Goal: Task Accomplishment & Management: Use online tool/utility

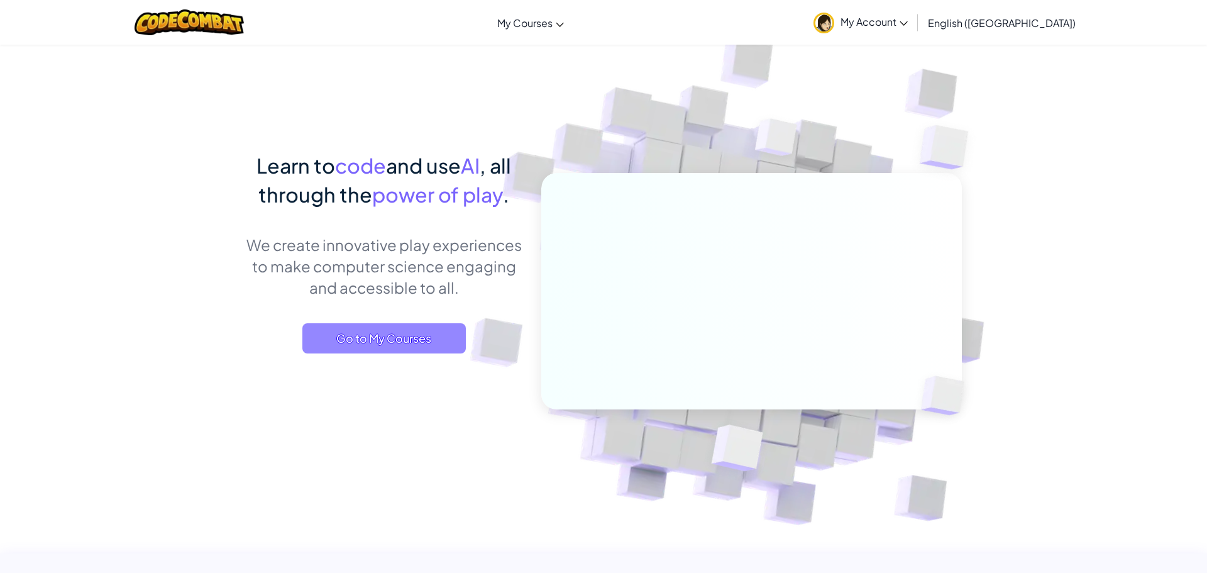
click at [412, 348] on span "Go to My Courses" at bounding box center [383, 338] width 163 height 30
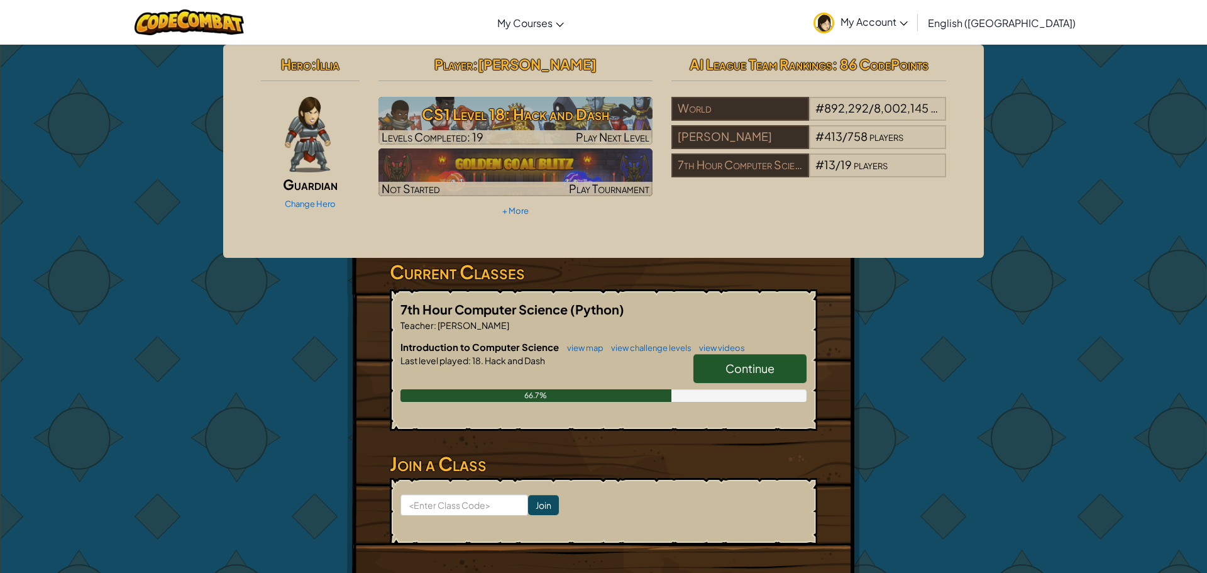
scroll to position [6, 0]
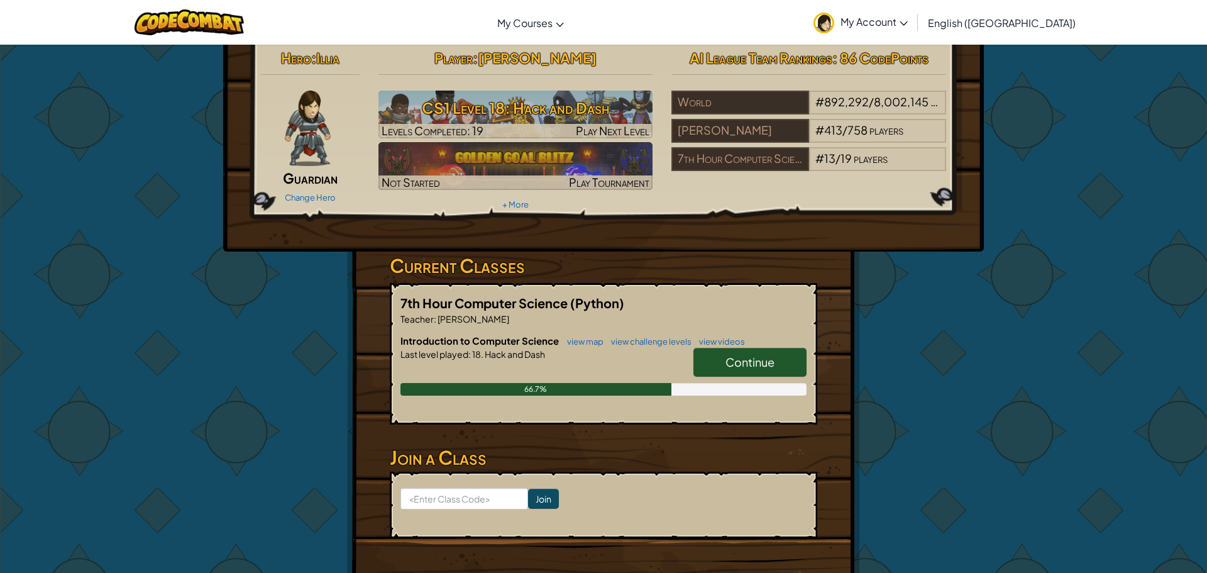
click at [746, 365] on span "Continue" at bounding box center [749, 362] width 49 height 14
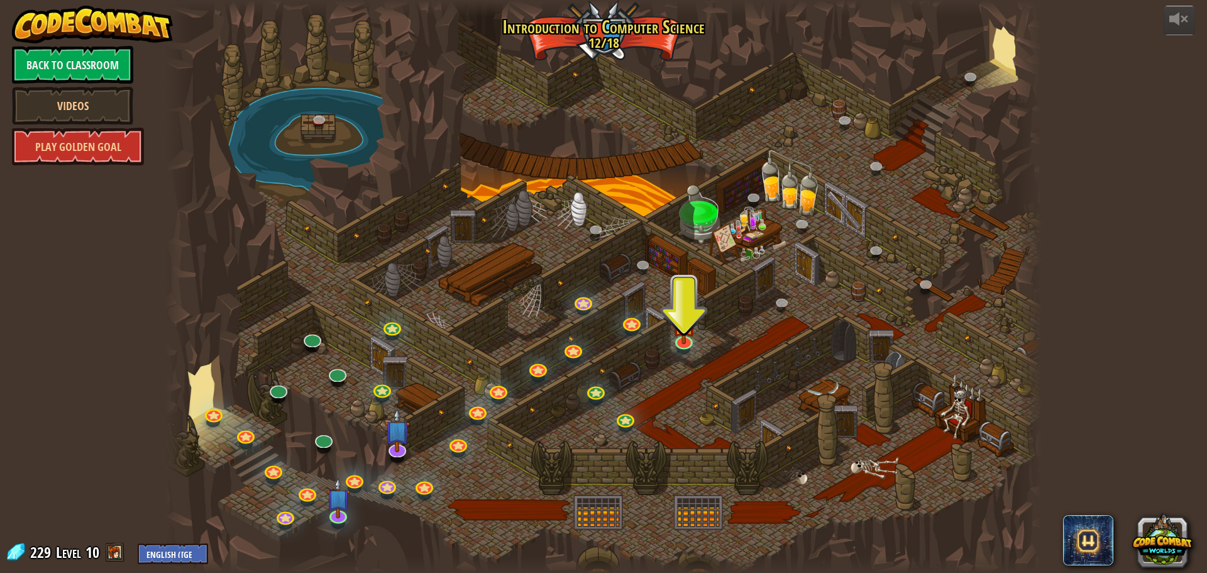
drag, startPoint x: 954, startPoint y: 145, endPoint x: 789, endPoint y: 233, distance: 187.0
click at [789, 233] on div at bounding box center [603, 286] width 876 height 573
click at [683, 336] on img at bounding box center [683, 313] width 23 height 53
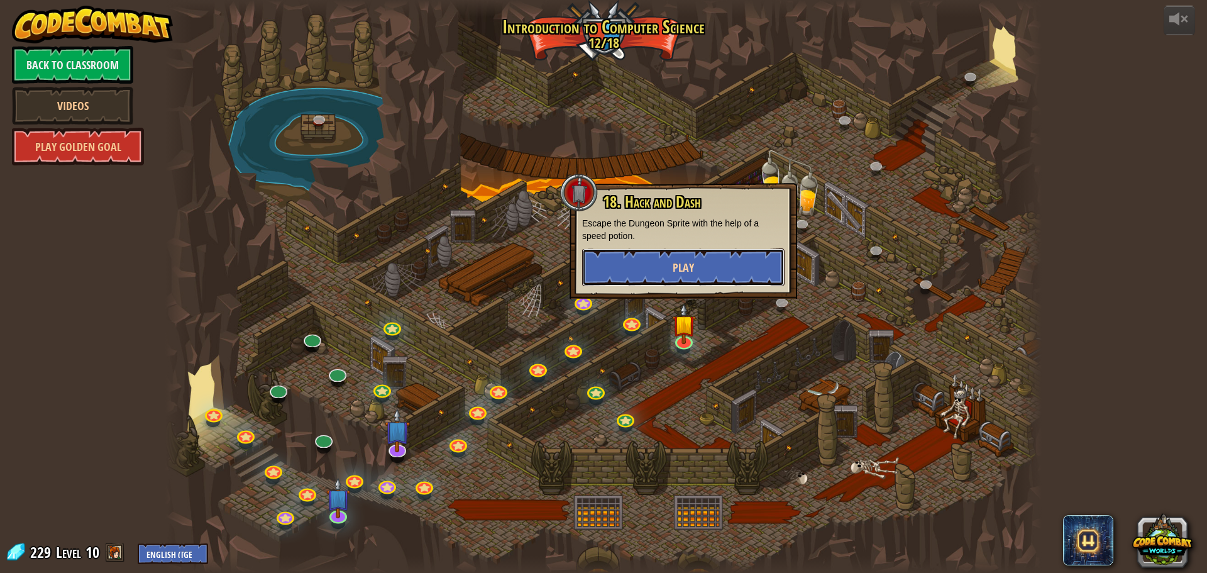
click at [675, 260] on span "Play" at bounding box center [683, 268] width 21 height 16
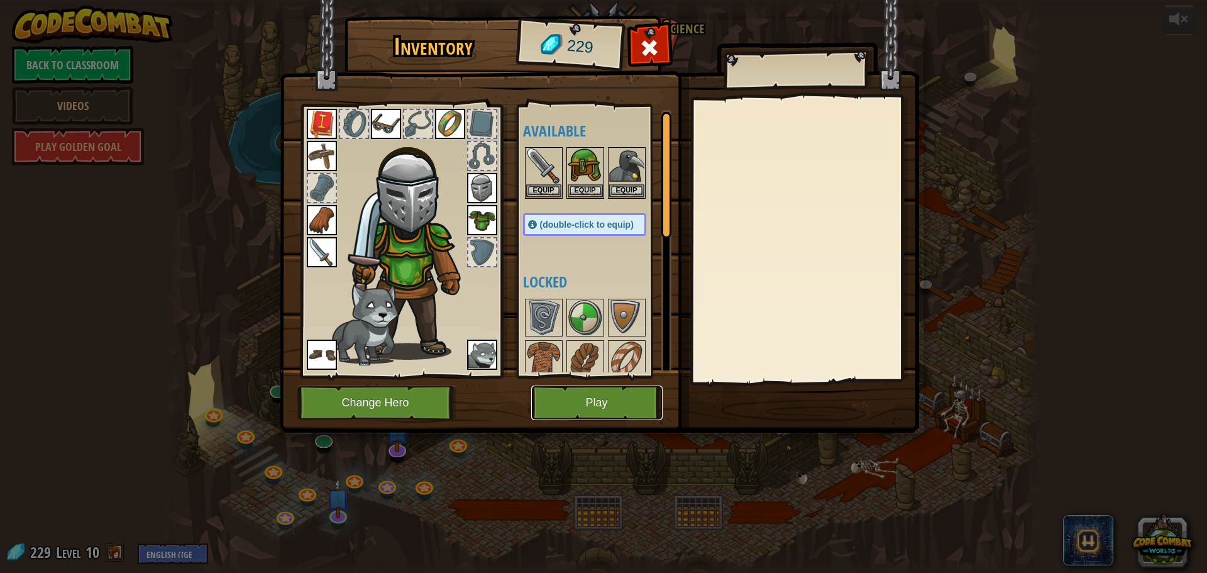
click at [571, 390] on button "Play" at bounding box center [596, 402] width 131 height 35
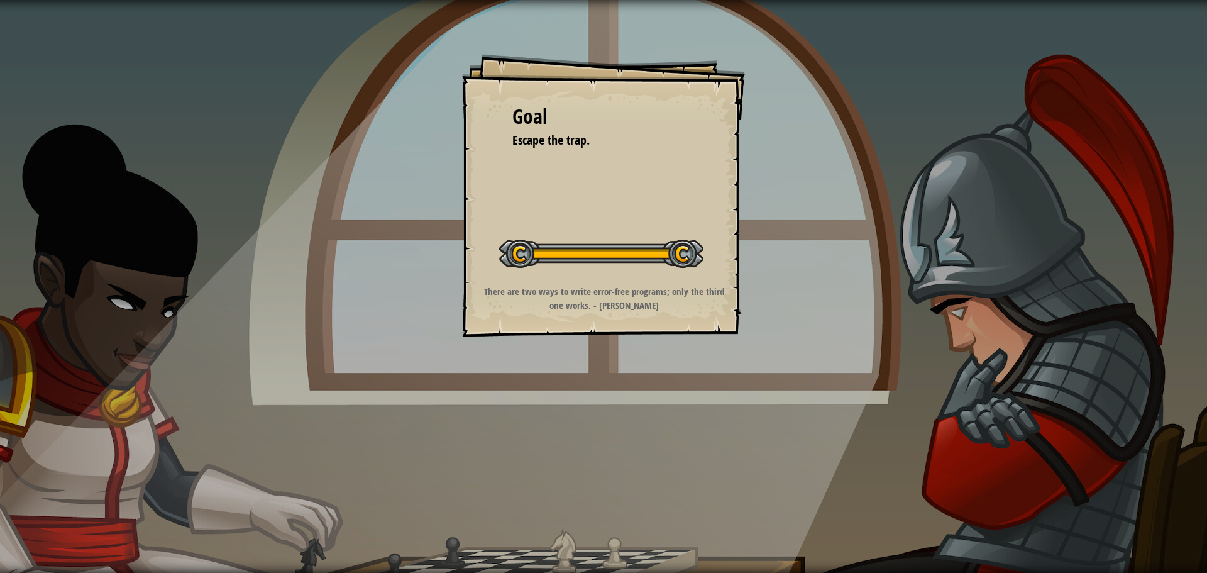
click at [667, 146] on li "Escape the trap." at bounding box center [594, 140] width 195 height 18
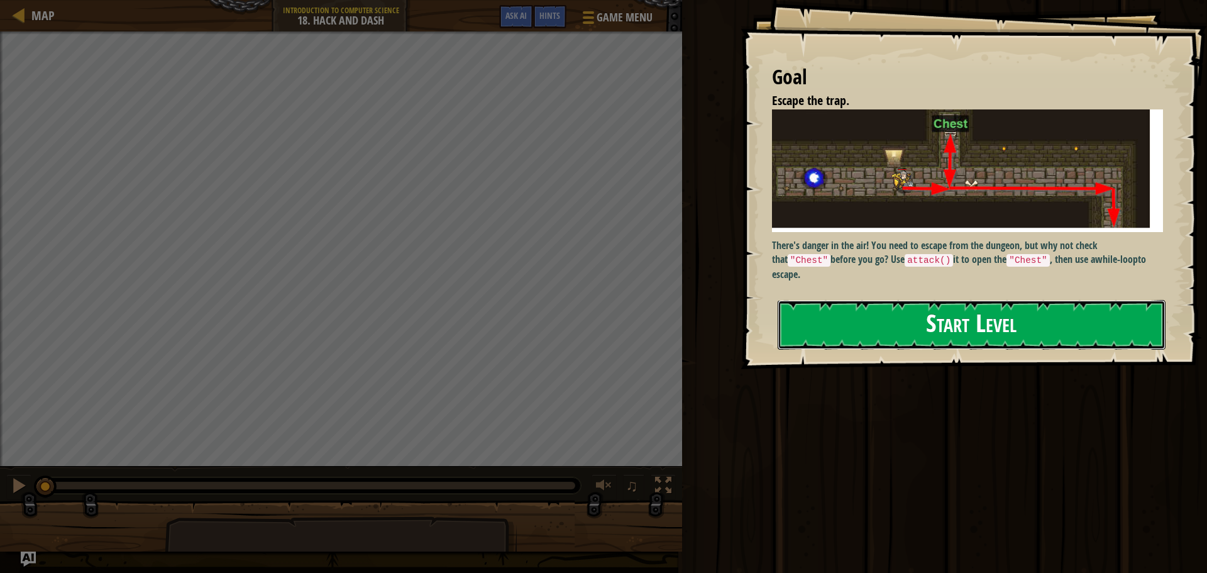
click at [888, 323] on button "Start Level" at bounding box center [972, 325] width 388 height 50
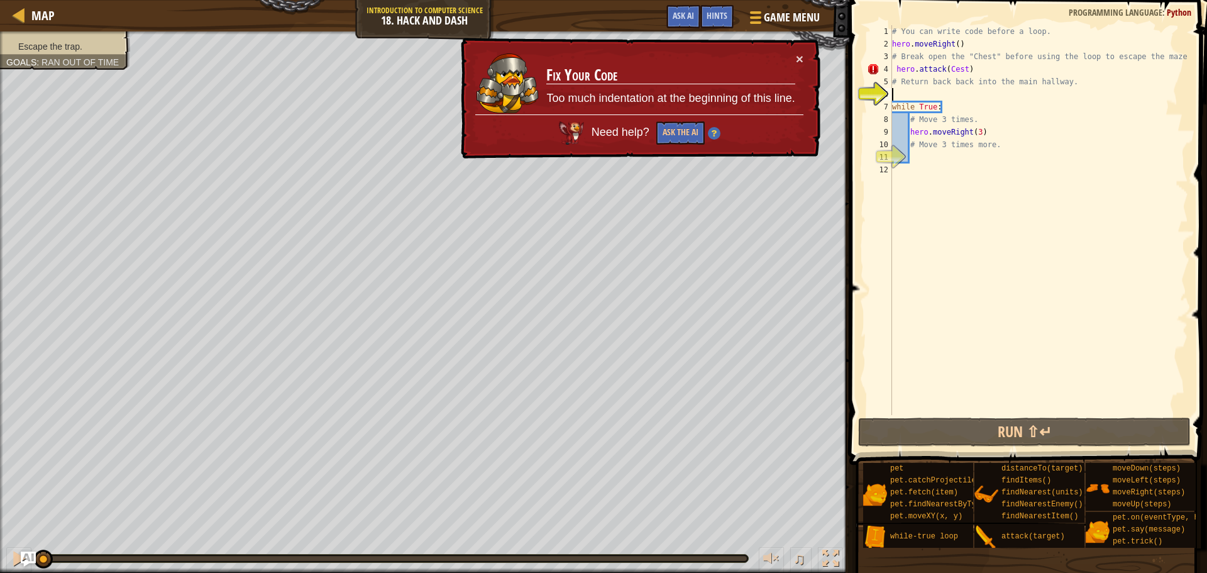
click at [893, 63] on div "# You can write code before a loop. hero . moveRight ( ) # Break open the "Ches…" at bounding box center [1038, 232] width 299 height 415
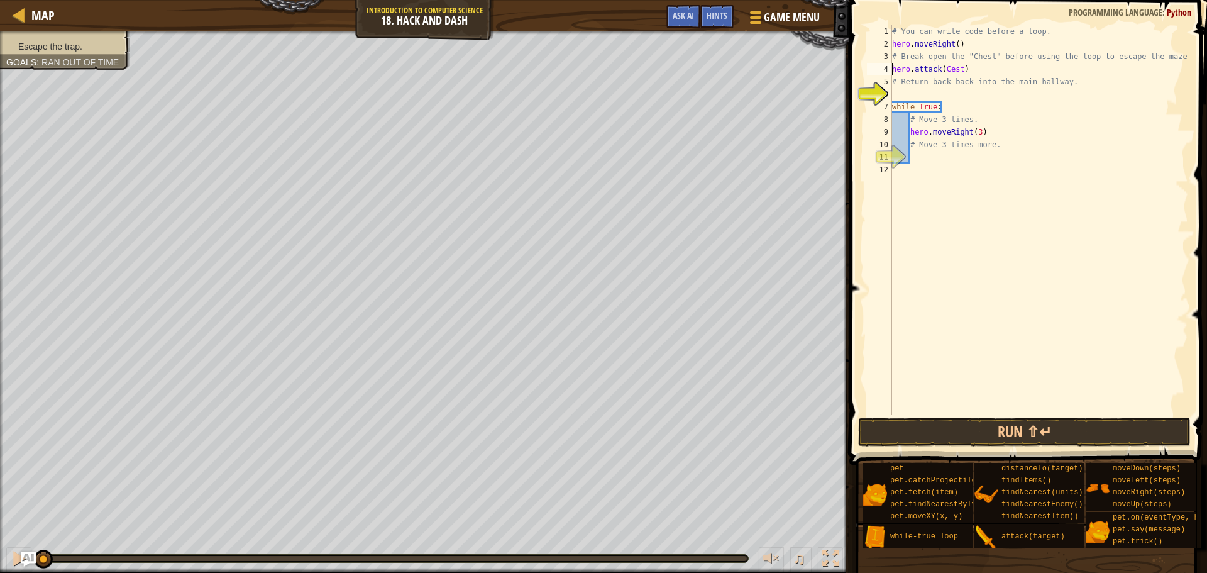
type textarea "# Return back back into the main hallway."
type textarea "# Move 3 times more."
type textarea "m"
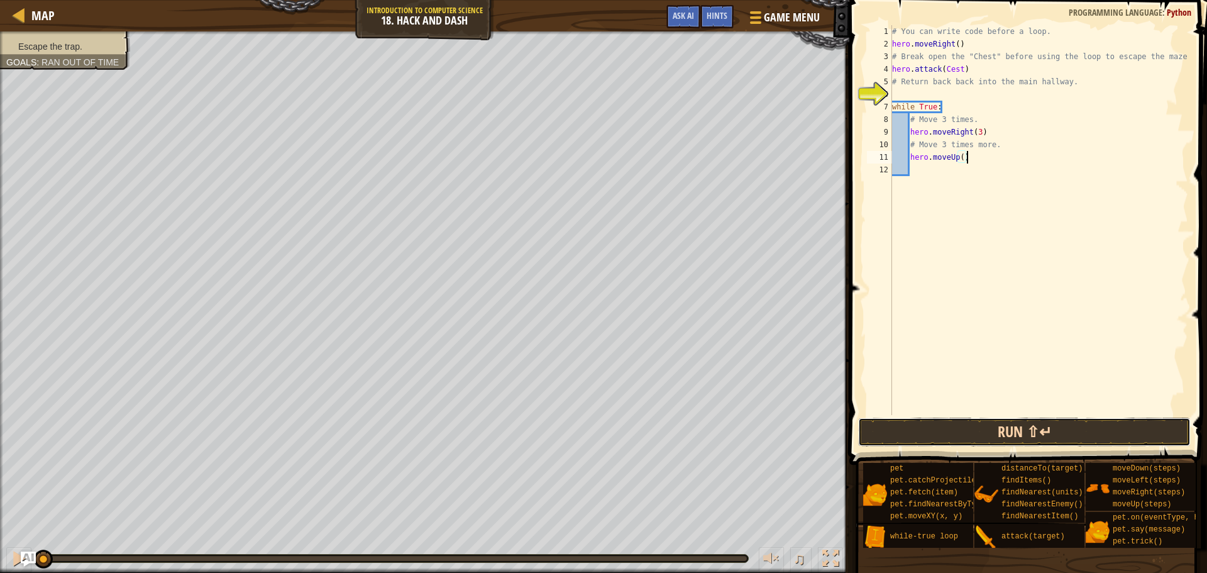
click at [1045, 429] on button "Run ⇧↵" at bounding box center [1024, 431] width 333 height 29
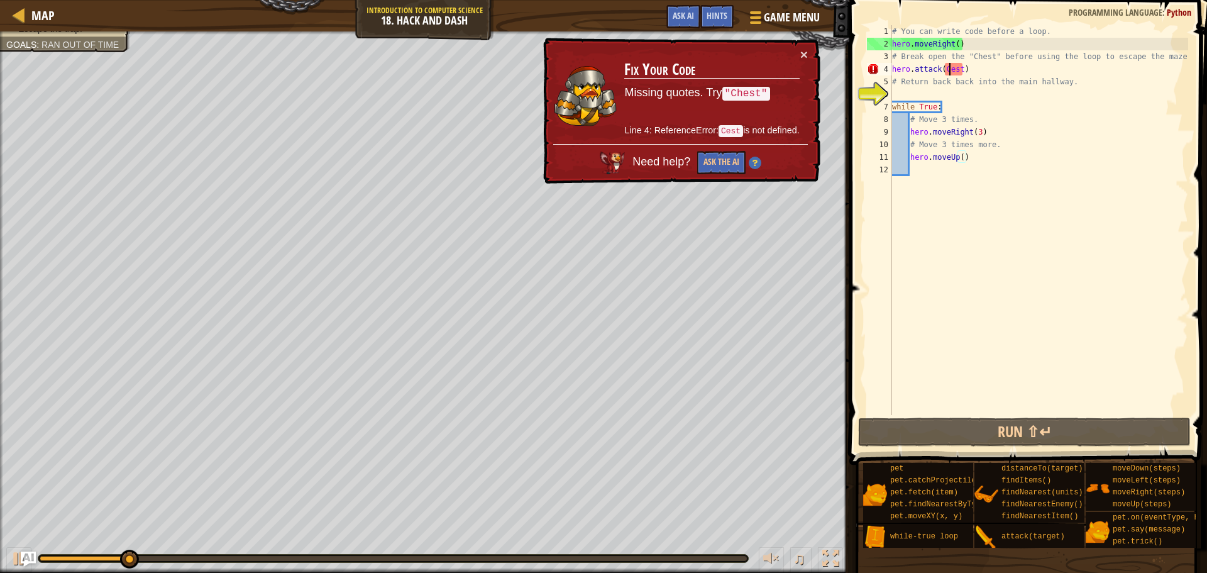
click at [949, 69] on div "# You can write code before a loop. hero . moveRight ( ) # Break open the "Ches…" at bounding box center [1038, 232] width 299 height 415
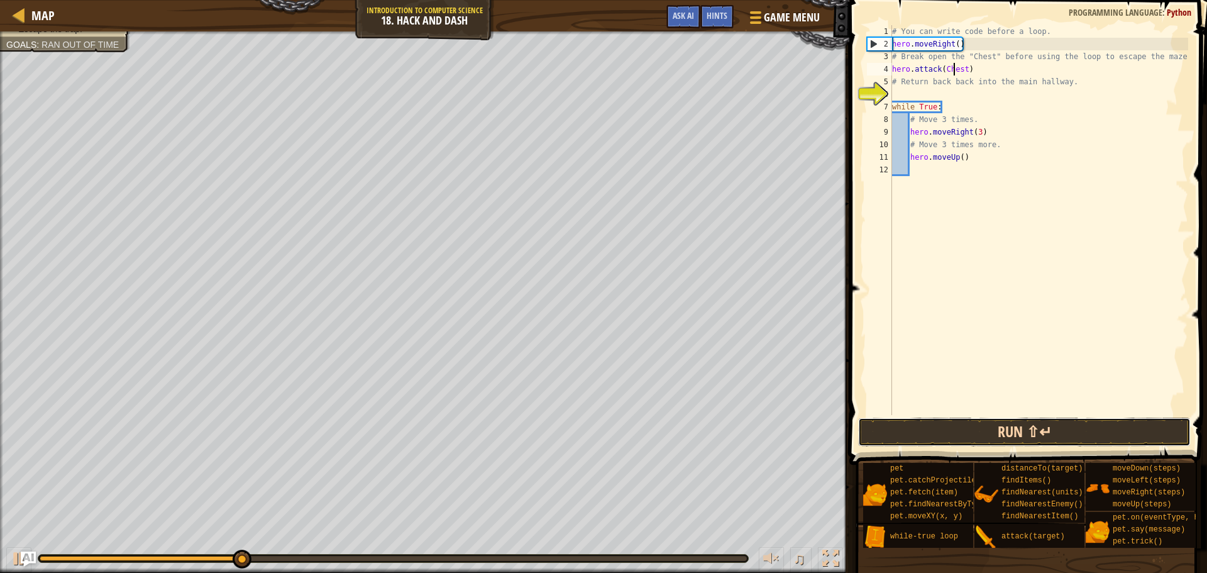
click at [1087, 437] on button "Run ⇧↵" at bounding box center [1024, 431] width 333 height 29
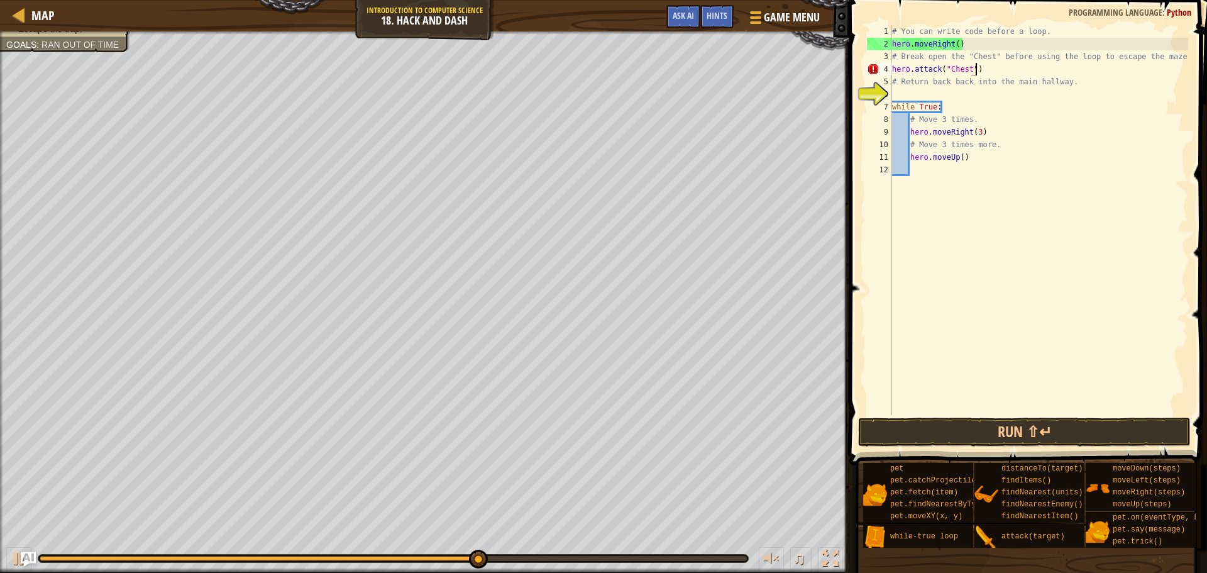
scroll to position [6, 12]
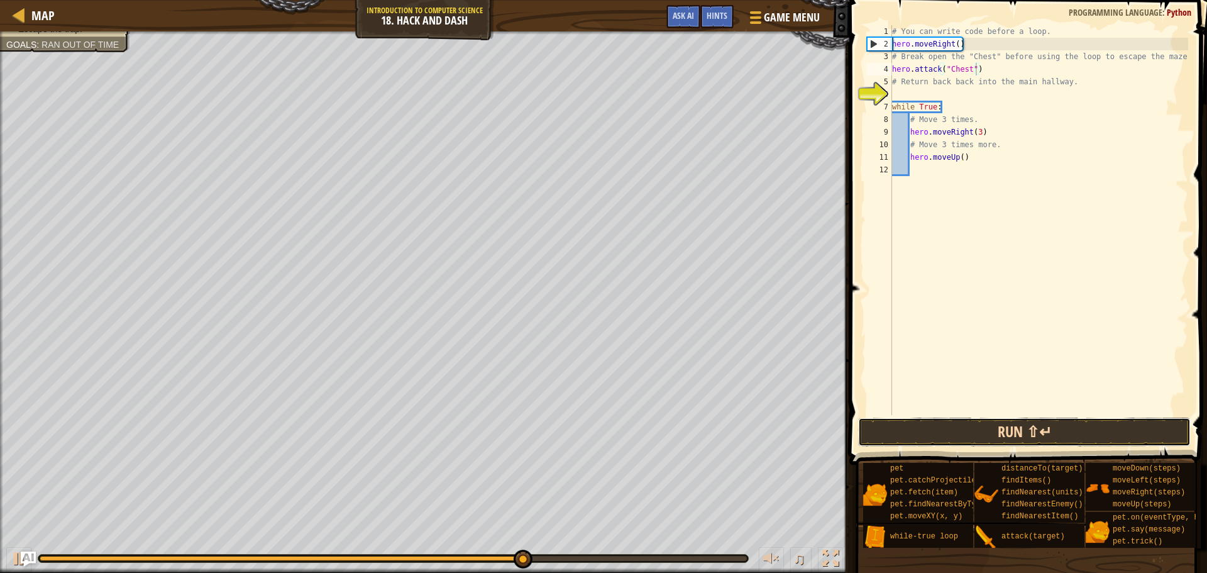
click at [1072, 417] on button "Run ⇧↵" at bounding box center [1024, 431] width 333 height 29
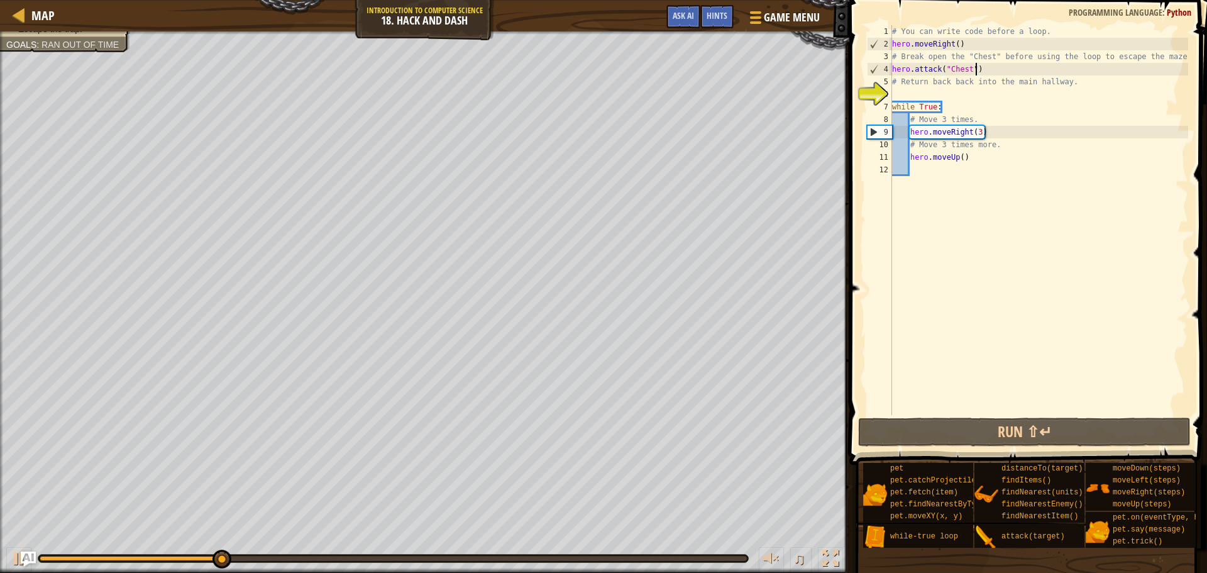
click at [968, 135] on div "# You can write code before a loop. hero . moveRight ( ) # Break open the "Ches…" at bounding box center [1038, 232] width 299 height 415
click at [981, 140] on div "# You can write code before a loop. hero . moveRight ( ) # Break open the "Ches…" at bounding box center [1038, 232] width 299 height 415
click at [978, 141] on div "# You can write code before a loop. hero . moveRight ( ) # Break open the "Ches…" at bounding box center [1038, 232] width 299 height 415
click at [1001, 145] on div "# You can write code before a loop. hero . moveRight ( ) # Break open the "Ches…" at bounding box center [1038, 232] width 299 height 415
click at [983, 133] on div "# You can write code before a loop. hero . moveRight ( ) # Break open the "Ches…" at bounding box center [1038, 232] width 299 height 415
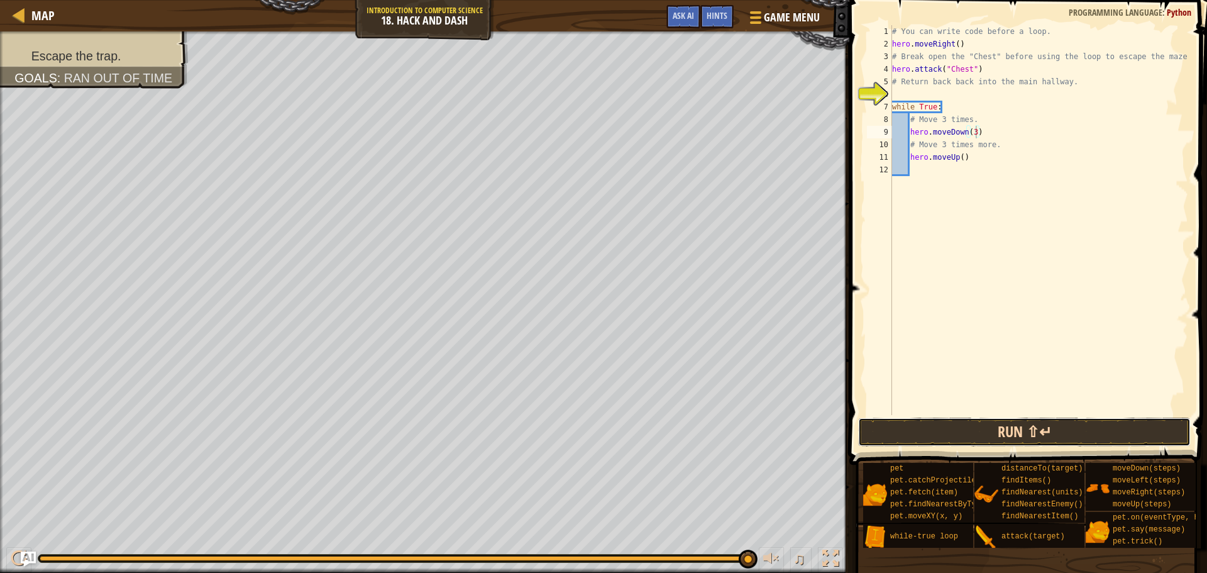
click at [1036, 436] on button "Run ⇧↵" at bounding box center [1024, 431] width 333 height 29
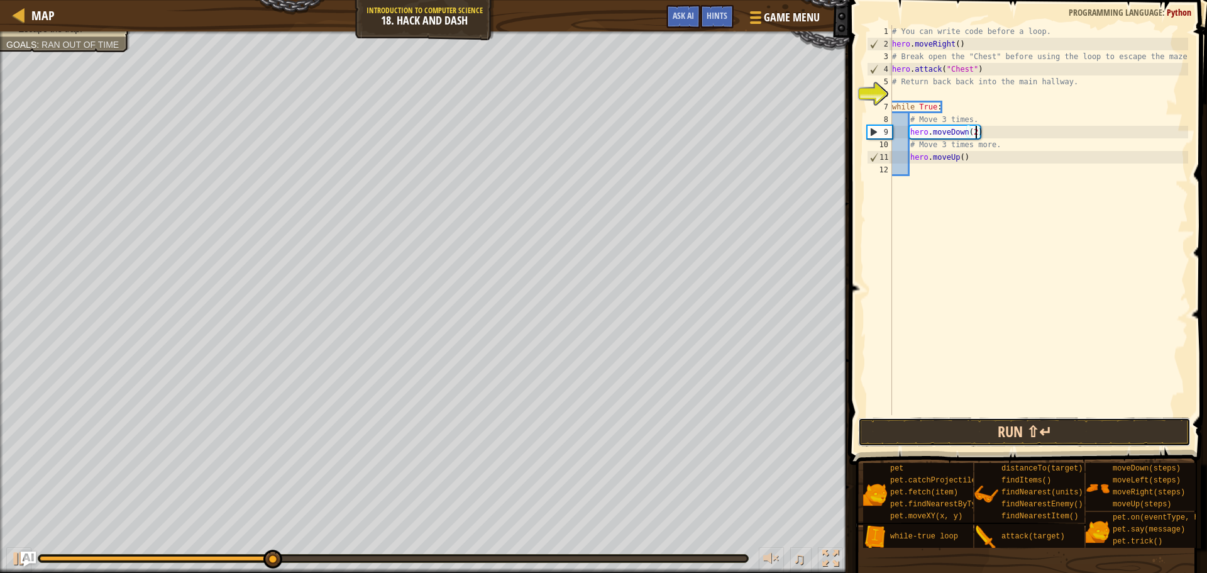
click at [995, 424] on button "Run ⇧↵" at bounding box center [1024, 431] width 333 height 29
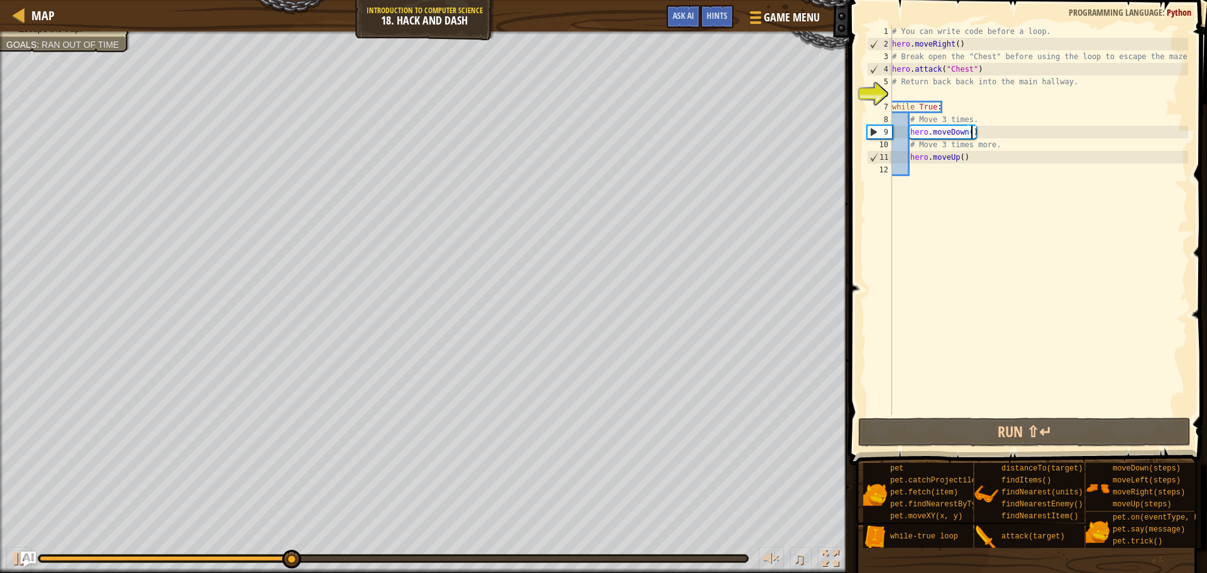
scroll to position [6, 11]
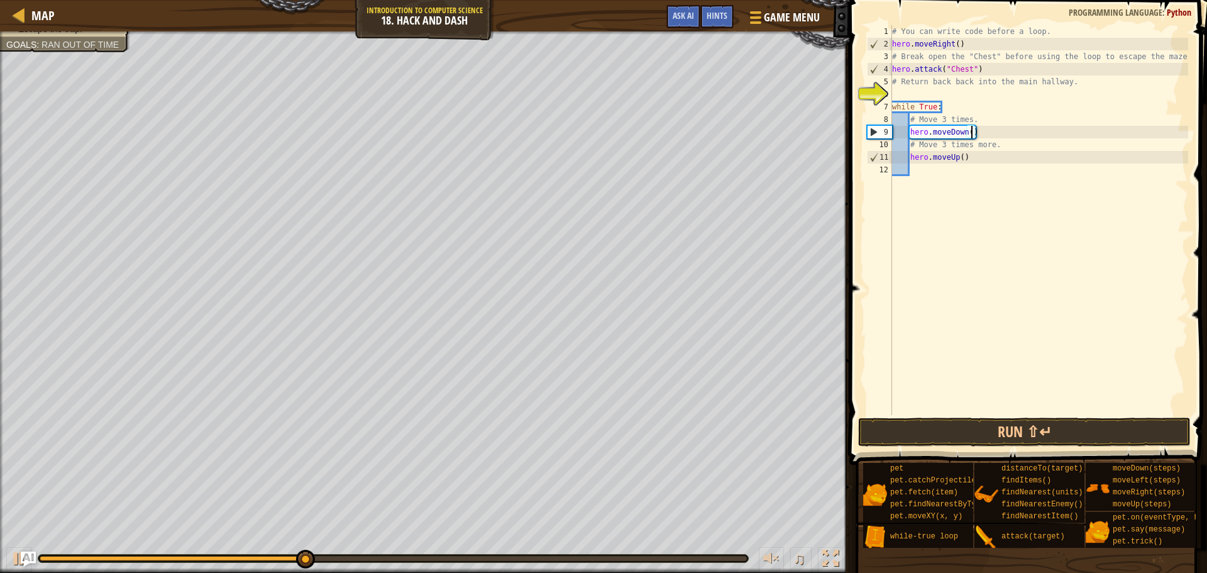
type textarea "hero.moveDown(1)"
click at [977, 173] on div "# You can write code before a loop. hero . moveRight ( ) # Break open the "Ches…" at bounding box center [1038, 232] width 299 height 415
click at [1003, 158] on div "# You can write code before a loop. hero . moveRight ( ) # Break open the "Ches…" at bounding box center [1038, 232] width 299 height 415
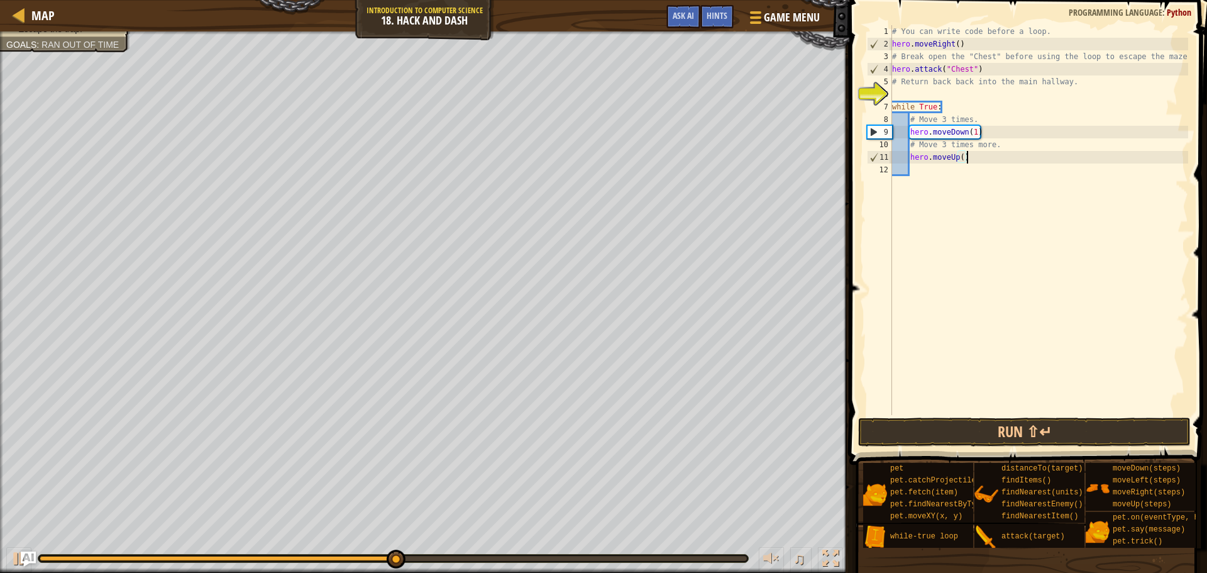
click at [973, 157] on div "# You can write code before a loop. hero . moveRight ( ) # Break open the "Ches…" at bounding box center [1038, 232] width 299 height 415
click at [950, 157] on div "# You can write code before a loop. hero . moveRight ( ) # Break open the "Ches…" at bounding box center [1038, 232] width 299 height 415
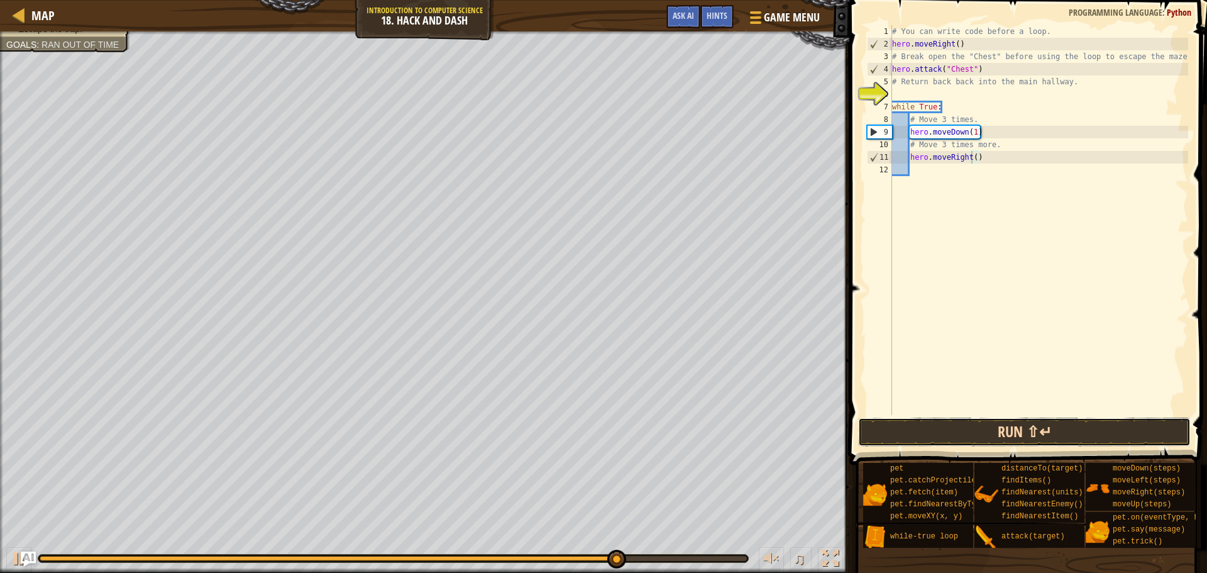
click at [979, 426] on button "Run ⇧↵" at bounding box center [1024, 431] width 333 height 29
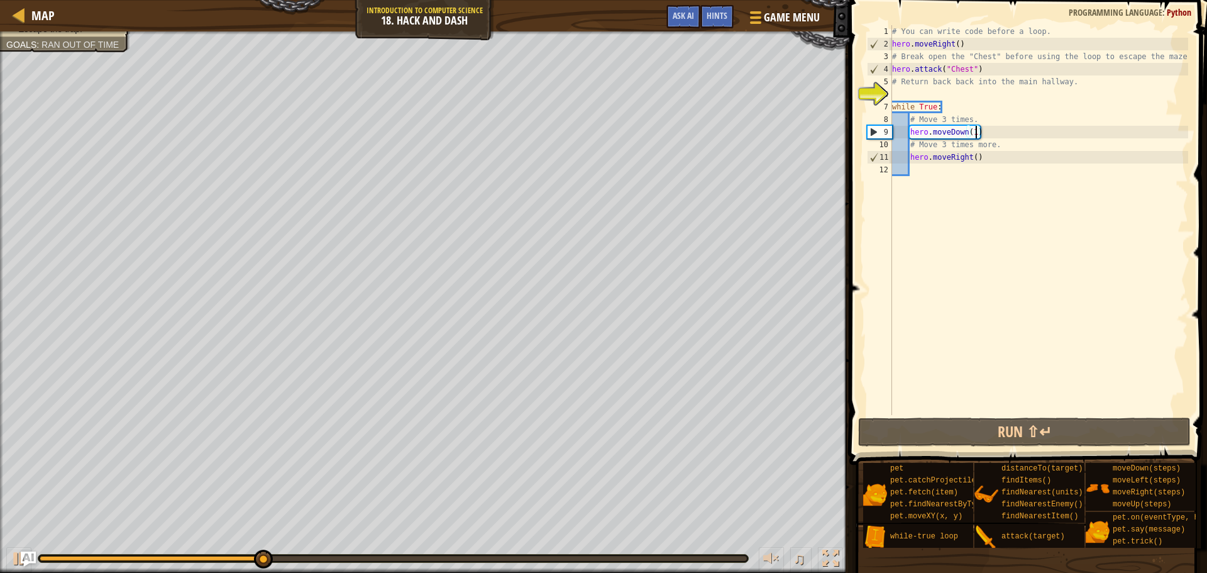
click at [974, 129] on div "# You can write code before a loop. hero . moveRight ( ) # Break open the "Ches…" at bounding box center [1038, 232] width 299 height 415
type textarea "hero.moveDown()"
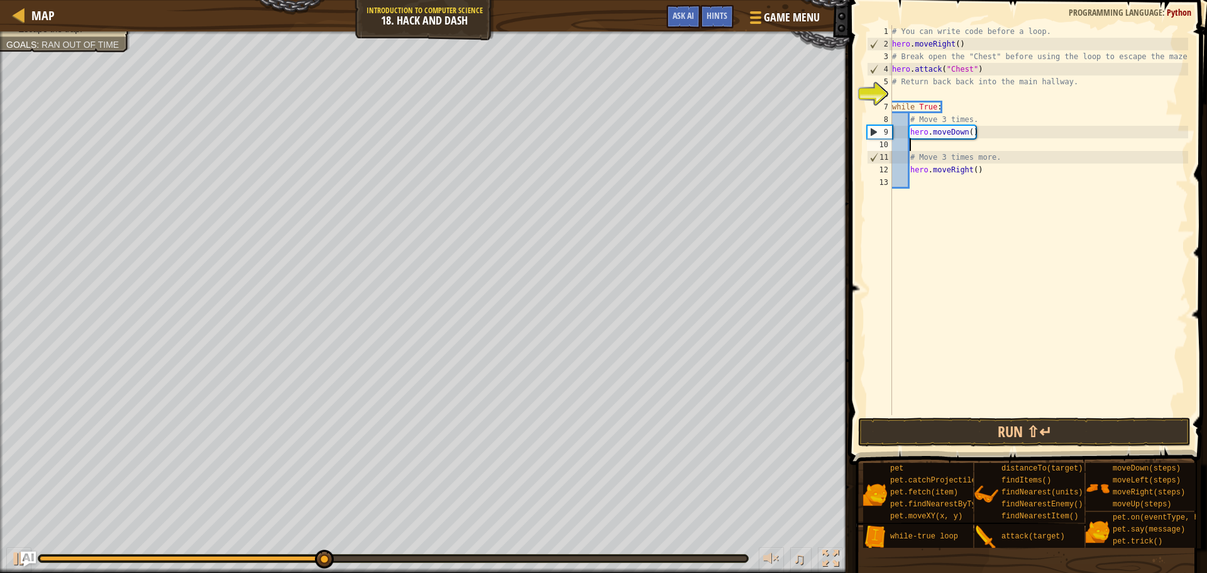
scroll to position [6, 2]
click at [947, 435] on button "Run ⇧↵" at bounding box center [1024, 431] width 333 height 29
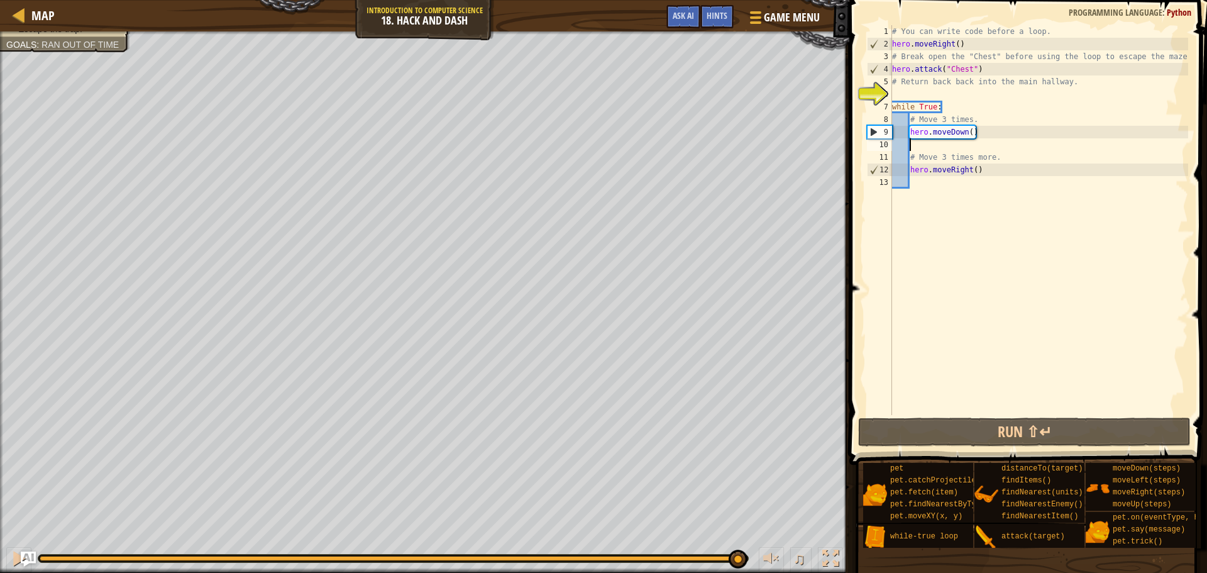
drag, startPoint x: 419, startPoint y: 561, endPoint x: 737, endPoint y: 546, distance: 317.8
click at [737, 546] on div "♫" at bounding box center [424, 555] width 849 height 38
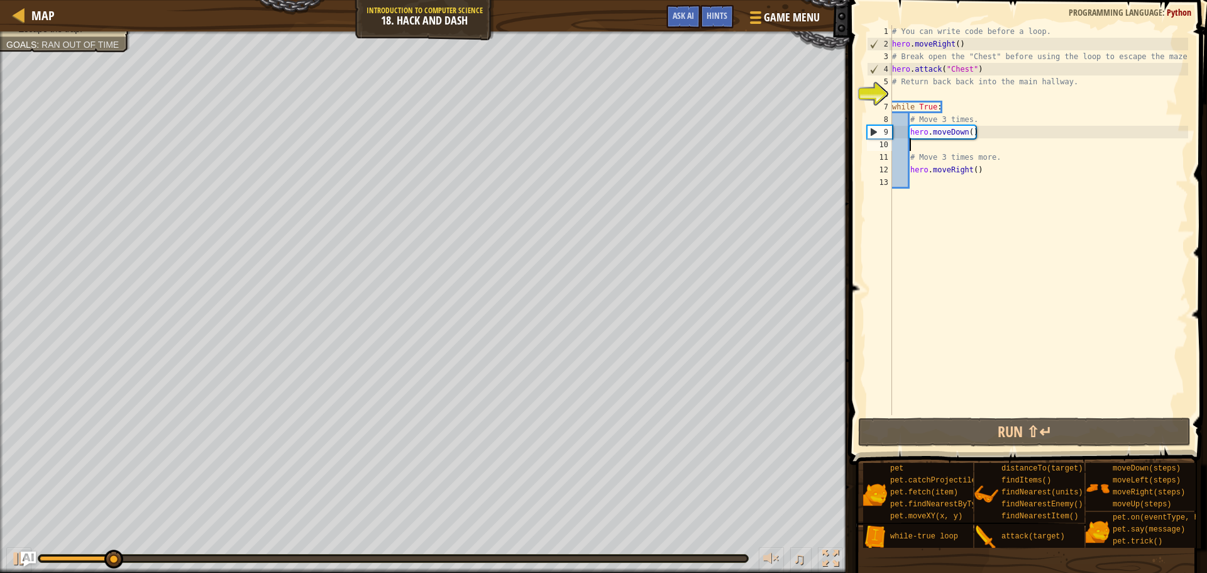
click at [686, 556] on div at bounding box center [393, 558] width 707 height 5
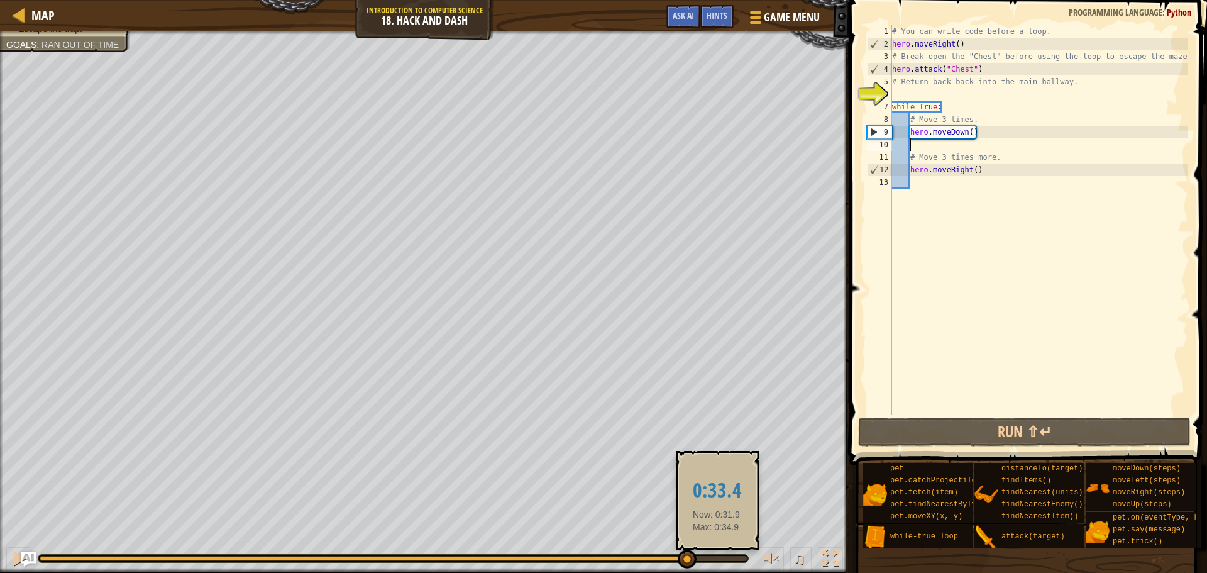
click at [717, 556] on div at bounding box center [393, 558] width 707 height 5
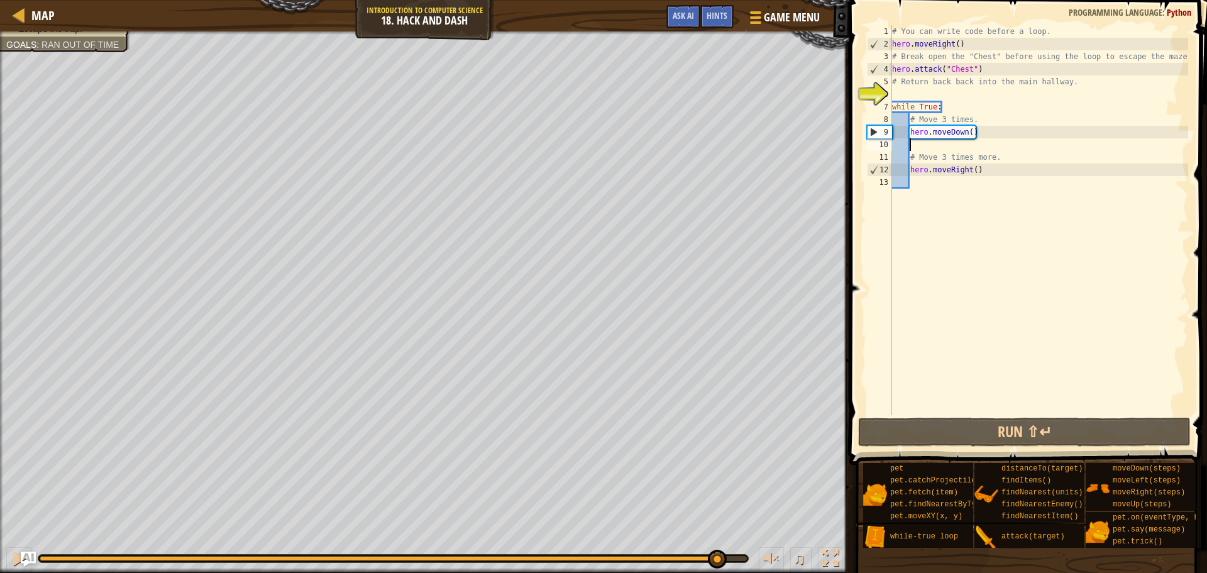
click at [977, 142] on div "# You can write code before a loop. hero . moveRight ( ) # Break open the "Ches…" at bounding box center [1038, 232] width 299 height 415
click at [1020, 138] on div "# You can write code before a loop. hero . moveRight ( ) # Break open the "Ches…" at bounding box center [1038, 232] width 299 height 415
click at [991, 138] on div "# You can write code before a loop. hero . moveRight ( ) # Break open the "Ches…" at bounding box center [1038, 232] width 299 height 415
click at [962, 123] on div "# You can write code before a loop. hero . moveRight ( ) # Break open the "Ches…" at bounding box center [1038, 232] width 299 height 415
click at [1004, 126] on div "# You can write code before a loop. hero . moveRight ( ) # Break open the "Ches…" at bounding box center [1038, 232] width 299 height 415
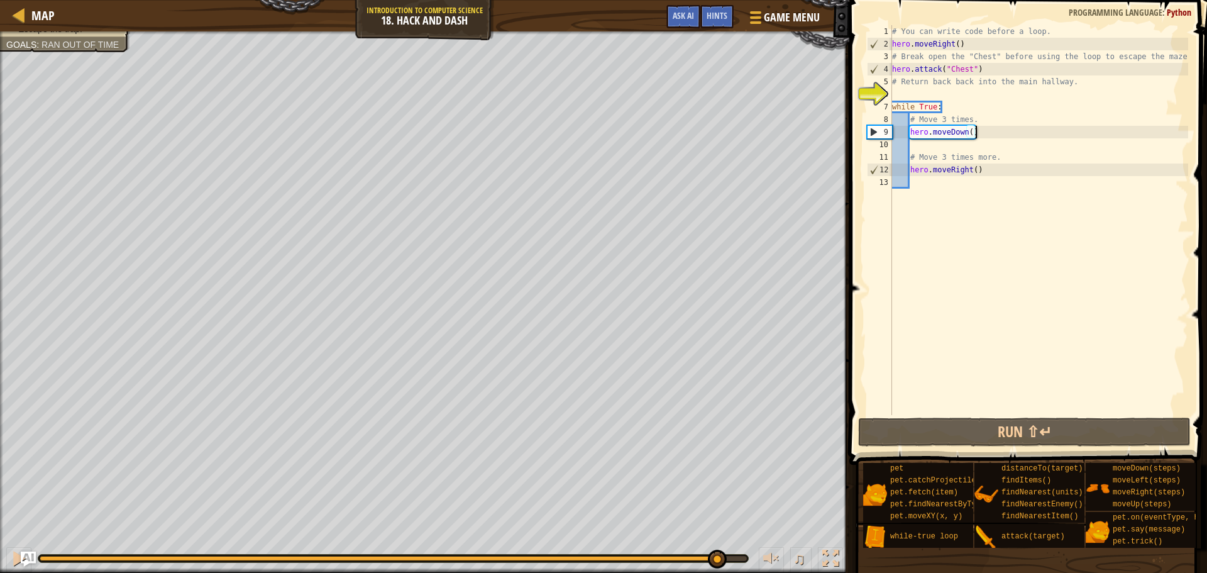
click at [984, 131] on div "# You can write code before a loop. hero . moveRight ( ) # Break open the "Ches…" at bounding box center [1038, 232] width 299 height 415
drag, startPoint x: 1003, startPoint y: 133, endPoint x: 915, endPoint y: 136, distance: 87.4
click at [915, 136] on div "# You can write code before a loop. hero . moveRight ( ) # Break open the "Ches…" at bounding box center [1038, 232] width 299 height 415
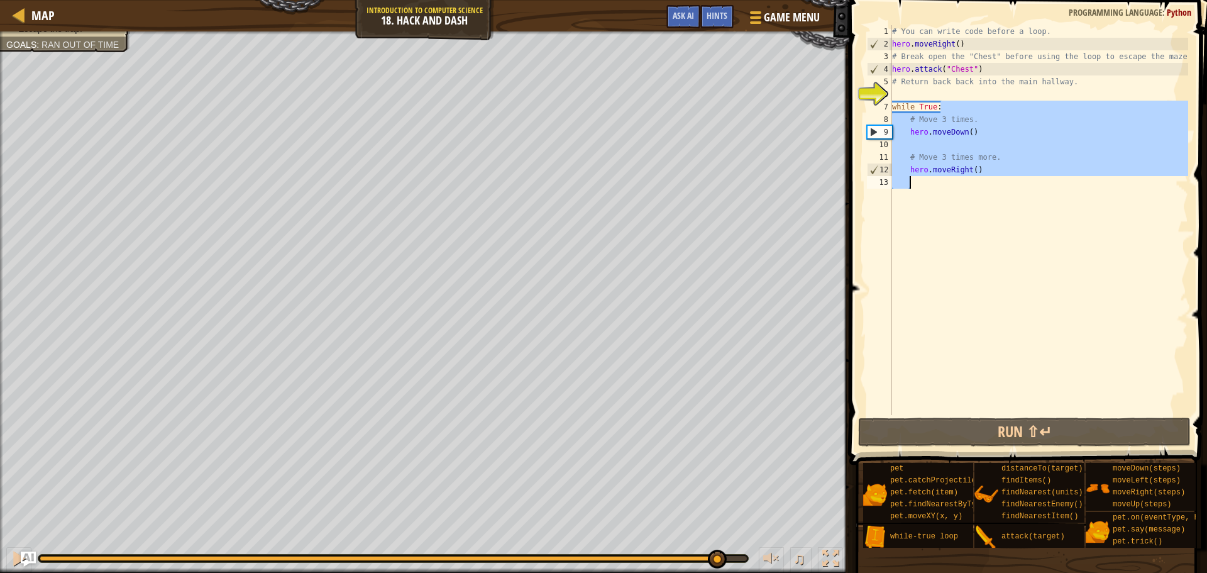
drag, startPoint x: 991, startPoint y: 112, endPoint x: 970, endPoint y: 177, distance: 68.2
click at [970, 177] on div "# You can write code before a loop. hero . moveRight ( ) # Break open the "Ches…" at bounding box center [1038, 232] width 299 height 415
type textarea "while True:"
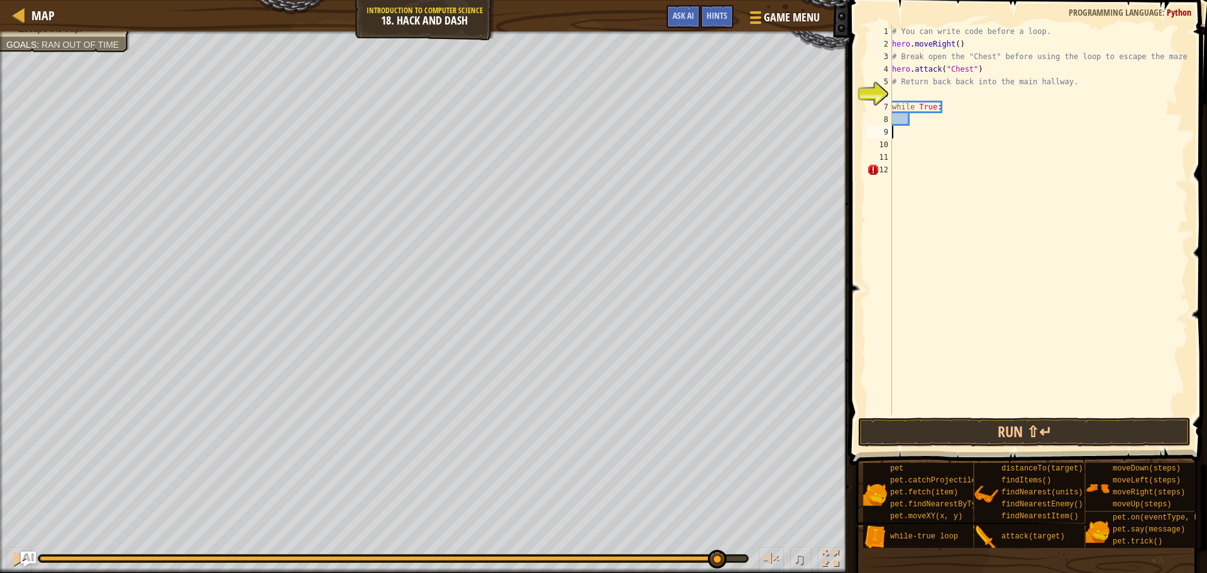
scroll to position [6, 0]
type textarea "while True:"
type textarea "# Return back back into the main hallway."
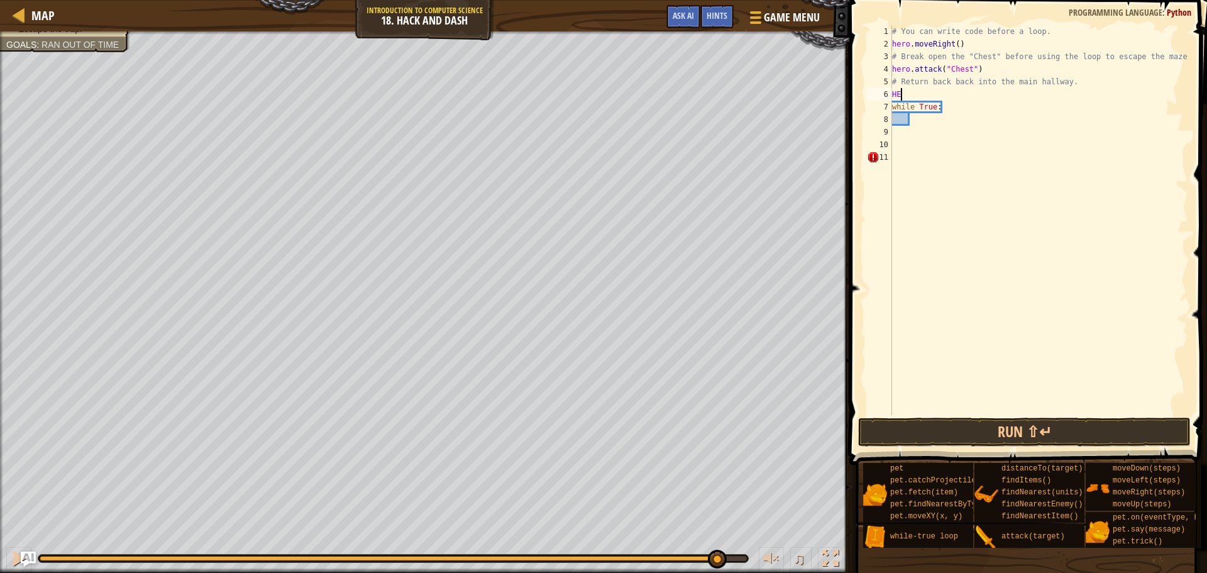
scroll to position [6, 1]
type textarea "H"
type textarea "hero.moveDown()"
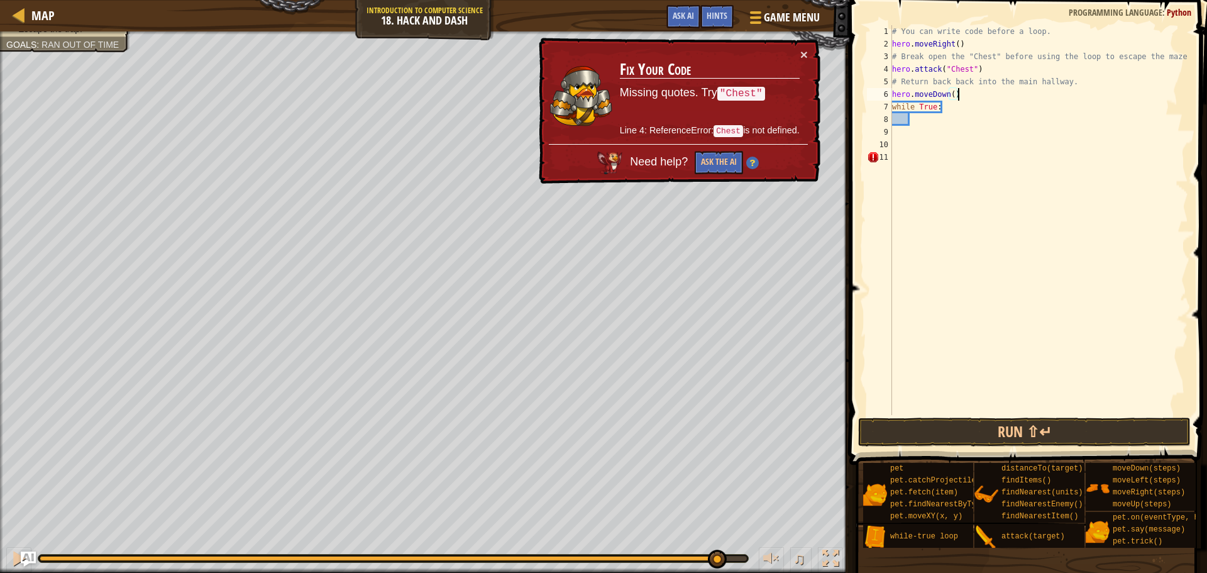
click at [918, 124] on div "# You can write code before a loop. hero . moveRight ( ) # Break open the "Ches…" at bounding box center [1038, 232] width 299 height 415
click at [955, 68] on div "# You can write code before a loop. hero . moveRight ( ) # Break open the "Ches…" at bounding box center [1038, 232] width 299 height 415
click at [966, 69] on div "# You can write code before a loop. hero . moveRight ( ) # Break open the "Ches…" at bounding box center [1038, 232] width 299 height 415
type textarea "hero.attack("Chest")"
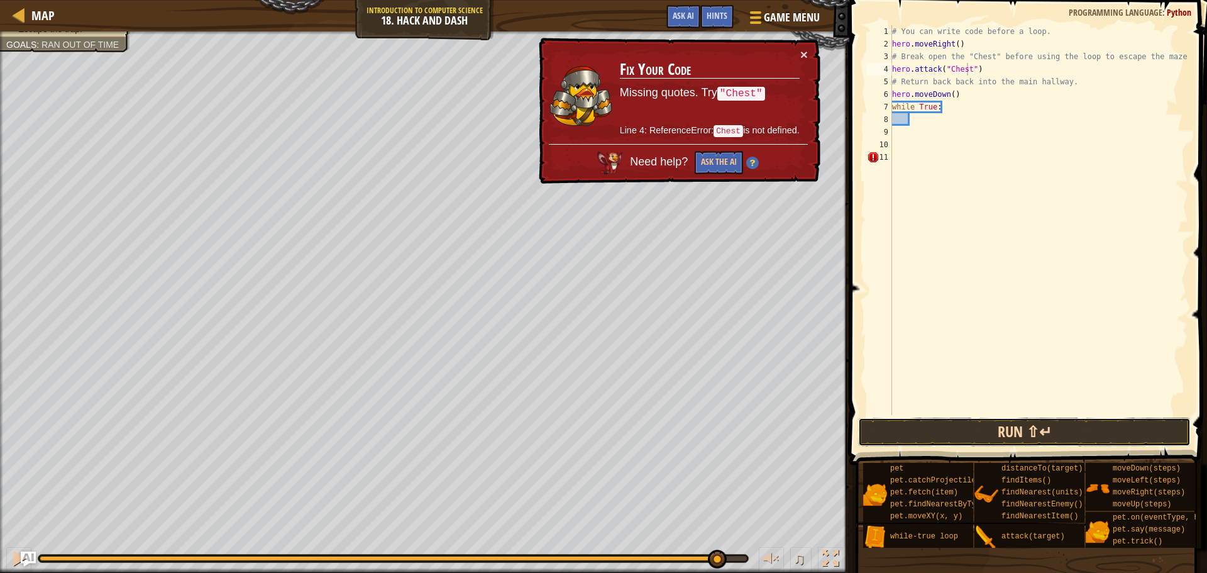
click at [935, 443] on button "Run ⇧↵" at bounding box center [1024, 431] width 333 height 29
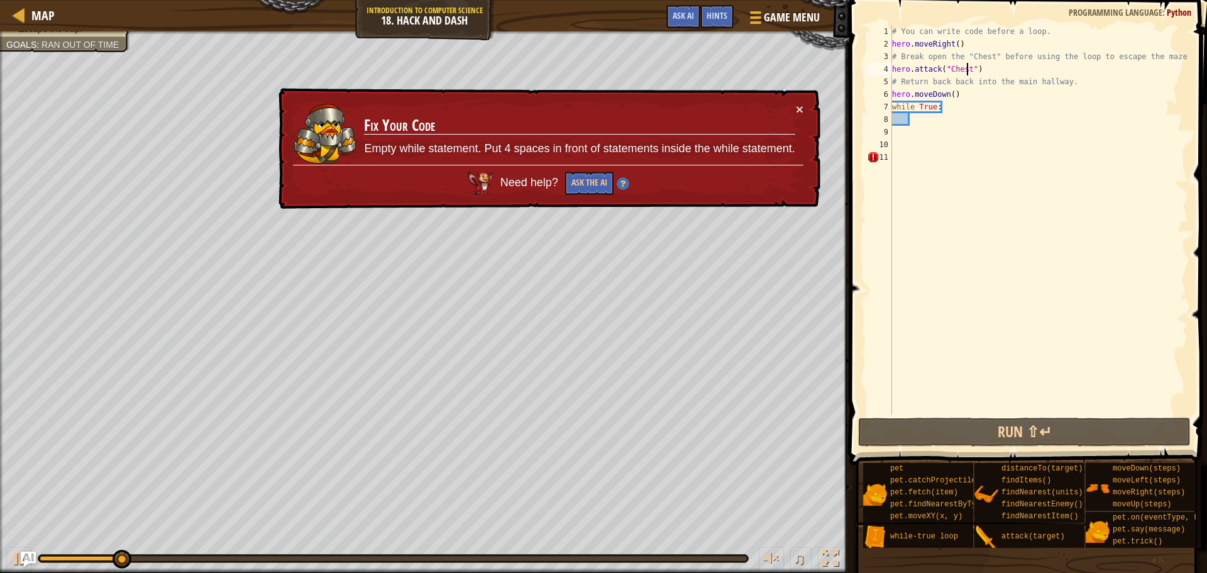
click at [981, 169] on div "# You can write code before a loop. hero . moveRight ( ) # Break open the "Ches…" at bounding box center [1038, 232] width 299 height 415
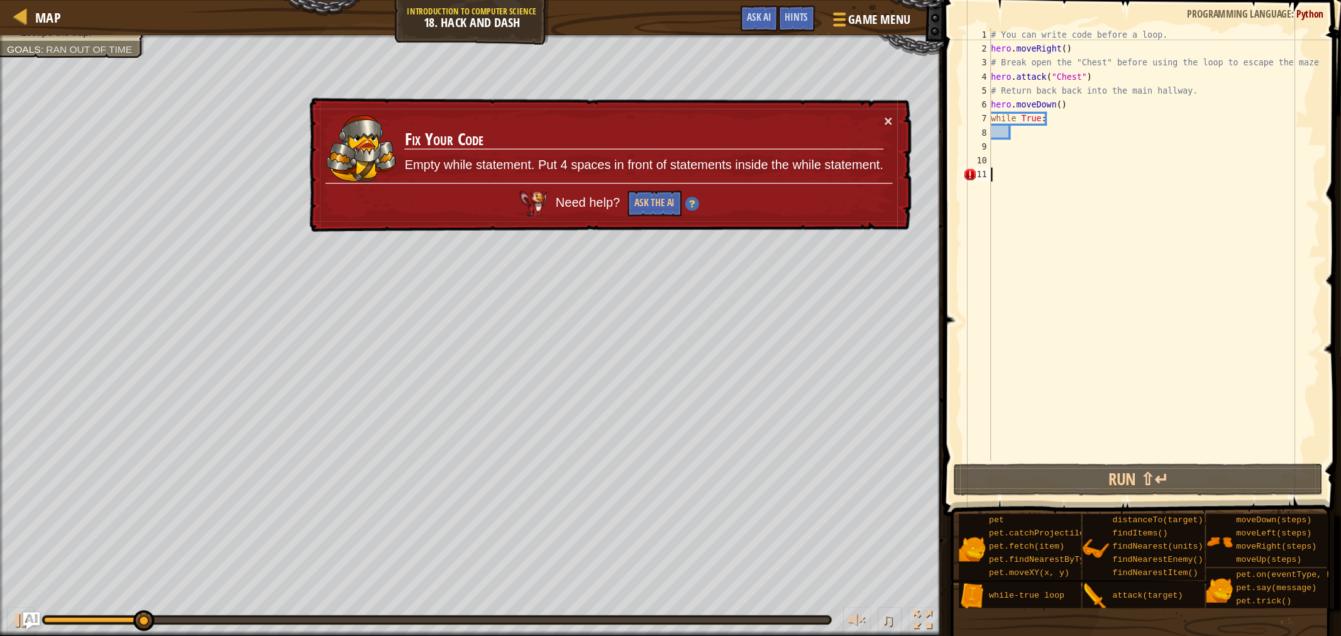
scroll to position [6, 0]
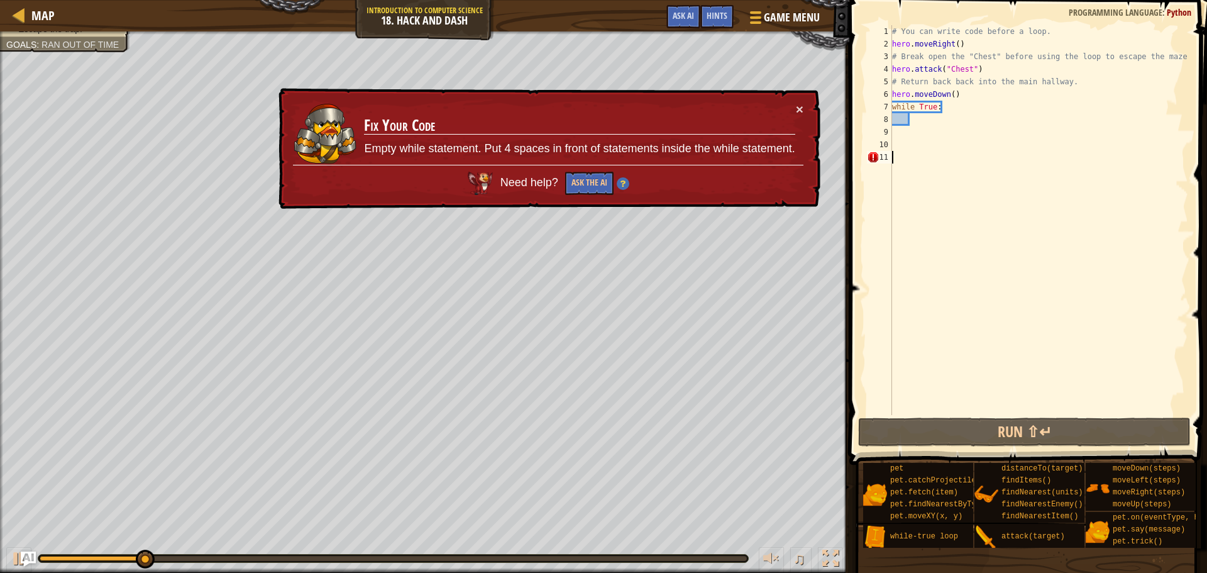
click at [925, 182] on div "# You can write code before a loop. hero . moveRight ( ) # Break open the "Ches…" at bounding box center [1038, 232] width 299 height 415
click at [918, 151] on div "# You can write code before a loop. hero . moveRight ( ) # Break open the "Ches…" at bounding box center [1038, 232] width 299 height 415
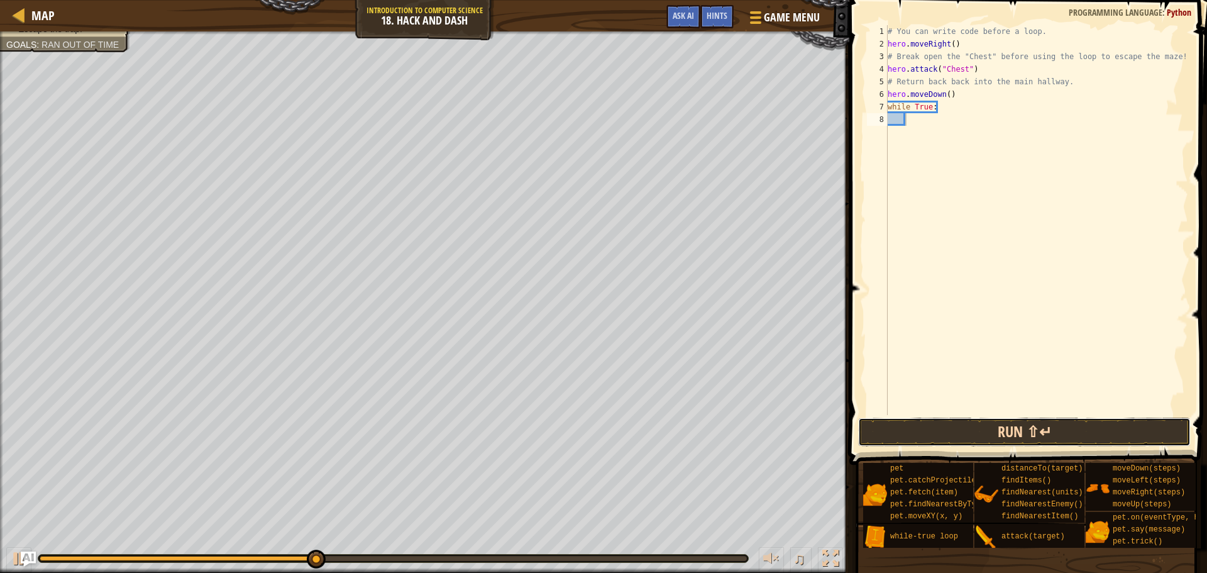
click at [994, 424] on button "Run ⇧↵" at bounding box center [1024, 431] width 333 height 29
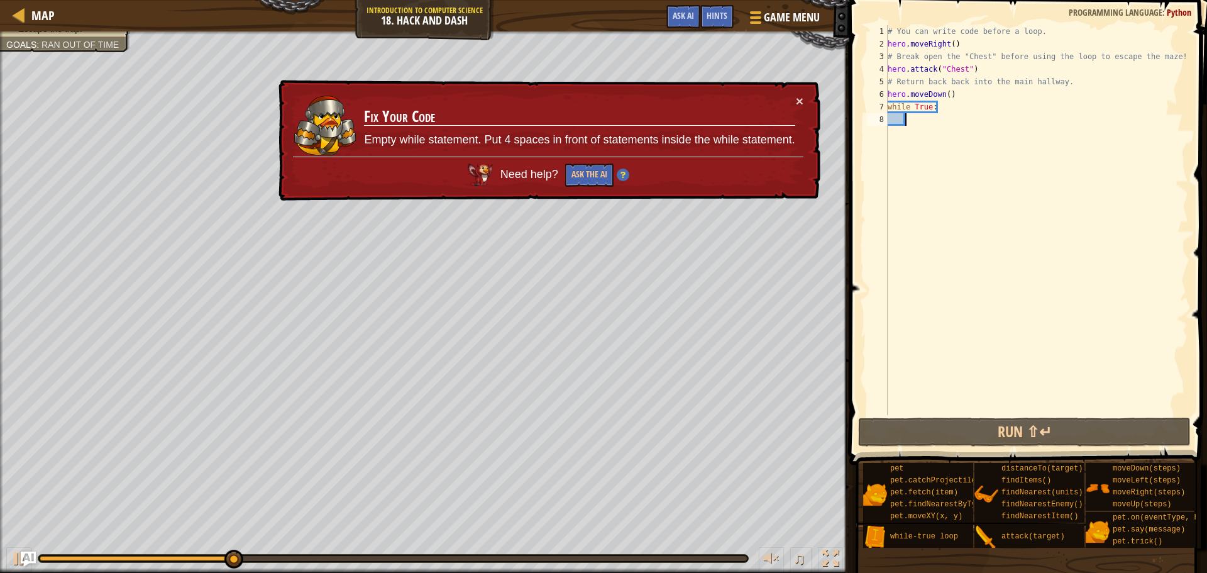
click at [936, 126] on div "# You can write code before a loop. hero . moveRight ( ) # Break open the "Ches…" at bounding box center [1036, 232] width 303 height 415
click at [958, 121] on div "# You can write code before a loop. hero . moveRight ( ) # Break open the "Ches…" at bounding box center [1036, 232] width 303 height 415
drag, startPoint x: 905, startPoint y: 121, endPoint x: 870, endPoint y: 122, distance: 35.2
click at [870, 122] on div "1 2 3 4 5 6 7 8 # You can write code before a loop. hero . moveRight ( ) # Brea…" at bounding box center [1026, 220] width 324 height 390
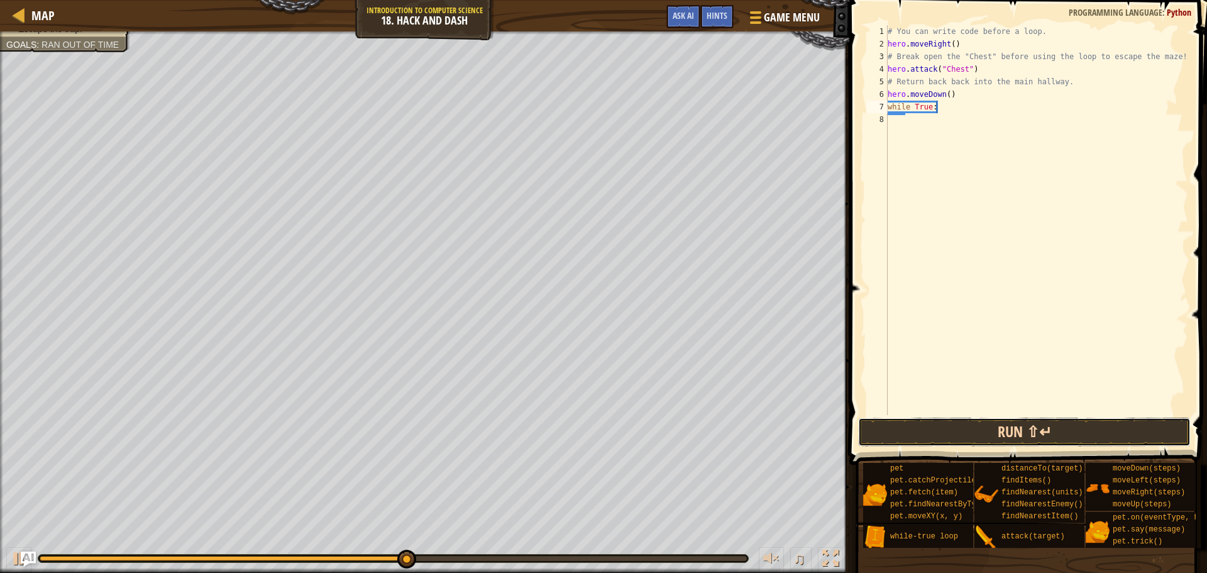
click at [903, 431] on button "Run ⇧↵" at bounding box center [1024, 431] width 333 height 29
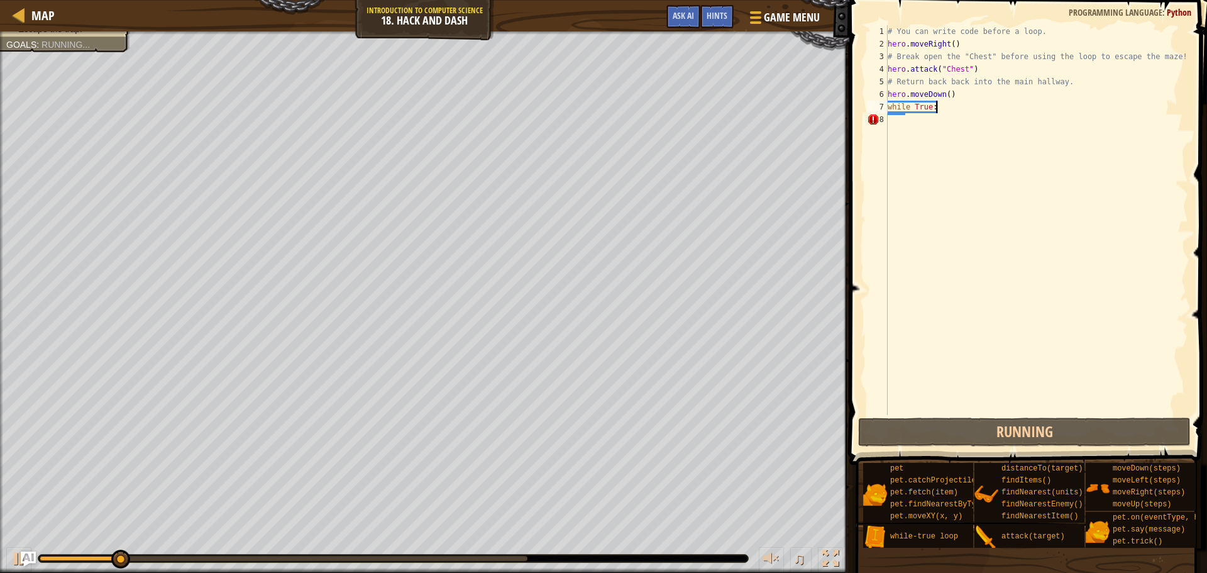
click at [945, 102] on div "# You can write code before a loop. hero . moveRight ( ) # Break open the "Ches…" at bounding box center [1036, 232] width 303 height 415
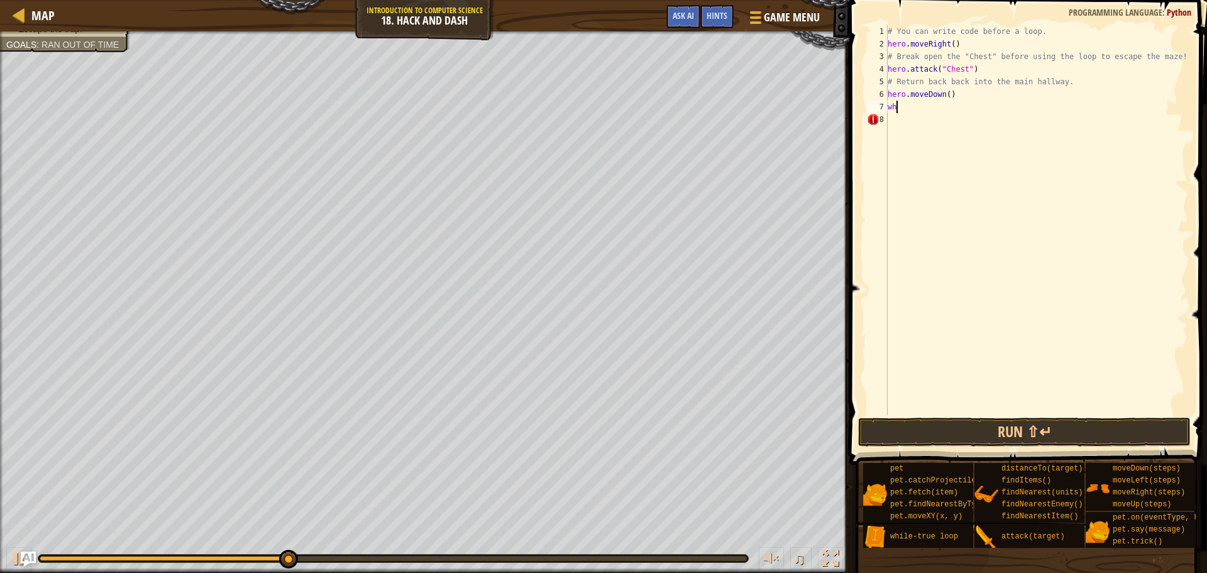
type textarea "w"
type textarea "hero.moveDown()"
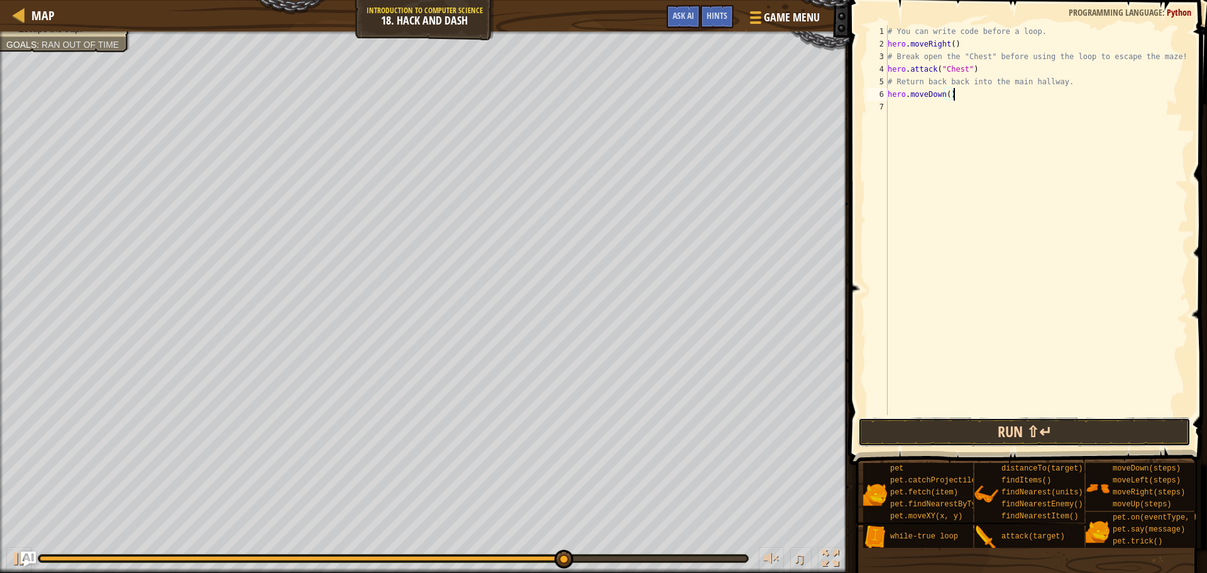
click at [987, 439] on button "Run ⇧↵" at bounding box center [1024, 431] width 333 height 29
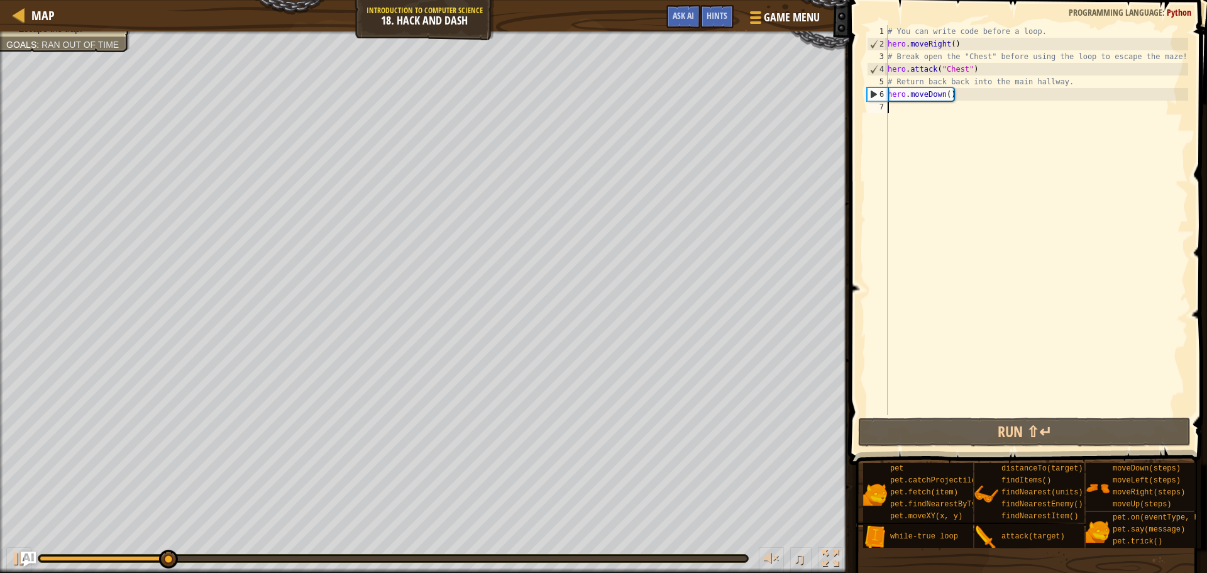
click at [942, 131] on div "# You can write code before a loop. hero . moveRight ( ) # Break open the "Ches…" at bounding box center [1036, 232] width 303 height 415
click at [0, 126] on div "Escape the trap. Goals : Ran out of time" at bounding box center [424, 301] width 849 height 541
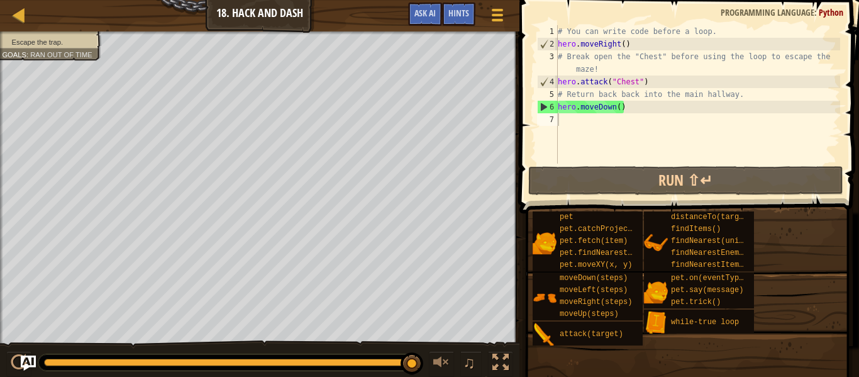
click at [34, 38] on span "Escape the trap." at bounding box center [38, 42] width 52 height 8
click at [586, 129] on div "# You can write code before a loop. hero . moveRight ( ) # Break open the "Ches…" at bounding box center [697, 106] width 285 height 163
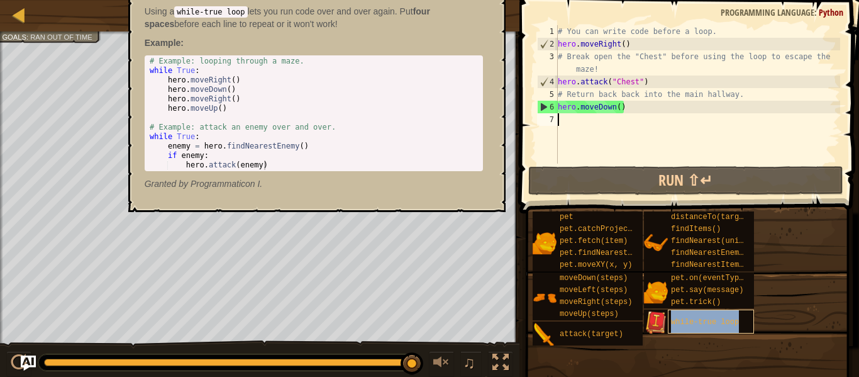
click at [690, 320] on span "while-true loop" at bounding box center [705, 321] width 68 height 9
click at [210, 77] on div "# Example: looping through a maze. while True : hero . moveRight ( ) hero . mov…" at bounding box center [313, 123] width 333 height 132
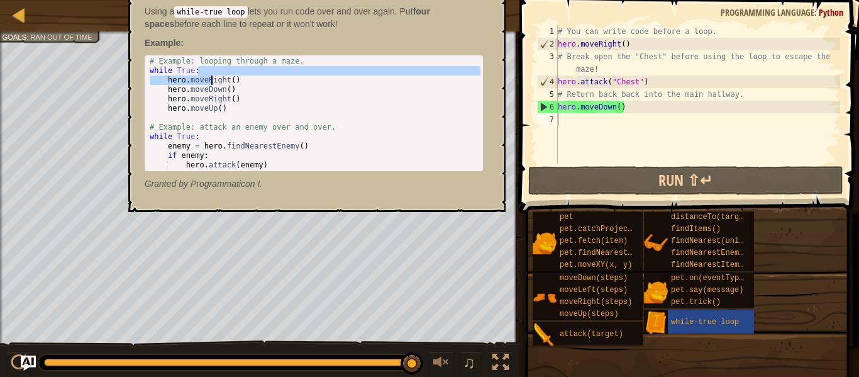
click at [153, 80] on div "# Example: looping through a maze. while True : hero . moveRight ( ) hero . mov…" at bounding box center [313, 113] width 333 height 113
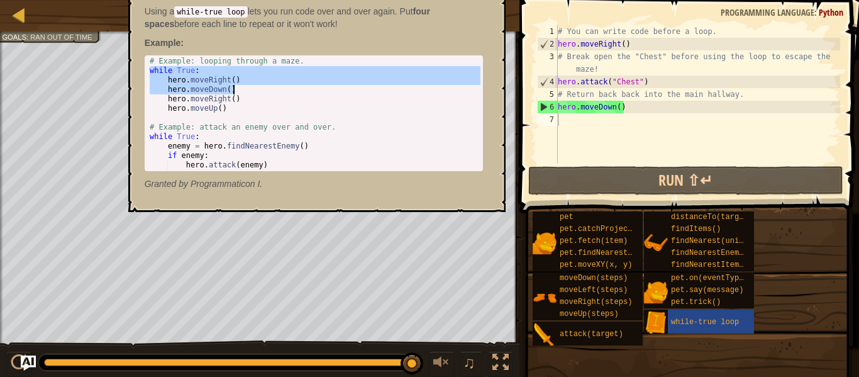
drag, startPoint x: 148, startPoint y: 72, endPoint x: 231, endPoint y: 90, distance: 85.6
click at [231, 90] on div "# Example: looping through a maze. while True : hero . moveRight ( ) hero . mov…" at bounding box center [313, 123] width 333 height 132
type textarea "hero.moveRight() hero.moveDown()"
click at [575, 117] on div "# You can write code before a loop. hero . moveRight ( ) # Break open the "Ches…" at bounding box center [697, 106] width 285 height 163
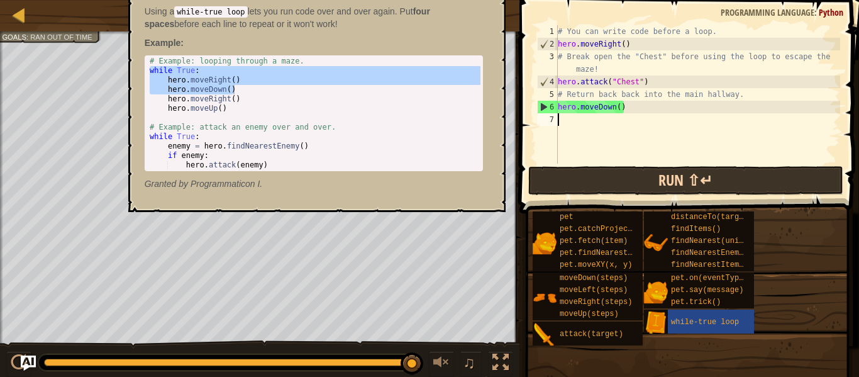
paste textarea "hero.moveDown()"
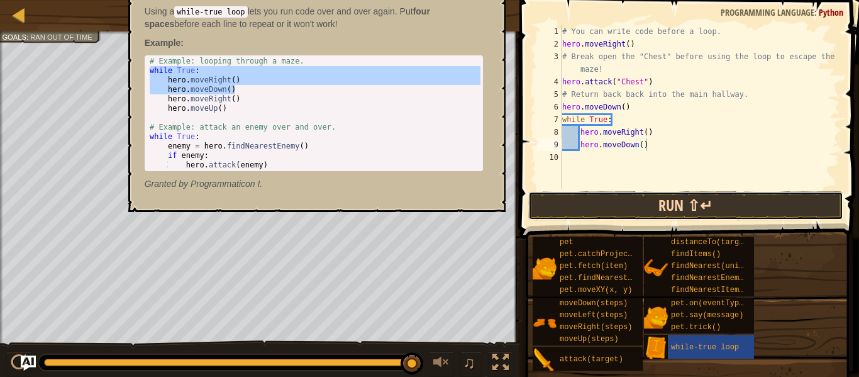
click at [614, 200] on button "Run ⇧↵" at bounding box center [685, 205] width 315 height 29
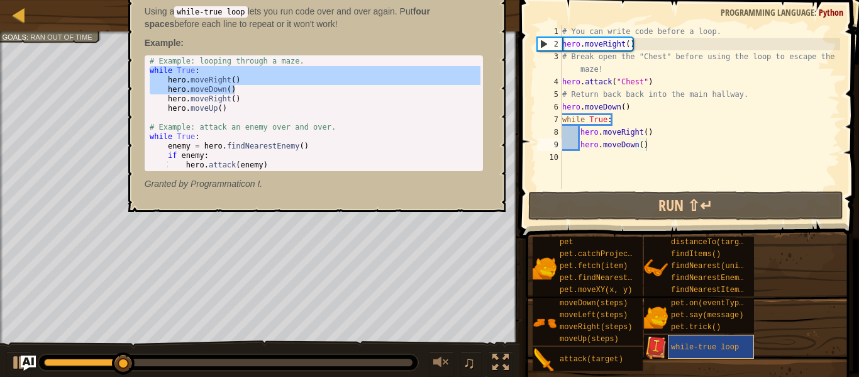
click at [669, 342] on div "while-true loop" at bounding box center [711, 346] width 86 height 24
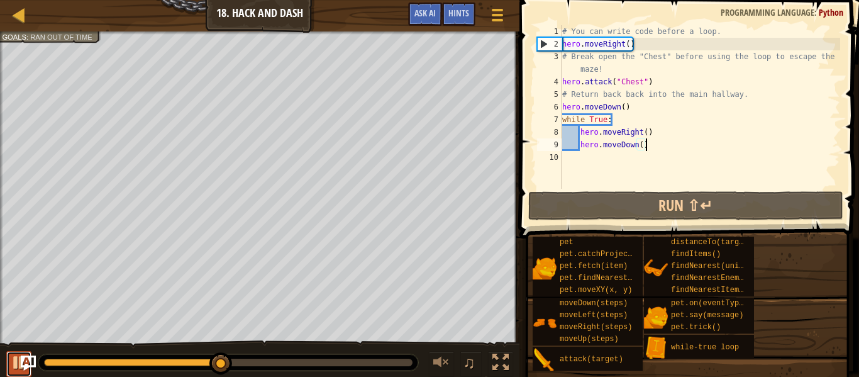
click at [17, 358] on div at bounding box center [19, 362] width 16 height 16
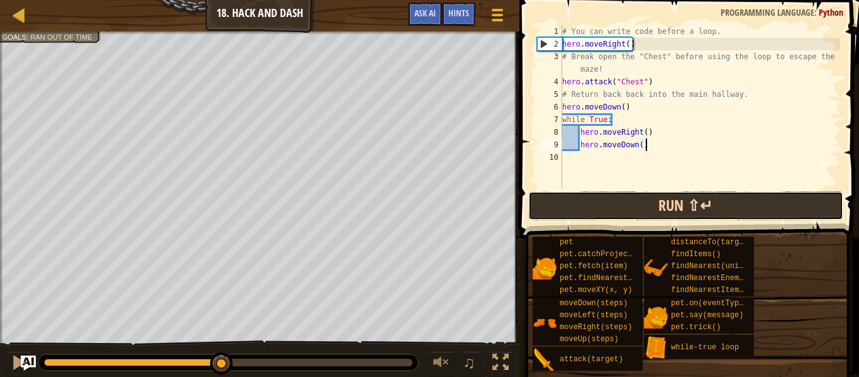
click at [659, 213] on button "Run ⇧↵" at bounding box center [685, 205] width 315 height 29
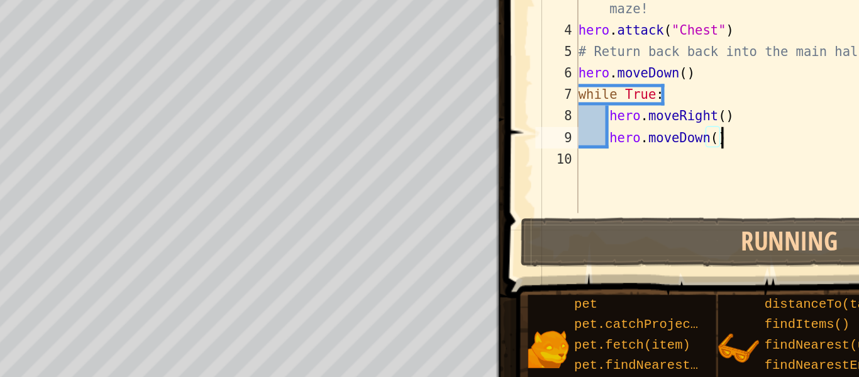
type textarea "hero.moveRight()"
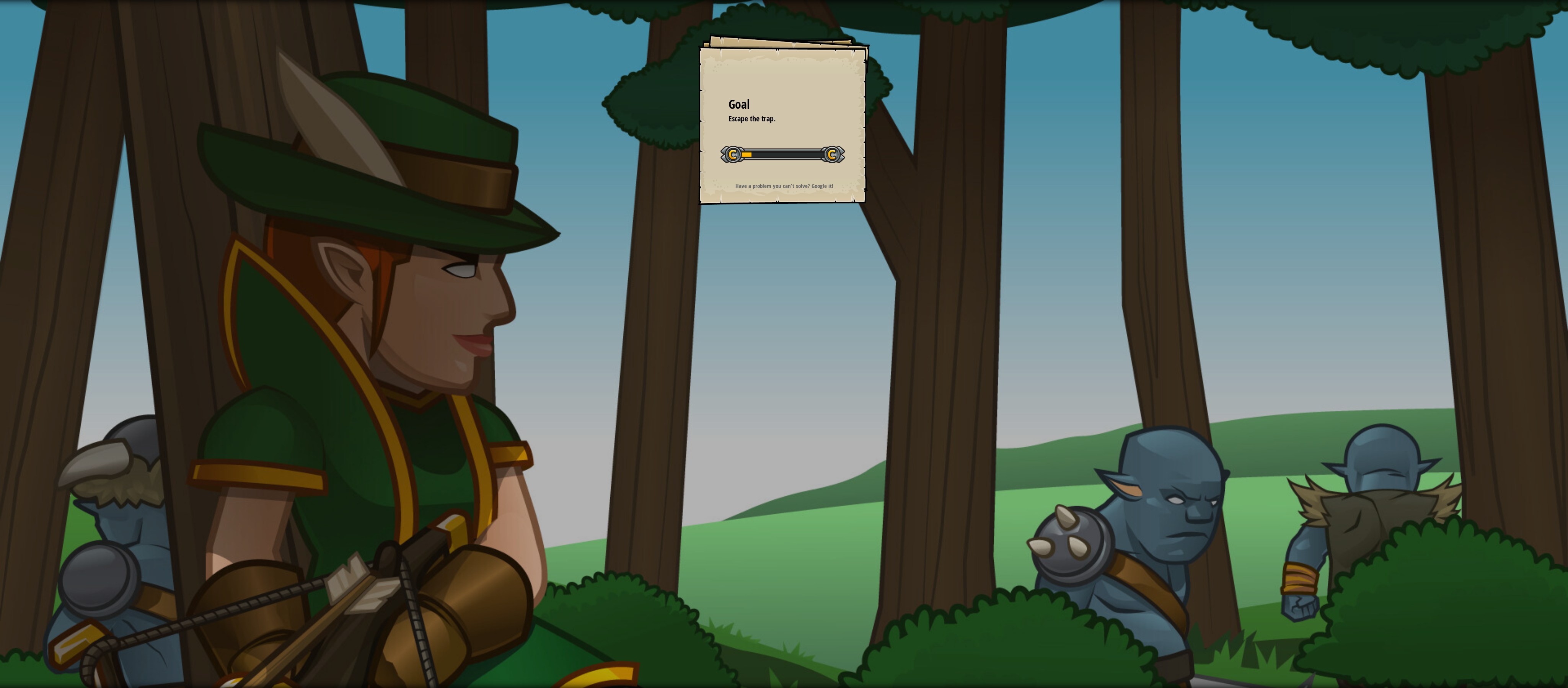
click at [837, 443] on div "Goal Escape the trap. Start Level Error loading from server. Try refreshing the…" at bounding box center [784, 344] width 1568 height 688
click at [545, 227] on div "Goal Escape the trap. Start Level Error loading from server. Try refreshing the…" at bounding box center [784, 344] width 1568 height 688
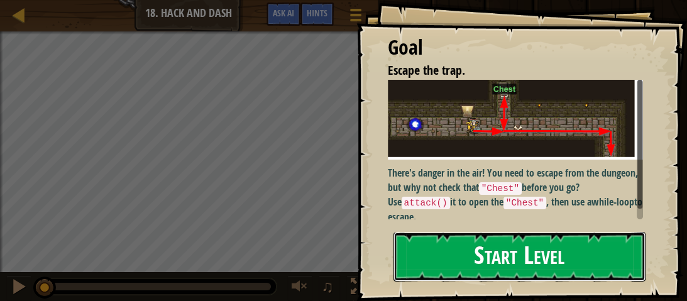
click at [501, 274] on button "Start Level" at bounding box center [520, 257] width 253 height 50
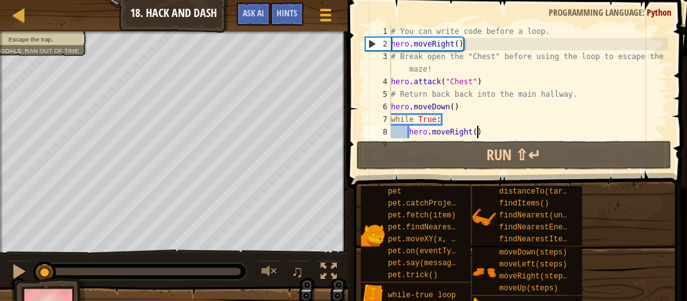
click at [478, 133] on div "# You can write code before a loop. hero . moveRight ( ) # Break open the "Ches…" at bounding box center [528, 94] width 280 height 138
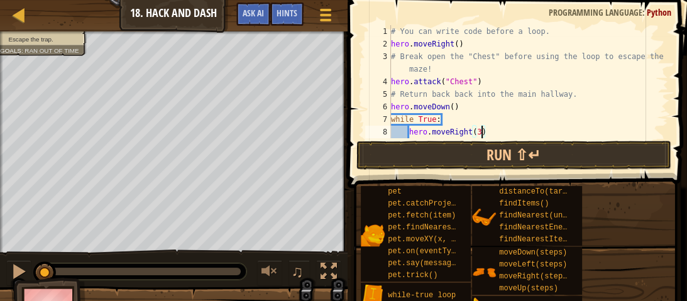
scroll to position [25, 0]
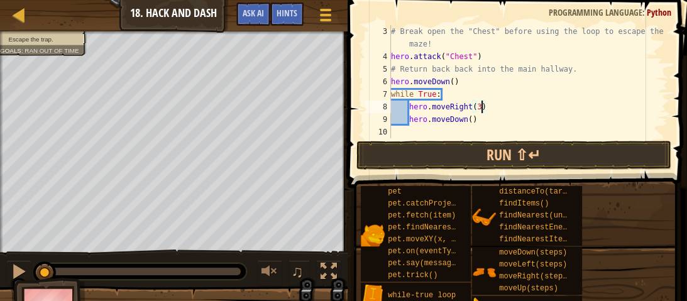
click at [470, 120] on div "# Break open the "Chest" before using the loop to escape the maze! hero . attac…" at bounding box center [528, 100] width 280 height 151
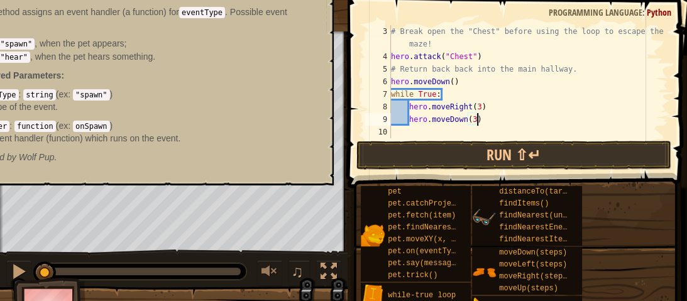
scroll to position [6, 9]
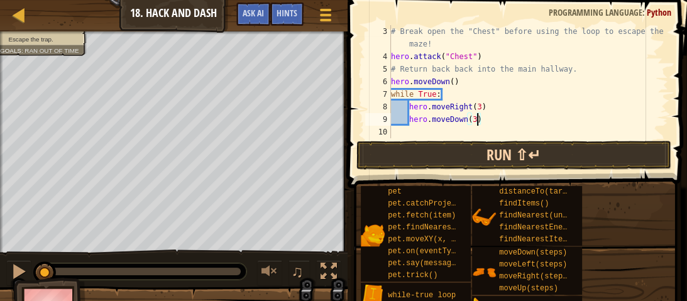
type textarea "hero.moveDown(3)"
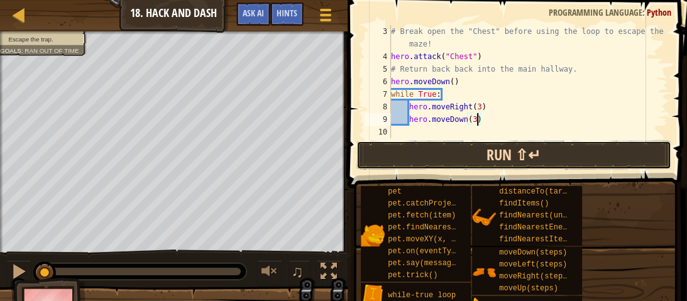
click at [482, 160] on button "Run ⇧↵" at bounding box center [513, 155] width 315 height 29
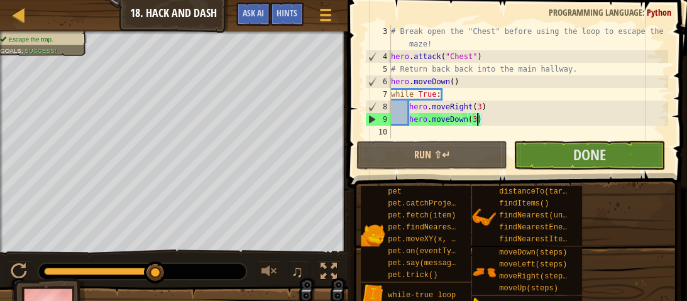
click at [508, 150] on div "Run ⇧↵ Submit Done" at bounding box center [513, 155] width 315 height 29
click at [531, 151] on button "Done" at bounding box center [589, 155] width 151 height 29
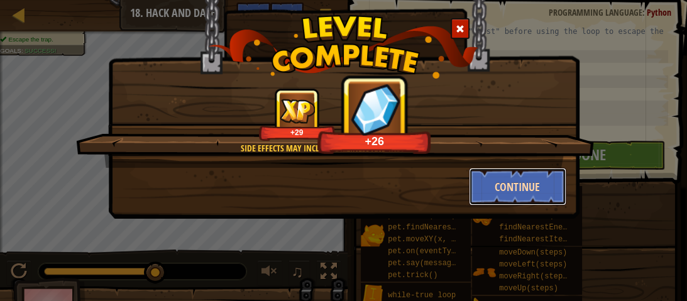
click at [523, 195] on button "Continue" at bounding box center [517, 187] width 97 height 38
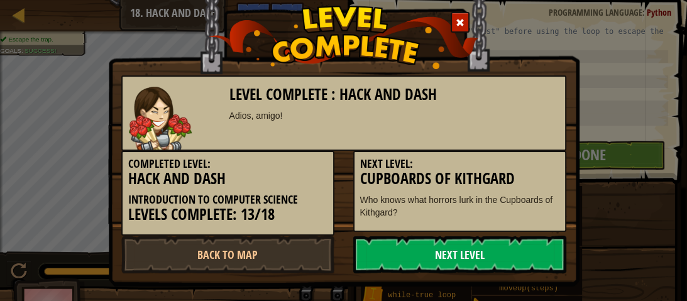
click at [466, 253] on link "Next Level" at bounding box center [459, 255] width 213 height 38
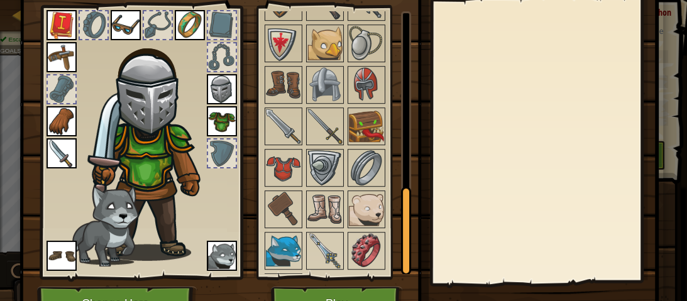
scroll to position [542, 0]
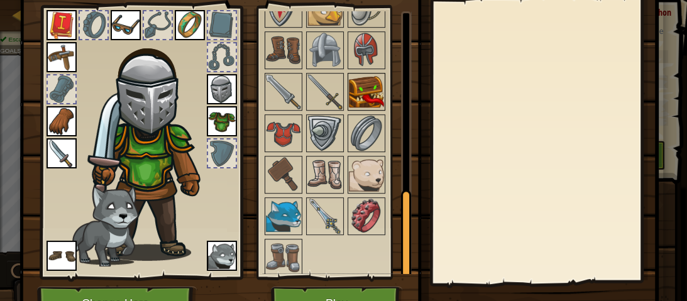
click at [371, 85] on img at bounding box center [366, 91] width 35 height 35
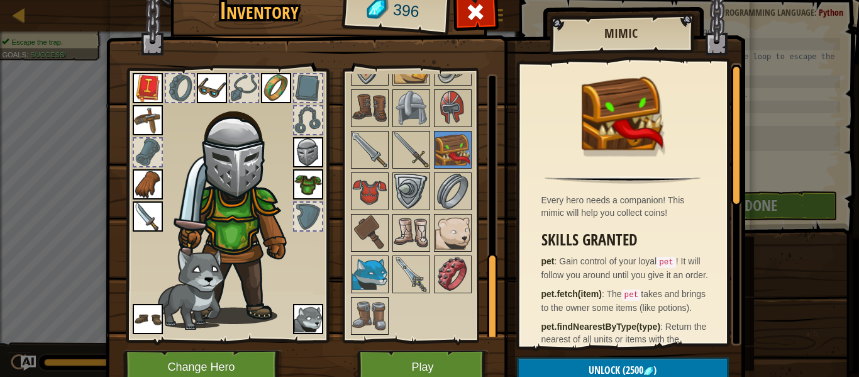
scroll to position [57, 0]
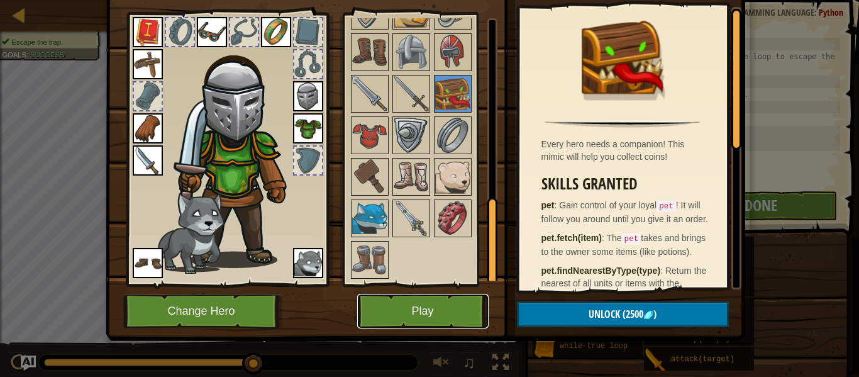
click at [436, 300] on button "Play" at bounding box center [422, 311] width 131 height 35
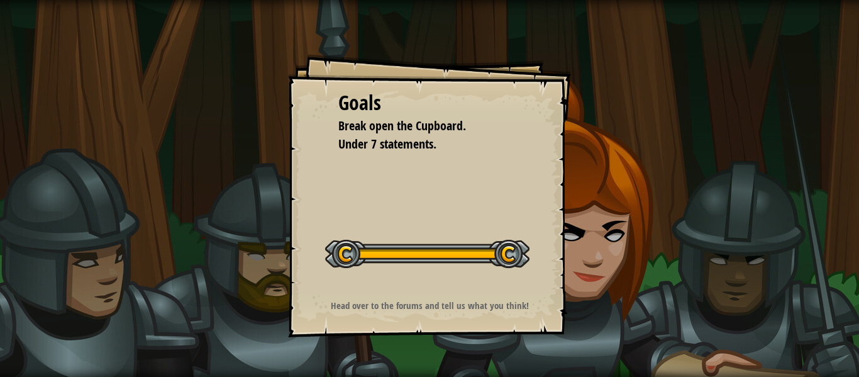
click at [385, 132] on span "Break open the Cupboard." at bounding box center [402, 125] width 128 height 17
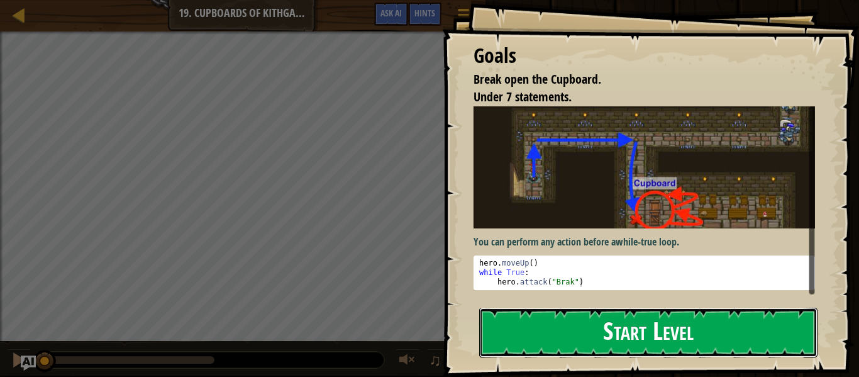
click at [693, 329] on button "Start Level" at bounding box center [648, 332] width 338 height 50
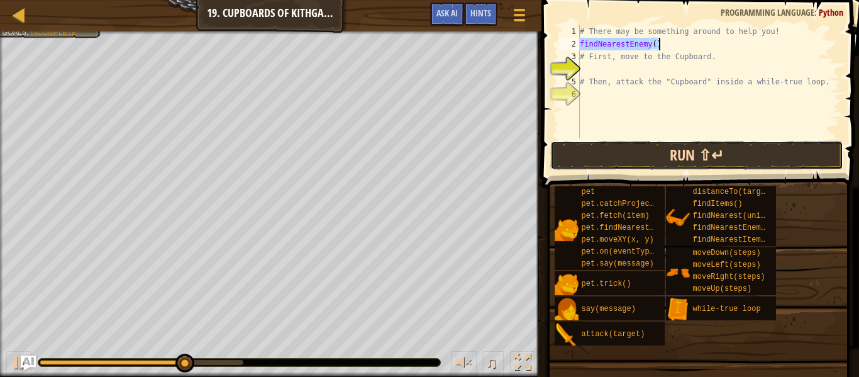
click at [647, 166] on button "Run ⇧↵" at bounding box center [696, 155] width 293 height 29
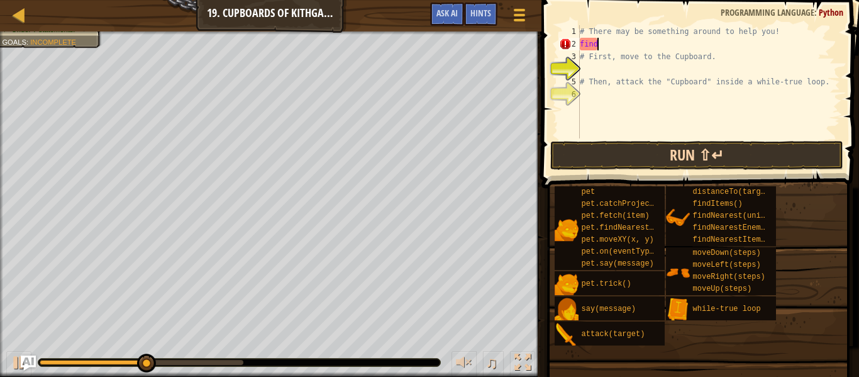
type textarea "f"
type textarea "# There may be something around to help you!"
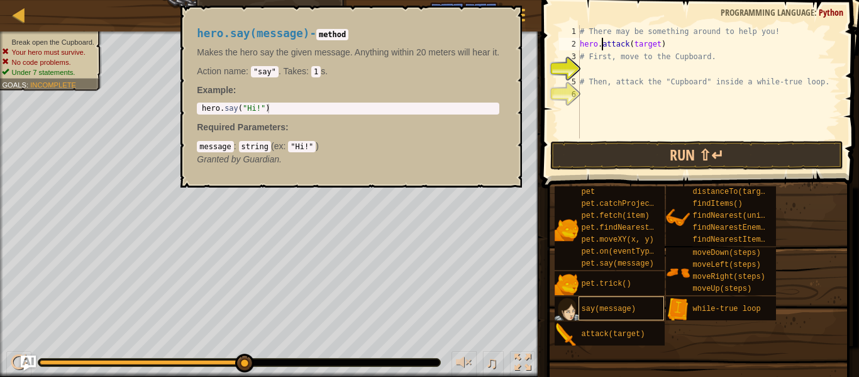
scroll to position [6, 4]
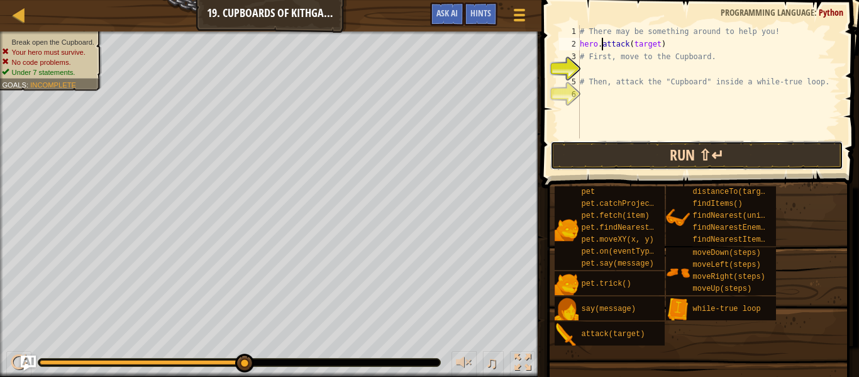
click at [659, 154] on button "Run ⇧↵" at bounding box center [696, 155] width 293 height 29
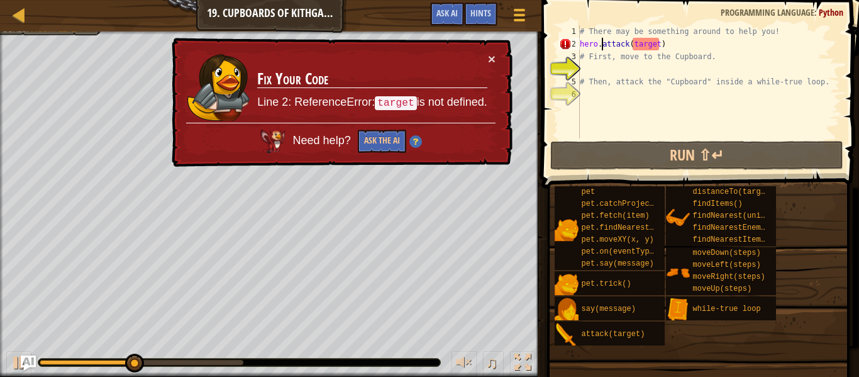
click at [663, 46] on div "# There may be something around to help you! hero . attack ( target ) # First, …" at bounding box center [708, 94] width 263 height 138
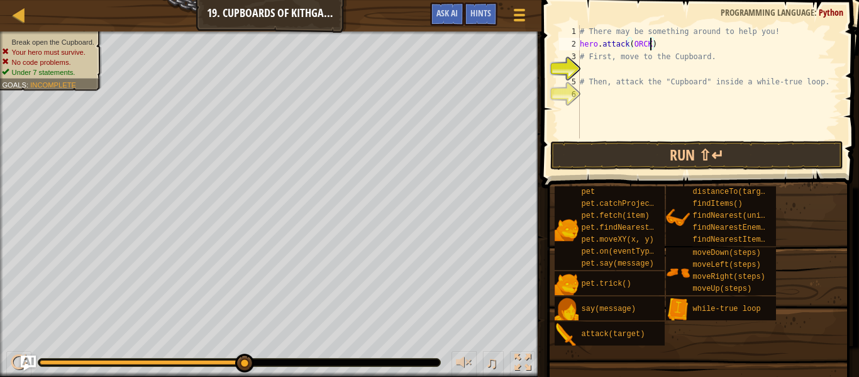
type textarea "hero.attack(ORC)"
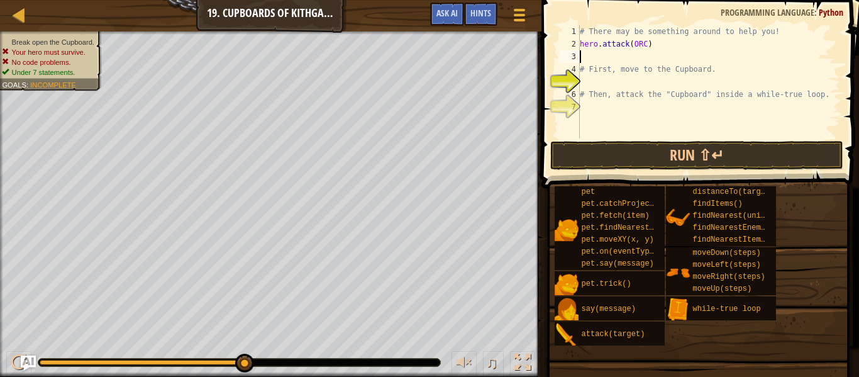
scroll to position [6, 0]
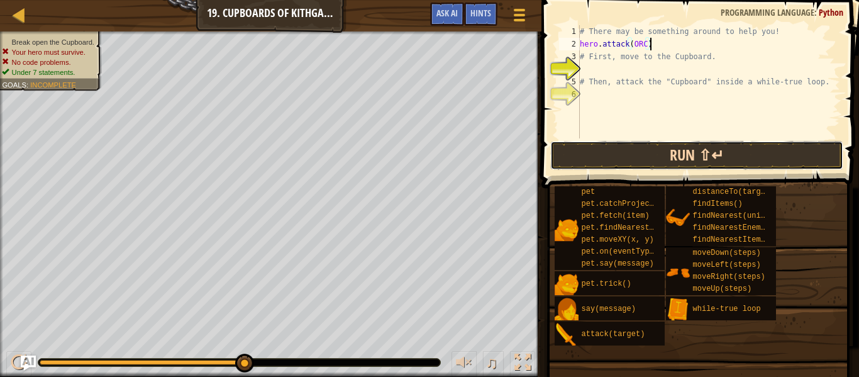
click at [639, 148] on button "Run ⇧↵" at bounding box center [696, 155] width 293 height 29
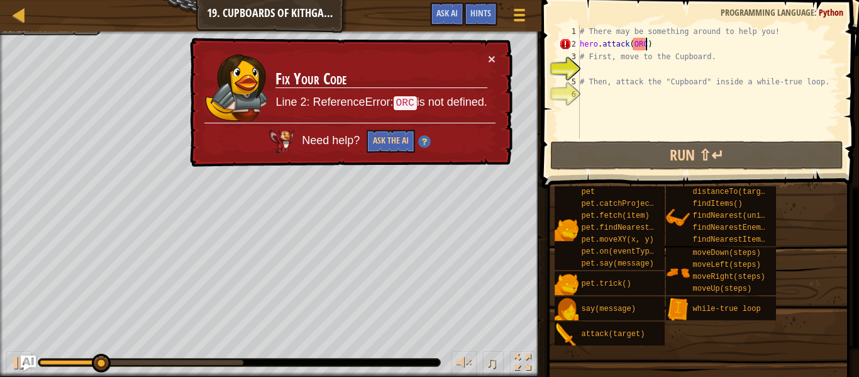
click at [644, 41] on div "# There may be something around to help you! hero . attack ( ORC ) # First, mov…" at bounding box center [708, 94] width 263 height 138
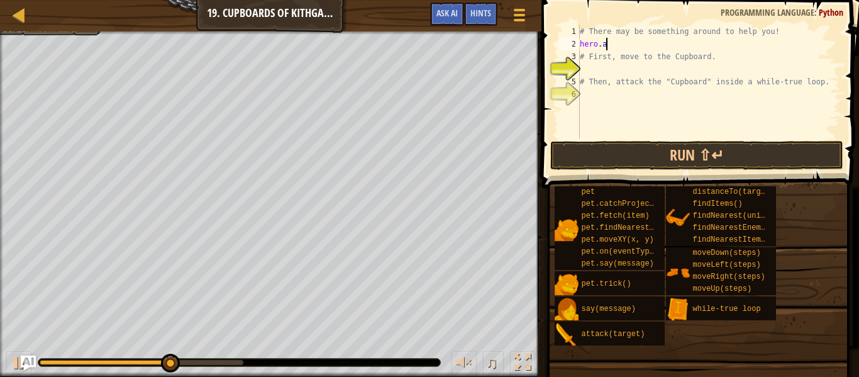
type textarea "h"
type textarea "# There may be something around to help you!"
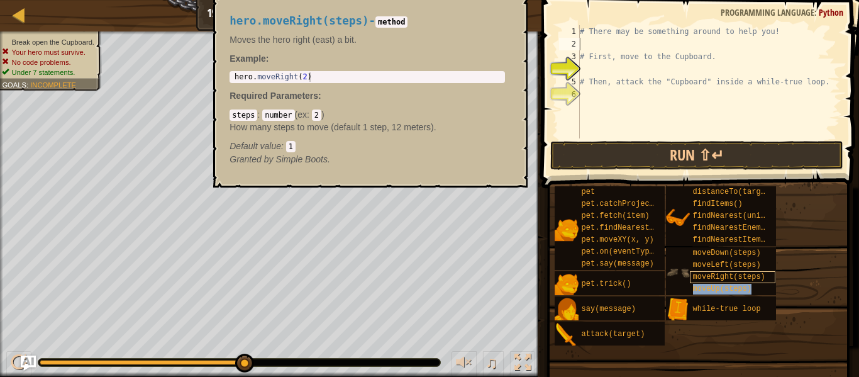
type textarea "moveUp(steps)"
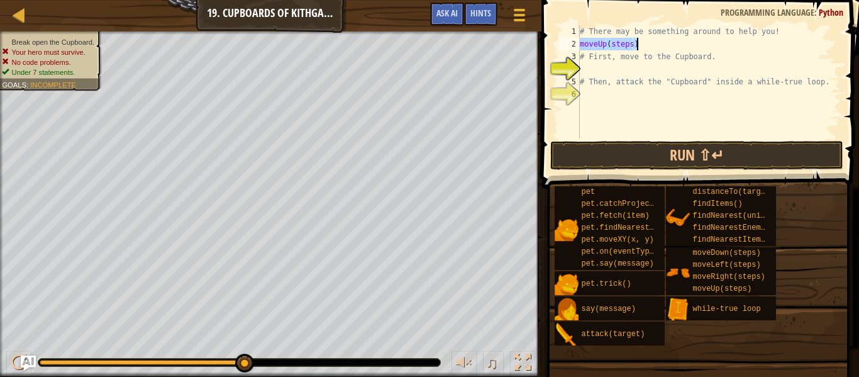
click at [671, 47] on div "# There may be something around to help you! moveUp ( steps ) # First, move to …" at bounding box center [708, 81] width 263 height 113
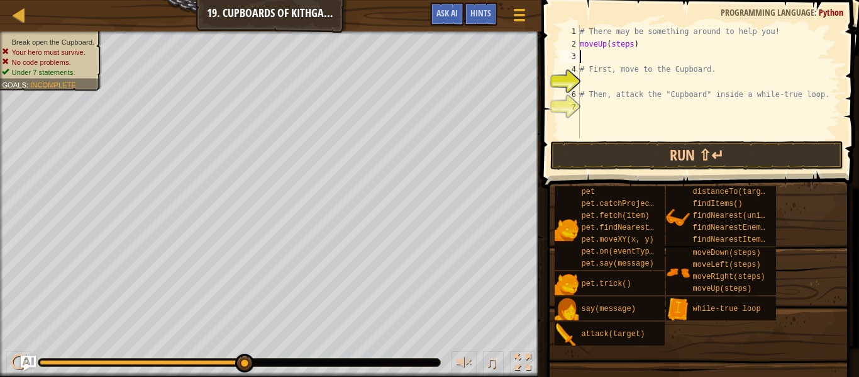
click at [631, 48] on div "# There may be something around to help you! moveUp ( steps ) # First, move to …" at bounding box center [708, 94] width 263 height 138
click at [641, 58] on div "# There may be something around to help you! moveUp ( 1 ) moveRight ( steps ) #…" at bounding box center [708, 81] width 263 height 113
click at [593, 89] on div "# There may be something around to help you! moveUp ( 1 ) moveRight ( 2 ) # Fir…" at bounding box center [708, 94] width 263 height 138
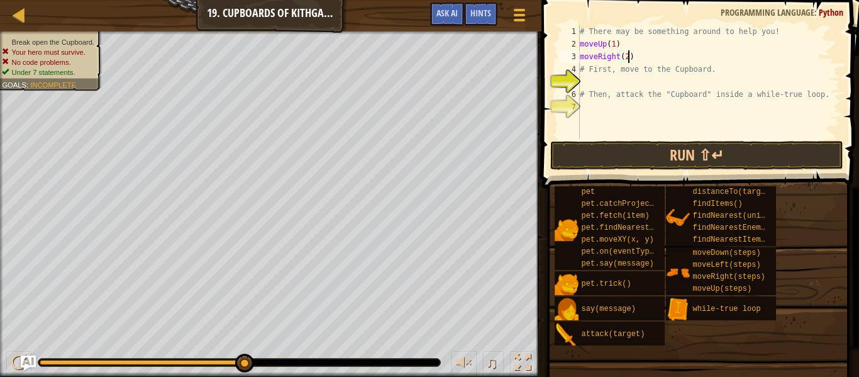
type textarea "# Then, attack the "Cupboard" inside a while-true loop."
click at [586, 82] on div "# There may be something around to help you! moveUp ( 1 ) moveRight ( 2 ) # Fir…" at bounding box center [708, 94] width 263 height 138
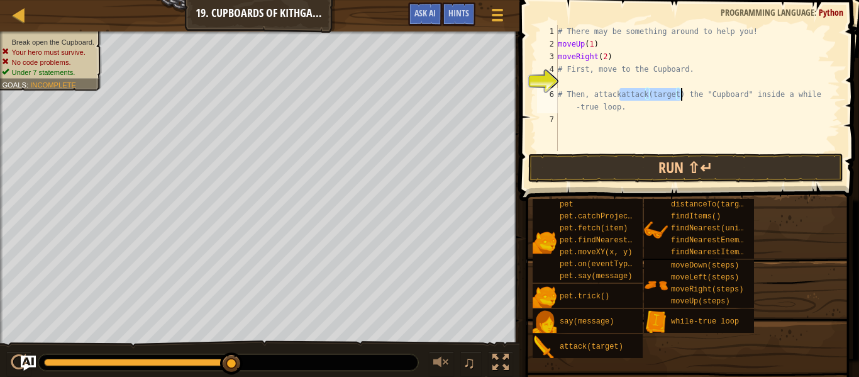
type textarea "# Then, attack the "Cupboard" inside a while-true loop."
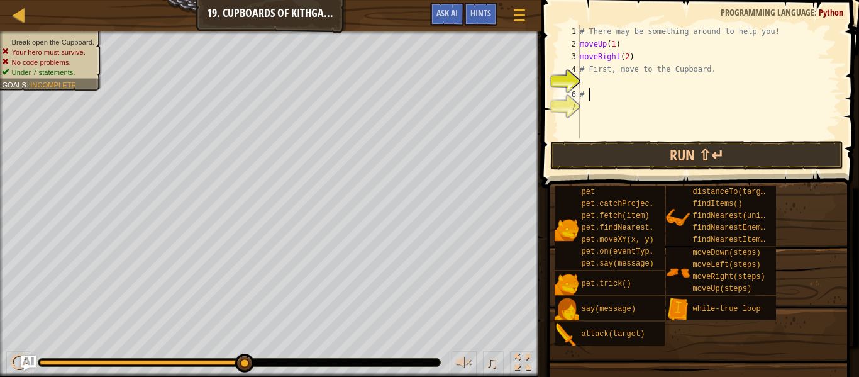
type textarea "#"
type textarea "."
type textarea "hero.moveDown()"
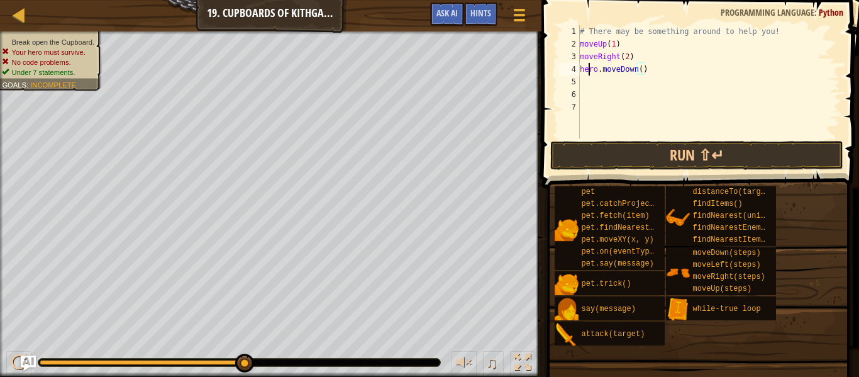
click at [590, 70] on div "# There may be something around to help you! moveUp ( 1 ) moveRight ( 2 ) hero …" at bounding box center [708, 94] width 263 height 138
click at [599, 87] on div "# There may be something around to help you! moveUp ( 1 ) moveRight ( 2 ) hero …" at bounding box center [708, 94] width 263 height 138
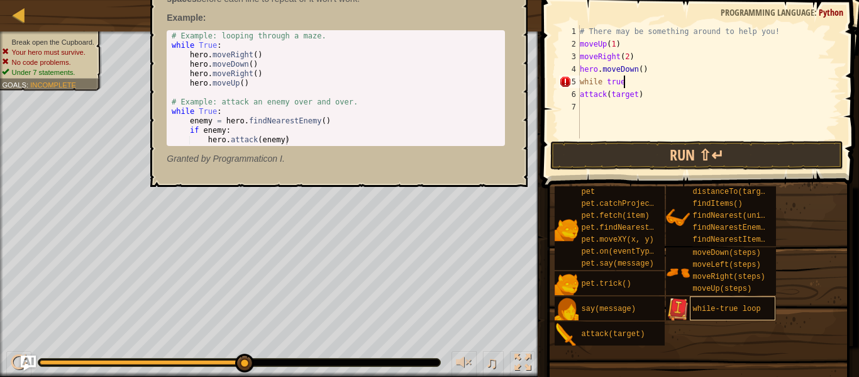
scroll to position [6, 6]
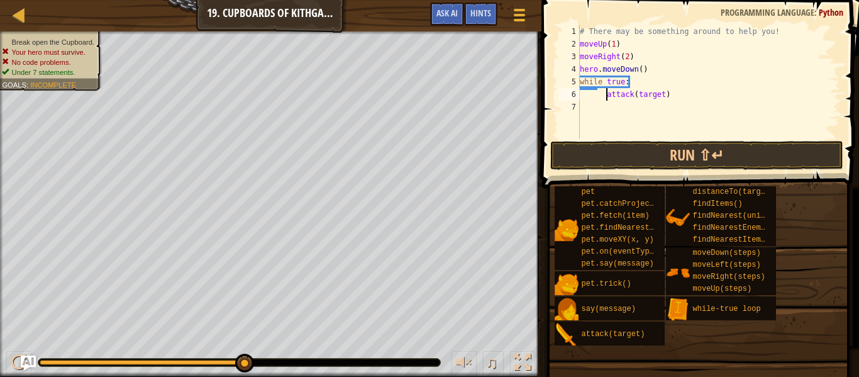
type textarea "attack(target)"
click at [601, 123] on div "# There may be something around to help you! moveUp ( 1 ) moveRight ( 2 ) hero …" at bounding box center [708, 94] width 263 height 138
click at [678, 97] on div "# There may be something around to help you! moveUp ( 1 ) moveRight ( 2 ) hero …" at bounding box center [708, 94] width 263 height 138
click at [590, 89] on div "# There may be something around to help you! moveUp ( 1 ) moveRight ( 2 ) hero …" at bounding box center [708, 94] width 263 height 138
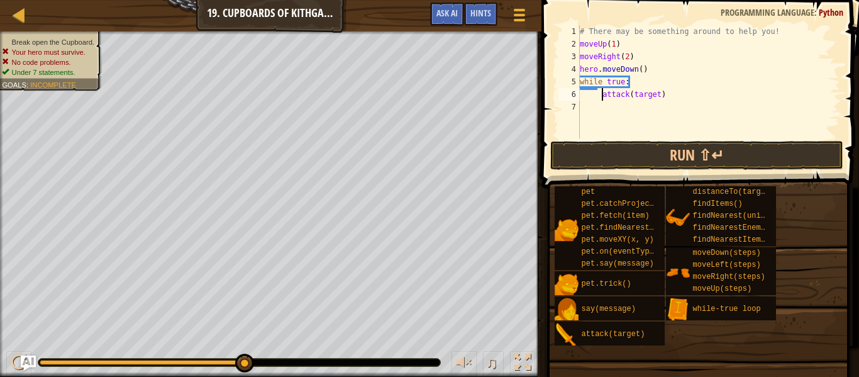
click at [600, 98] on div "# There may be something around to help you! moveUp ( 1 ) moveRight ( 2 ) hero …" at bounding box center [708, 94] width 263 height 138
click at [653, 94] on div "# There may be something around to help you! moveUp ( 1 ) moveRight ( 2 ) hero …" at bounding box center [708, 94] width 263 height 138
click at [713, 156] on button "Run ⇧↵" at bounding box center [696, 155] width 293 height 29
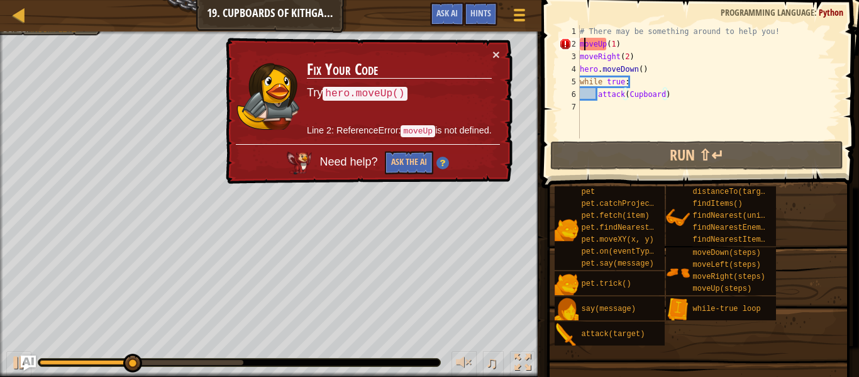
click at [586, 48] on div "# There may be something around to help you! moveUp ( 1 ) moveRight ( 2 ) hero …" at bounding box center [708, 94] width 263 height 138
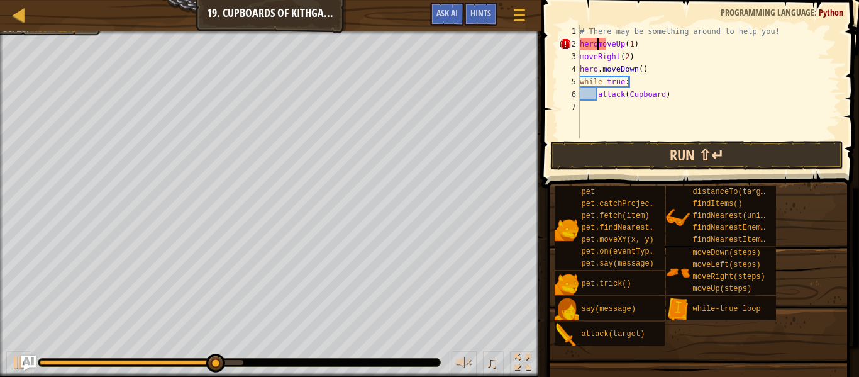
scroll to position [6, 4]
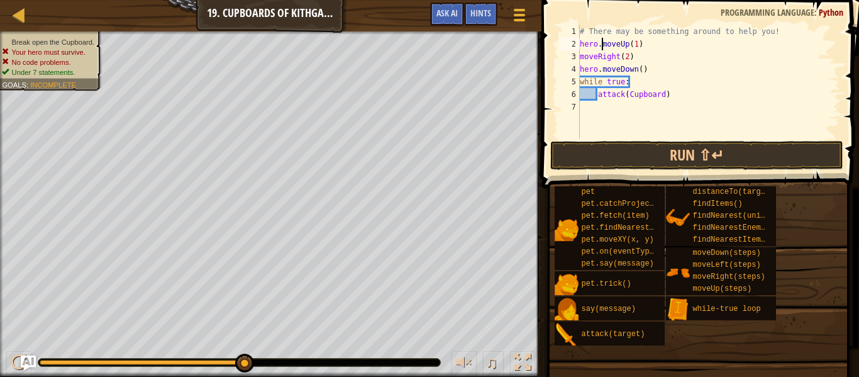
click at [585, 55] on div "# There may be something around to help you! hero . moveUp ( 1 ) moveRight ( 2 …" at bounding box center [708, 94] width 263 height 138
click at [635, 148] on button "Run ⇧↵" at bounding box center [696, 155] width 293 height 29
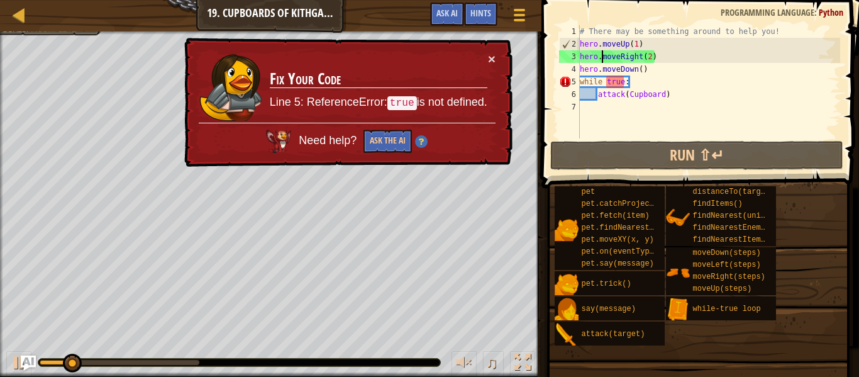
click at [620, 88] on div "# There may be something around to help you! hero . moveUp ( 1 ) hero . moveRig…" at bounding box center [708, 94] width 263 height 138
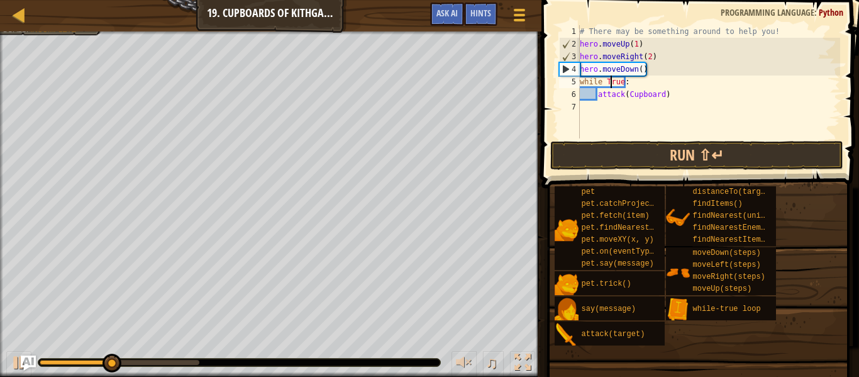
scroll to position [6, 5]
click at [718, 155] on button "Run ⇧↵" at bounding box center [696, 155] width 293 height 29
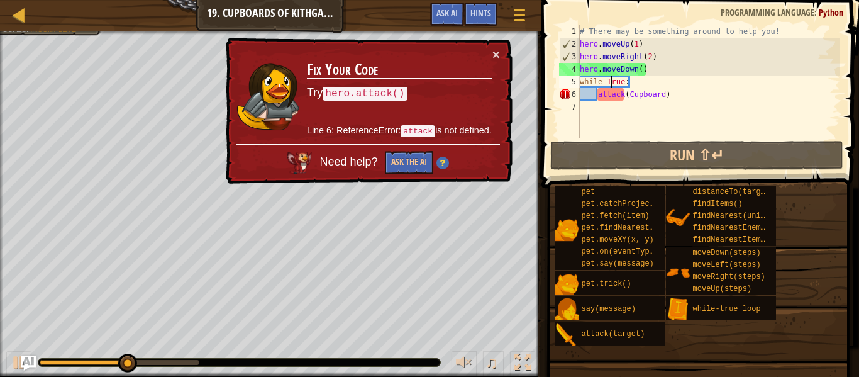
click at [610, 99] on div "# There may be something around to help you! hero . moveUp ( 1 ) hero . moveRig…" at bounding box center [708, 94] width 263 height 138
click at [602, 96] on div "# There may be something around to help you! hero . moveUp ( 1 ) hero . moveRig…" at bounding box center [708, 94] width 263 height 138
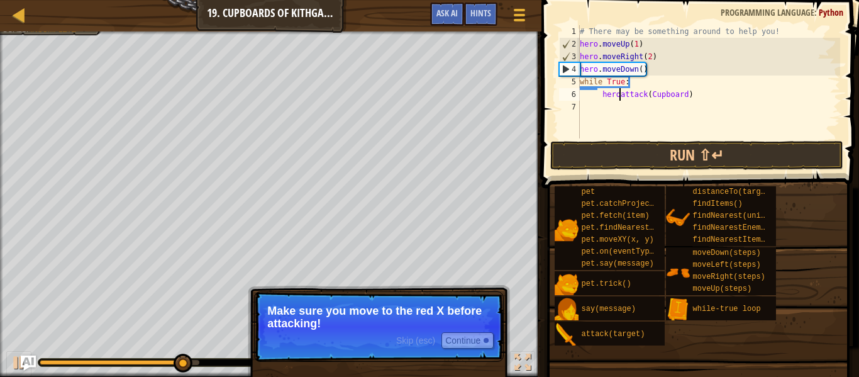
scroll to position [6, 7]
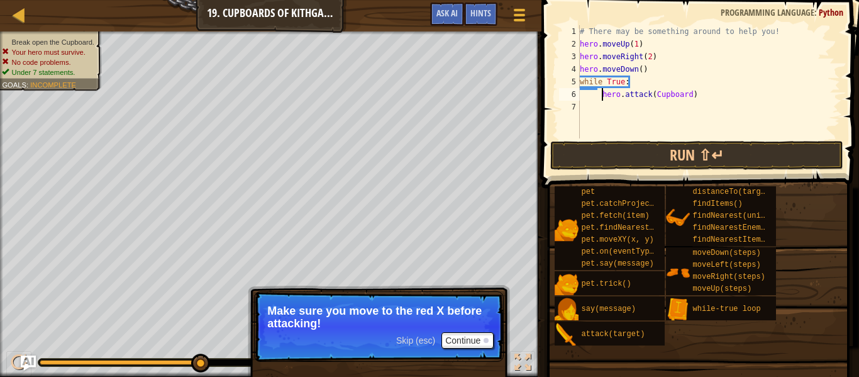
click at [622, 174] on span at bounding box center [698, 359] width 309 height 372
click at [473, 341] on button "Continue" at bounding box center [467, 340] width 52 height 16
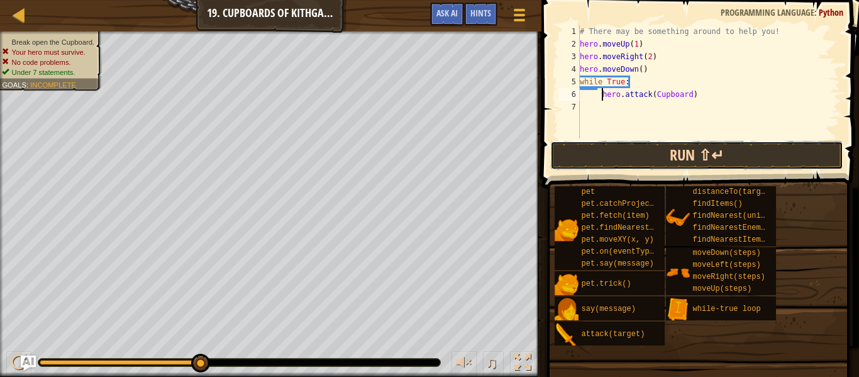
click at [620, 154] on button "Run ⇧↵" at bounding box center [696, 155] width 293 height 29
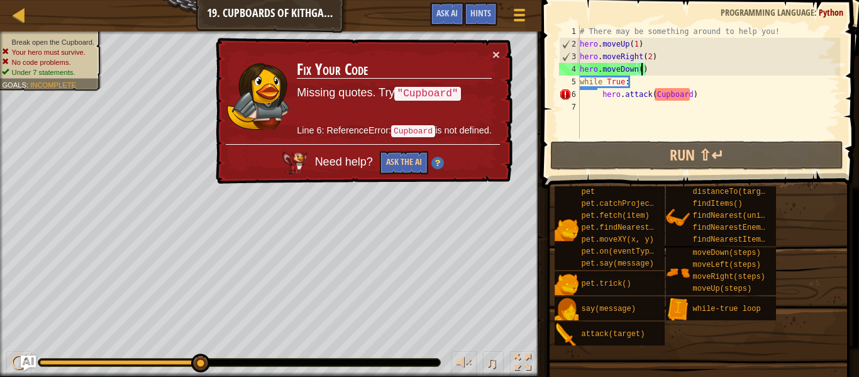
scroll to position [6, 9]
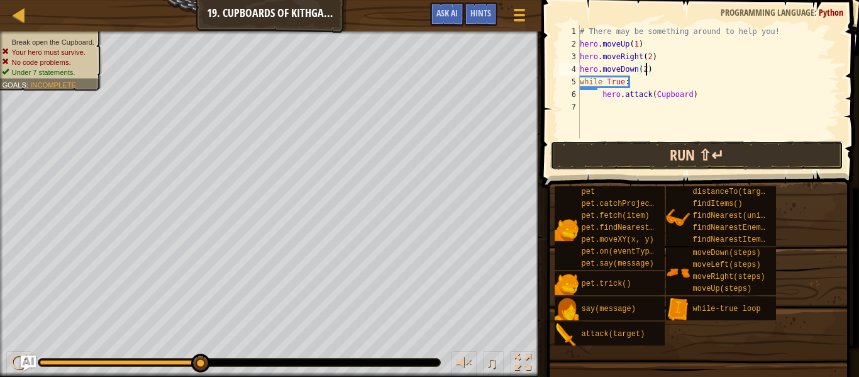
click at [657, 147] on button "Run ⇧↵" at bounding box center [696, 155] width 293 height 29
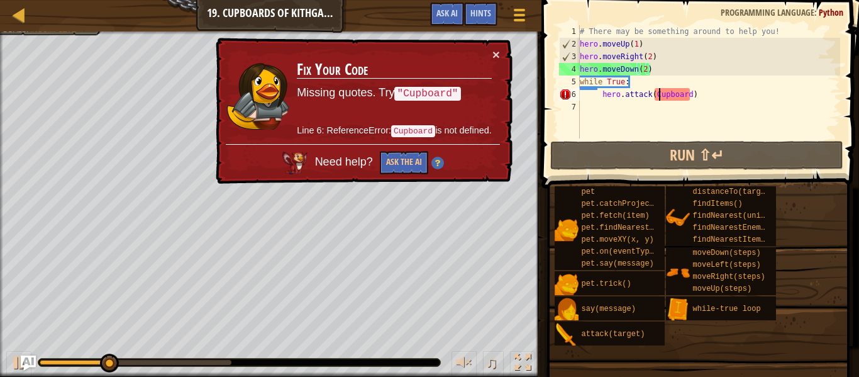
click at [657, 99] on div "# There may be something around to help you! hero . moveUp ( 1 ) hero . moveRig…" at bounding box center [708, 94] width 263 height 138
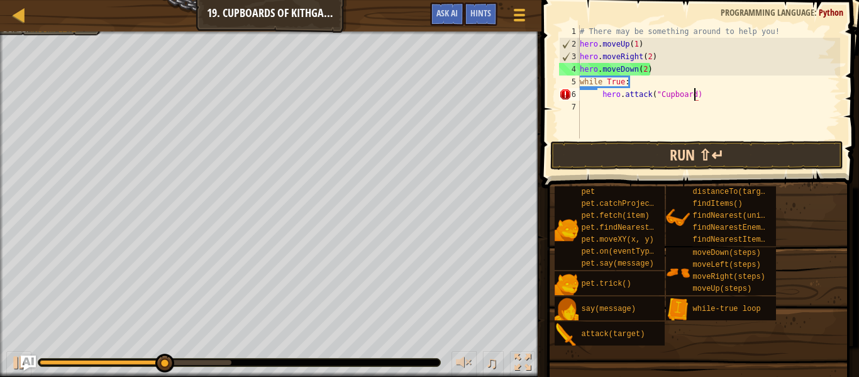
scroll to position [6, 17]
type textarea "hero.attack("Cupboard")"
click at [702, 151] on button "Run ⇧↵" at bounding box center [696, 155] width 293 height 29
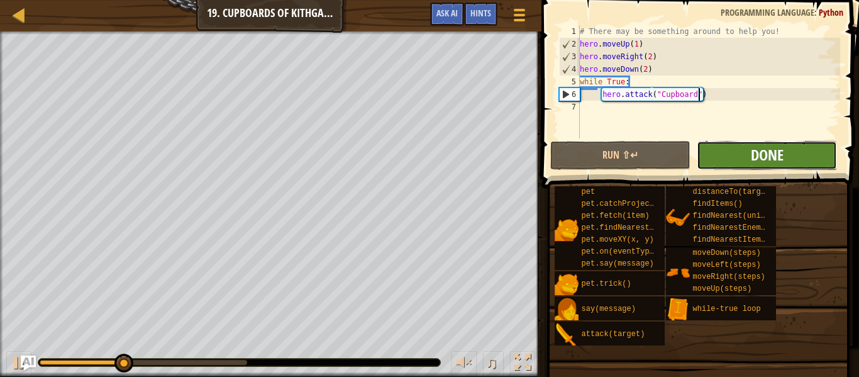
click at [779, 162] on span "Done" at bounding box center [767, 155] width 33 height 20
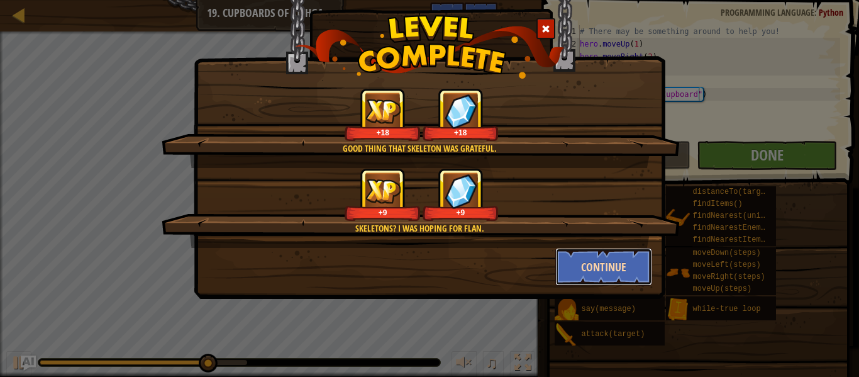
click at [582, 255] on button "Continue" at bounding box center [603, 267] width 97 height 38
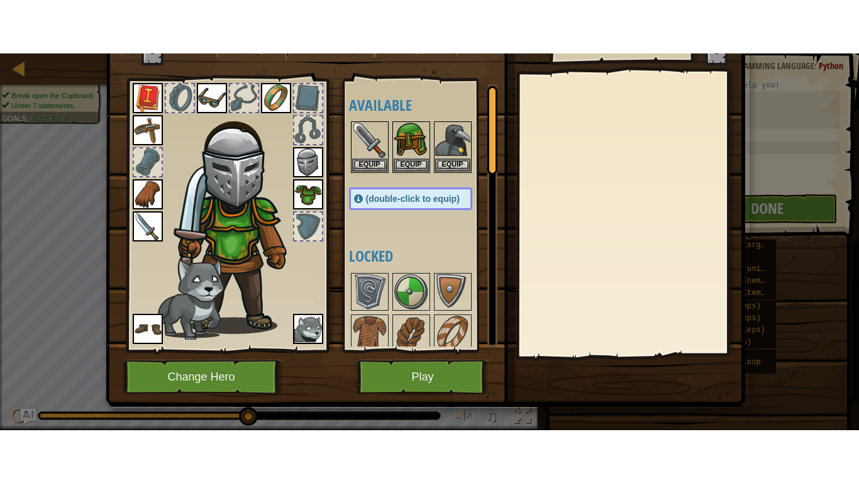
scroll to position [51, 0]
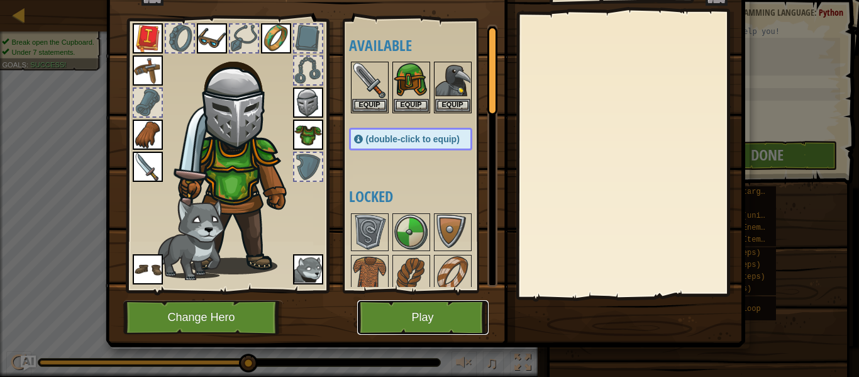
click at [430, 310] on button "Play" at bounding box center [422, 317] width 131 height 35
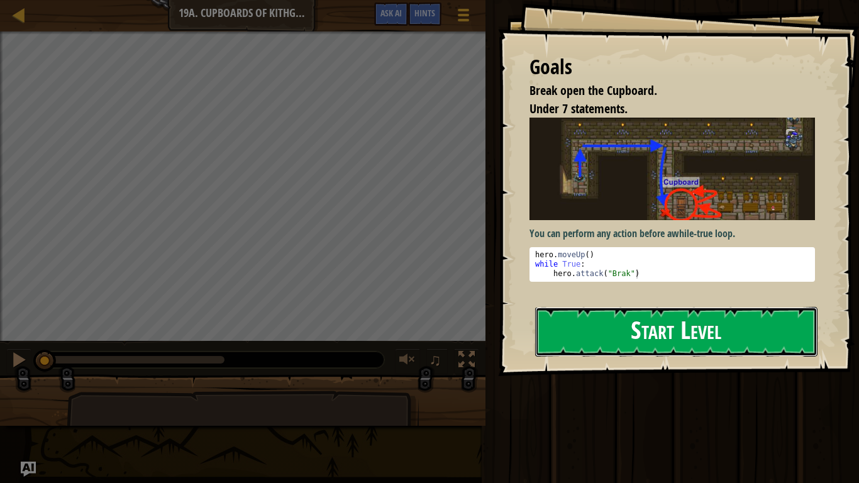
click at [655, 332] on button "Start Level" at bounding box center [676, 332] width 282 height 50
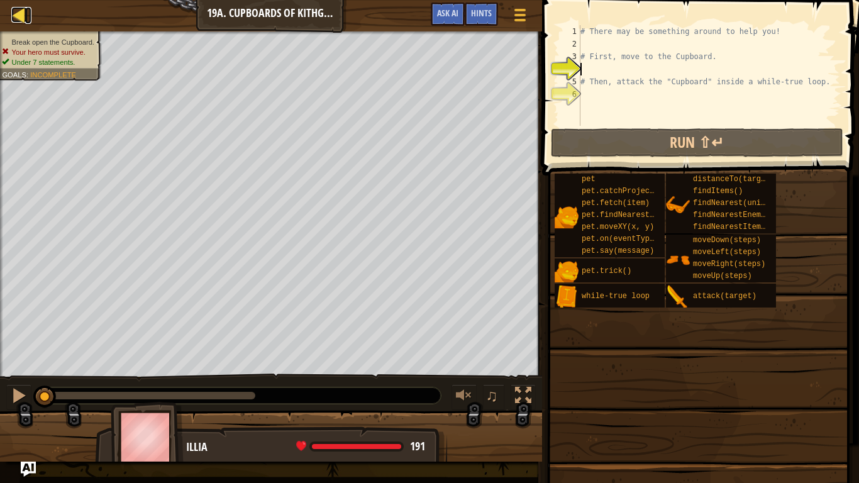
click at [20, 18] on div at bounding box center [19, 15] width 16 height 16
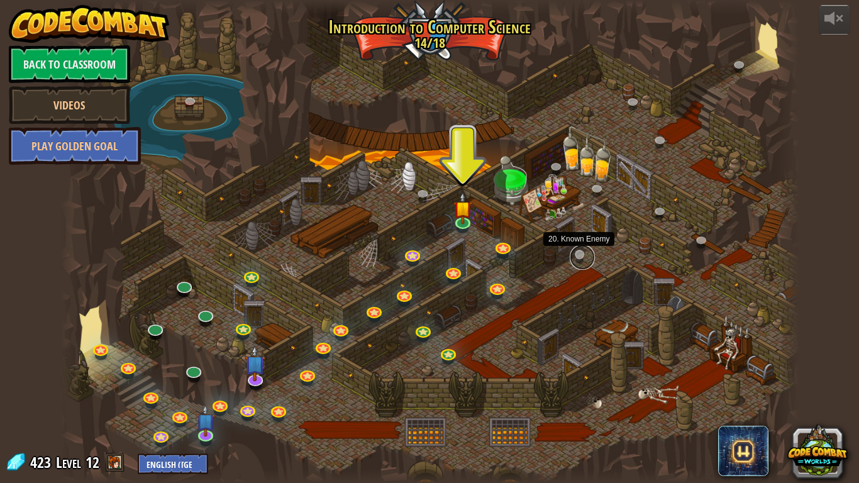
click at [583, 251] on link at bounding box center [582, 257] width 25 height 25
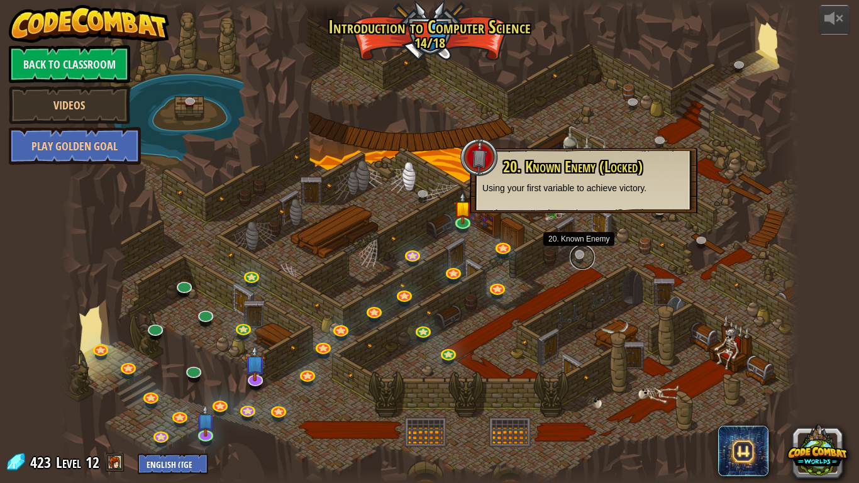
click at [583, 251] on link at bounding box center [582, 257] width 25 height 25
click at [553, 209] on div "20. Known Enemy (Locked) Using your first variable to achieve victory." at bounding box center [584, 180] width 228 height 65
click at [580, 130] on div at bounding box center [429, 241] width 739 height 483
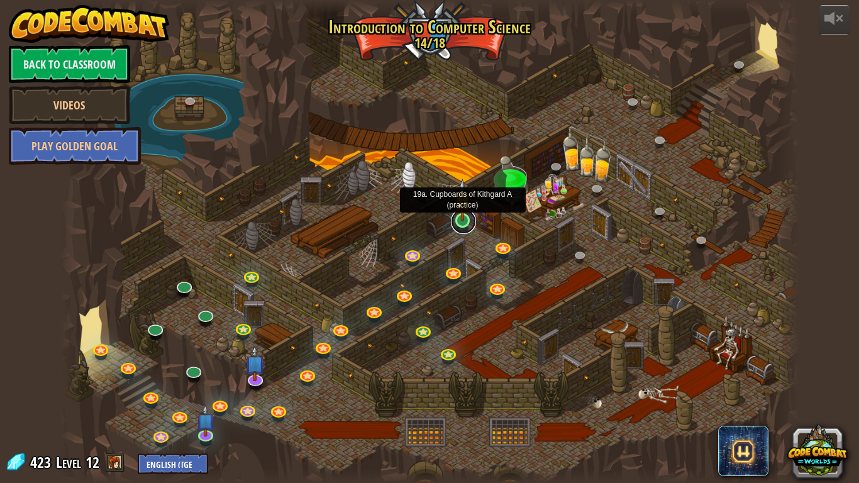
click at [465, 226] on link at bounding box center [463, 221] width 25 height 25
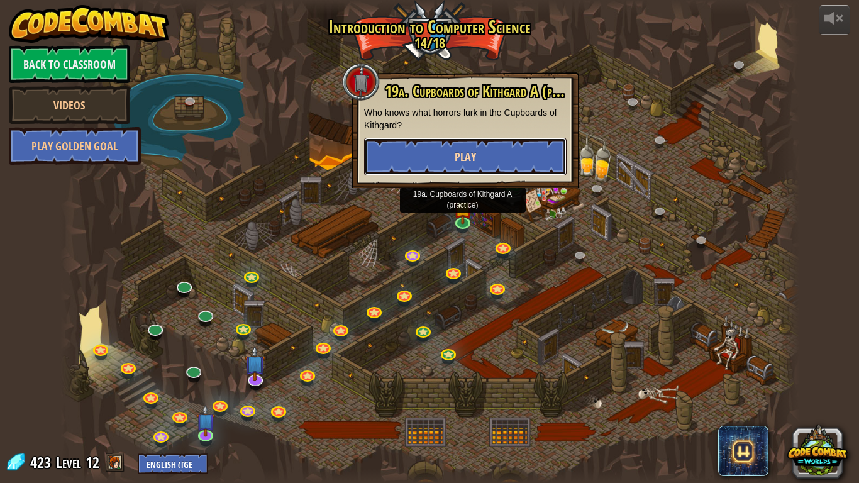
click at [480, 162] on button "Play" at bounding box center [465, 157] width 202 height 38
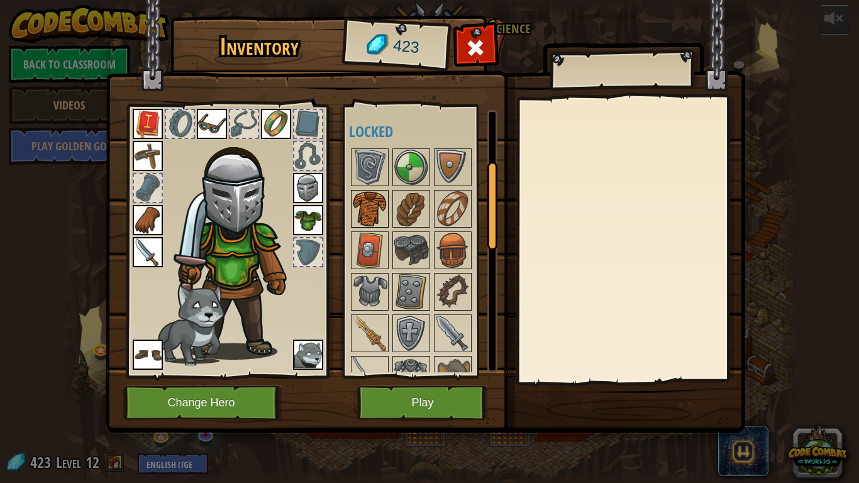
scroll to position [153, 0]
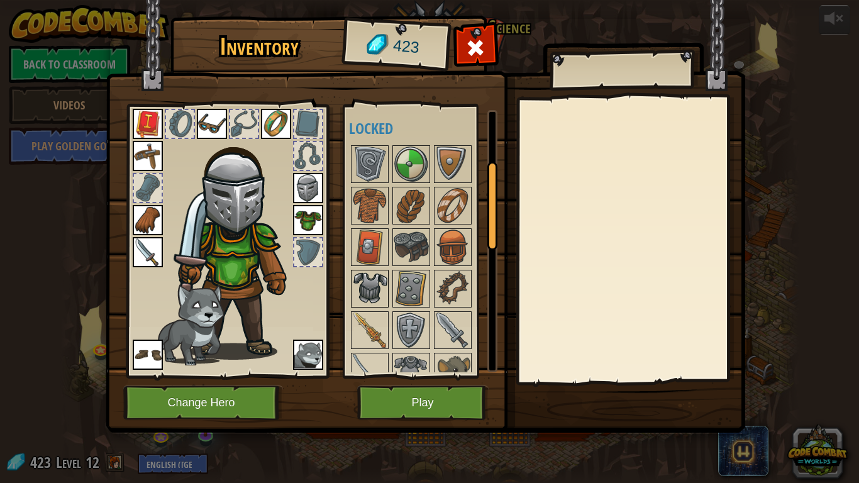
click at [375, 282] on img at bounding box center [369, 288] width 35 height 35
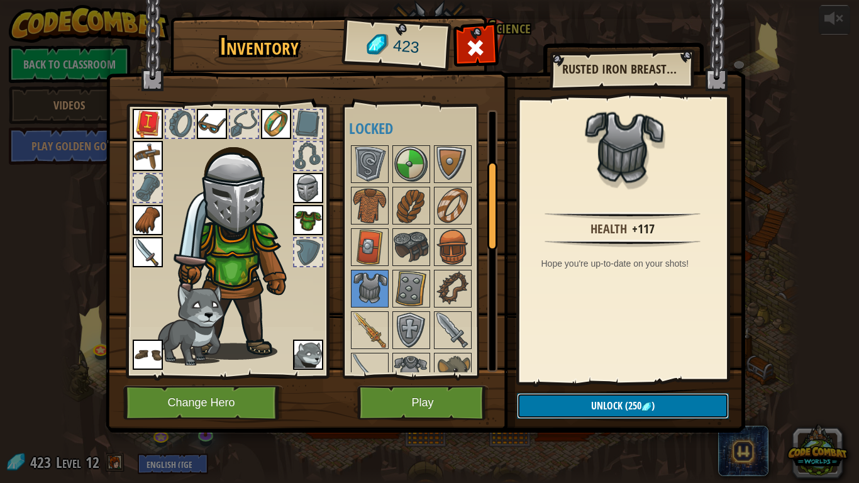
click at [679, 376] on button "Unlock (250 )" at bounding box center [623, 406] width 212 height 26
click at [604, 376] on button "Confirm" at bounding box center [623, 406] width 212 height 26
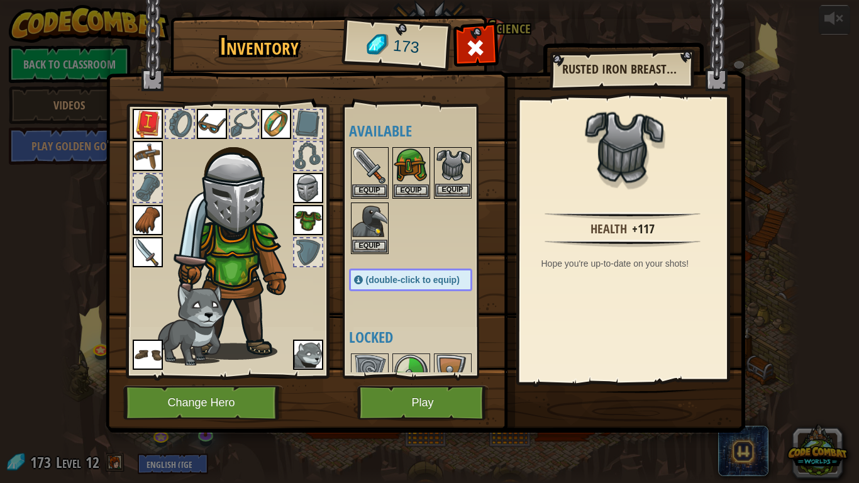
click at [464, 182] on img at bounding box center [452, 165] width 35 height 35
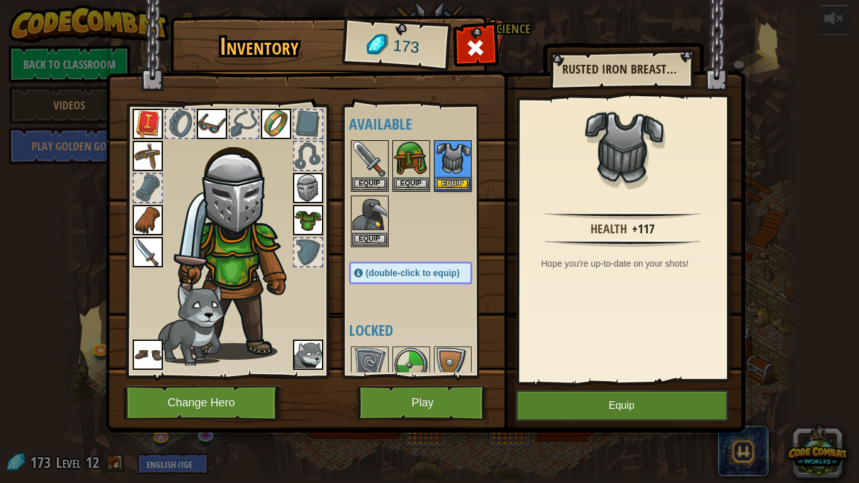
scroll to position [8, 0]
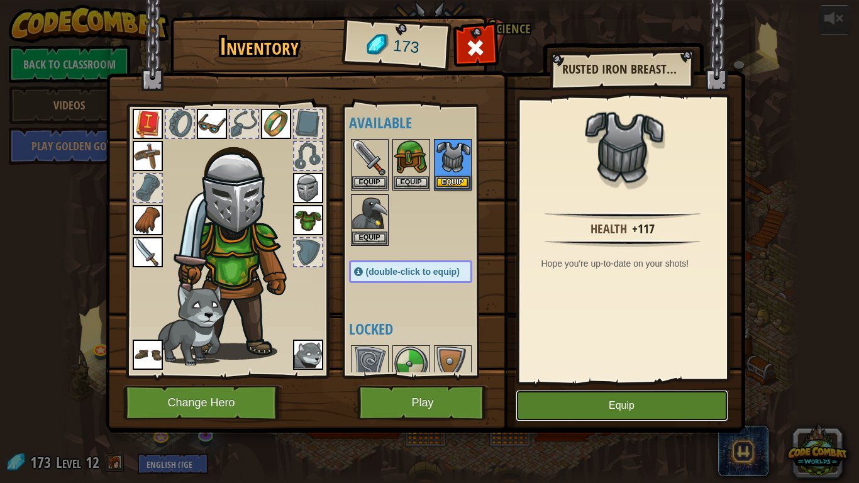
click at [581, 376] on button "Equip" at bounding box center [621, 405] width 212 height 31
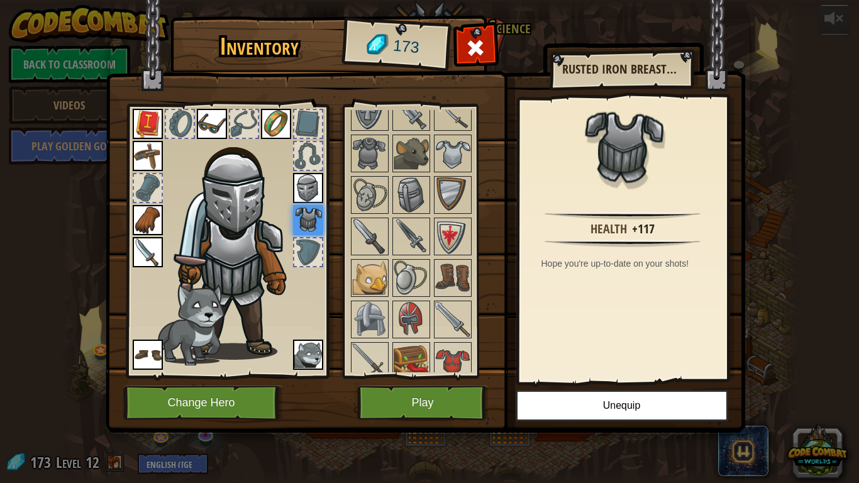
scroll to position [431, 0]
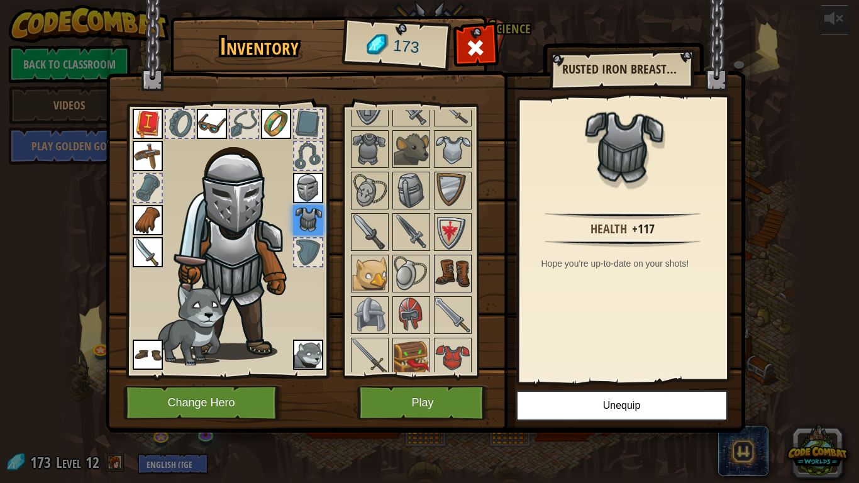
click at [445, 275] on img at bounding box center [452, 273] width 35 height 35
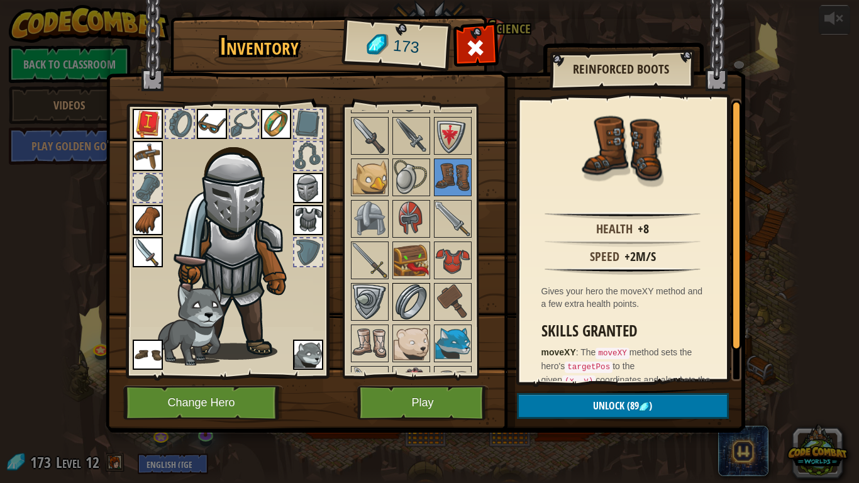
scroll to position [560, 0]
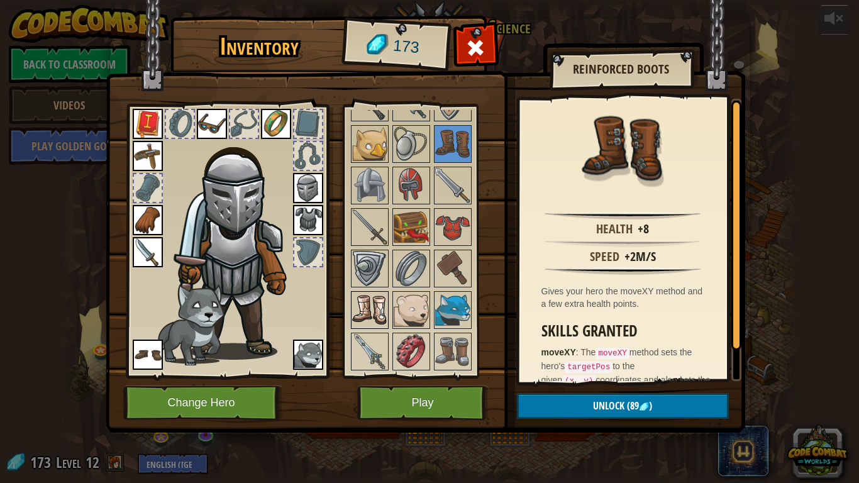
click at [370, 312] on img at bounding box center [369, 309] width 35 height 35
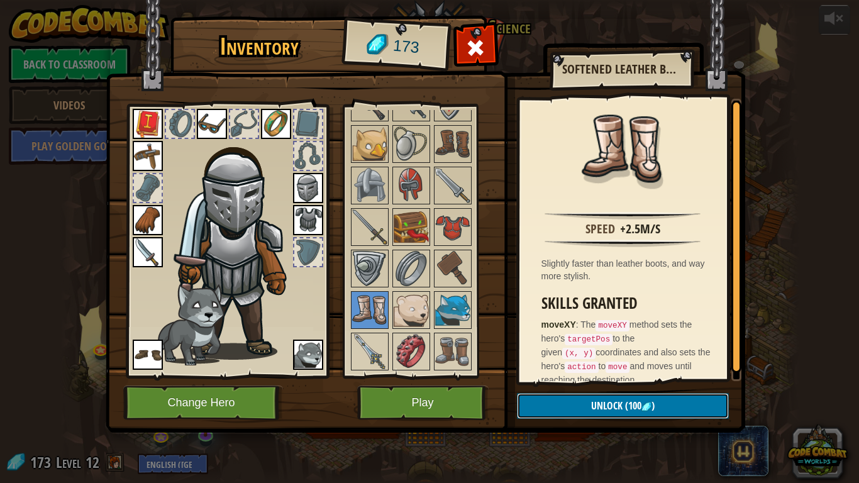
click at [617, 376] on span "Unlock" at bounding box center [606, 406] width 31 height 14
click at [617, 376] on button "Confirm" at bounding box center [623, 406] width 212 height 26
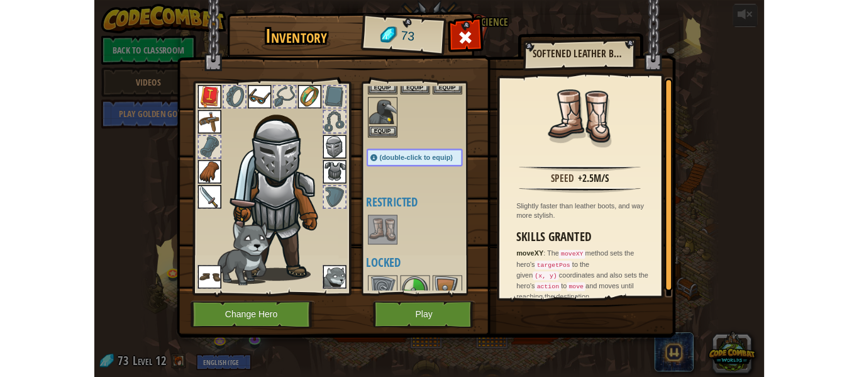
scroll to position [81, 0]
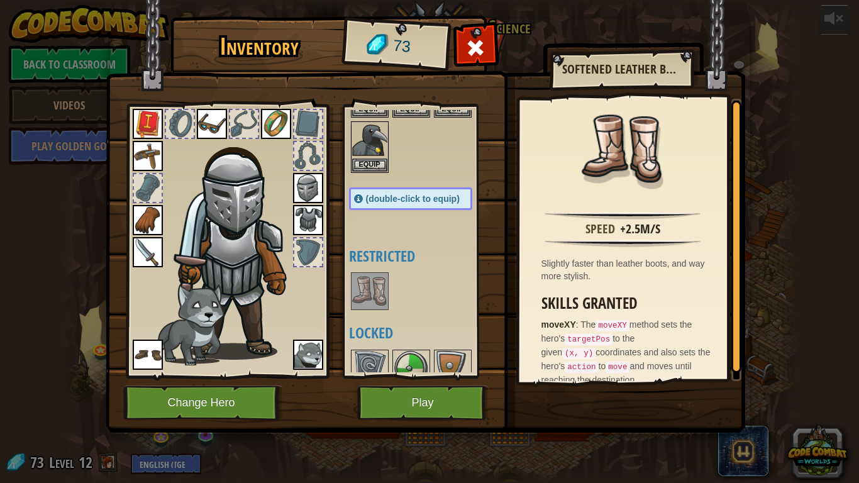
click at [359, 299] on img at bounding box center [369, 290] width 35 height 35
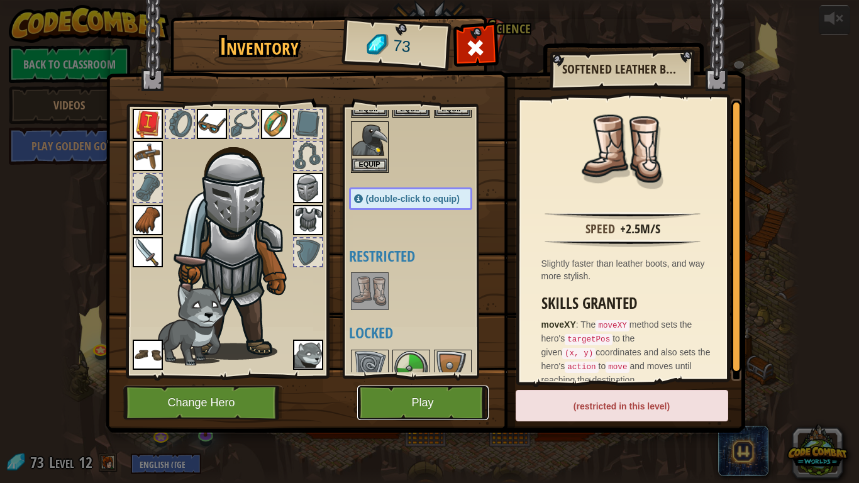
click at [407, 376] on button "Play" at bounding box center [422, 402] width 131 height 35
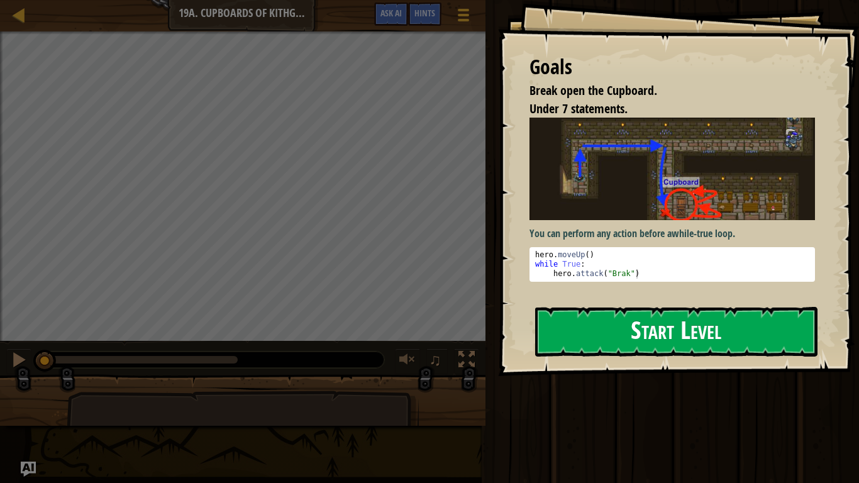
click at [664, 210] on img at bounding box center [671, 169] width 285 height 102
click at [596, 329] on button "Start Level" at bounding box center [676, 332] width 282 height 50
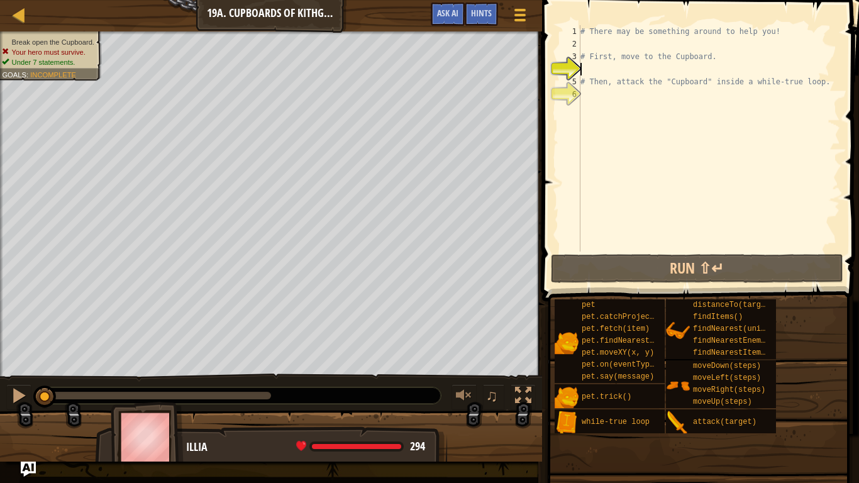
click at [595, 43] on div "# There may be something around to help you! # First, move to the Cupboard. # T…" at bounding box center [709, 150] width 262 height 251
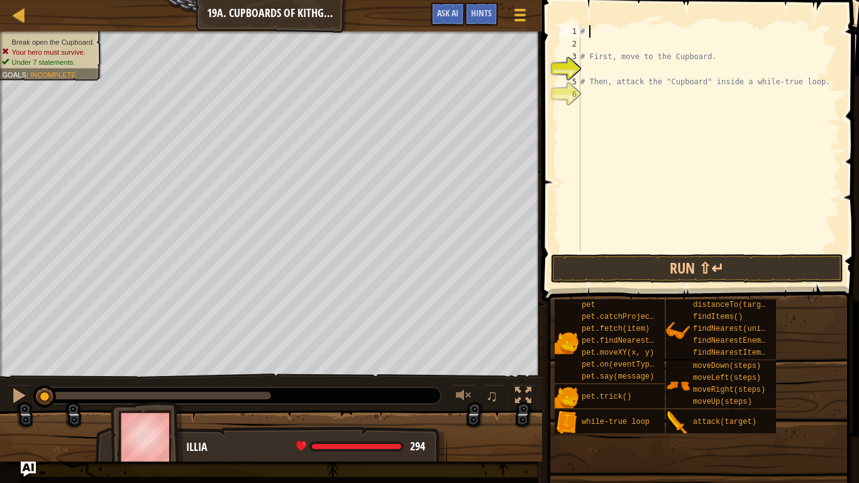
type textarea "#"
type textarea "# First, move to the Cupboard."
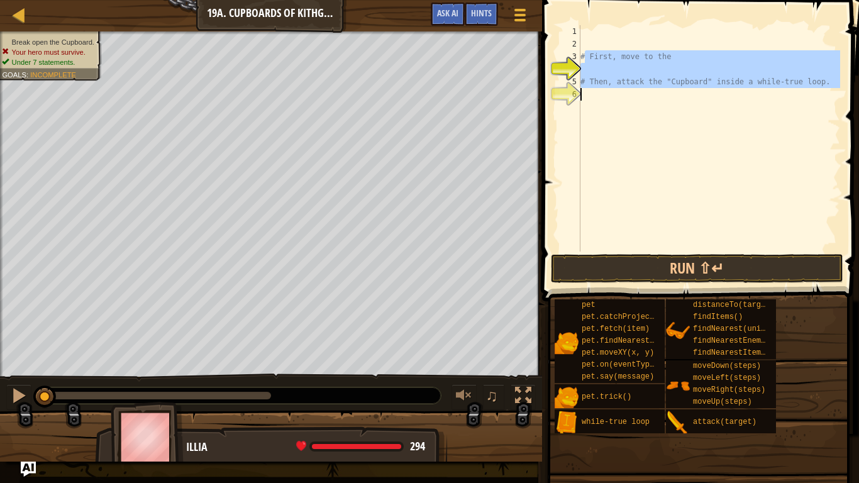
drag, startPoint x: 585, startPoint y: 54, endPoint x: 810, endPoint y: 224, distance: 282.2
click at [810, 224] on div "# First, move to the # Then, attack the "Cupboard" inside a while-true loop." at bounding box center [709, 150] width 262 height 251
type textarea "#"
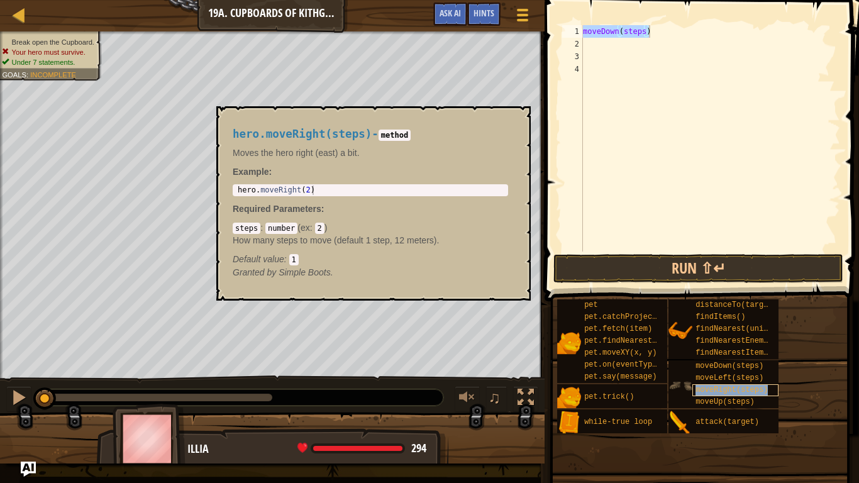
click at [728, 376] on span "moveRight(steps)" at bounding box center [731, 389] width 72 height 9
click at [723, 376] on span "moveLeft(steps)" at bounding box center [729, 377] width 68 height 9
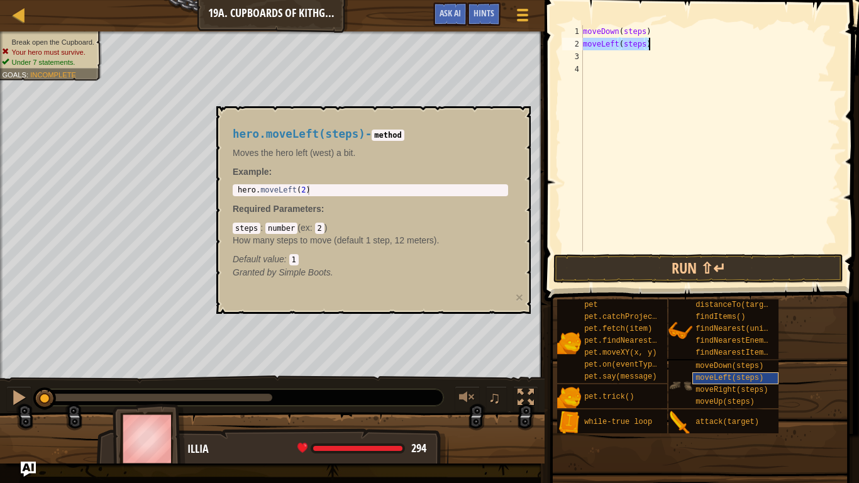
click at [740, 376] on span "moveLeft(steps)" at bounding box center [729, 377] width 68 height 9
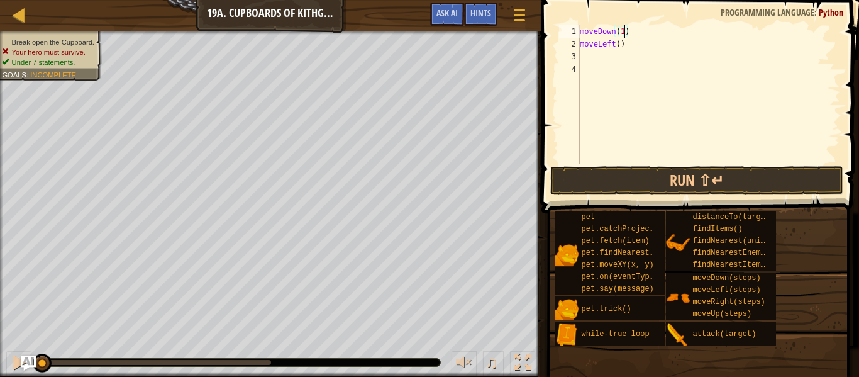
scroll to position [6, 6]
type textarea "moveLeft(2)"
type textarea "hero.moveLeft(2)"
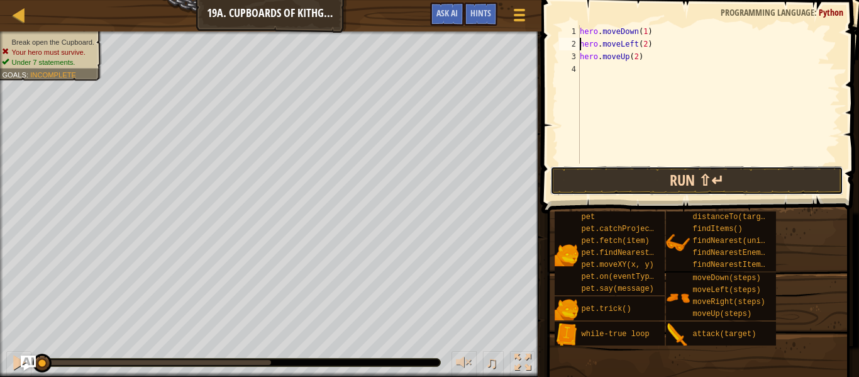
click at [702, 180] on button "Run ⇧↵" at bounding box center [696, 180] width 293 height 29
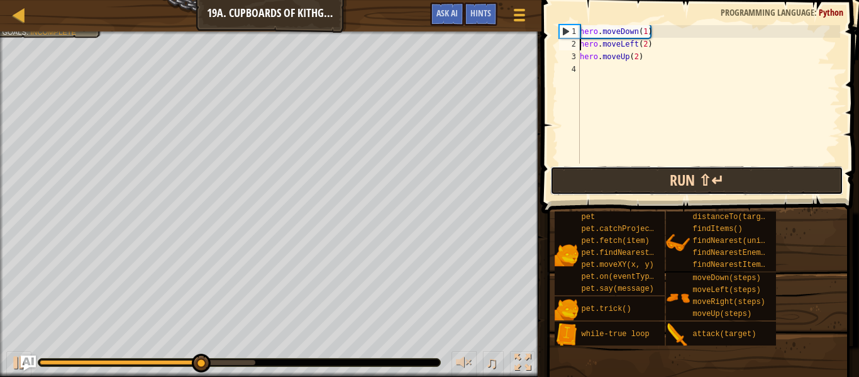
click at [673, 184] on button "Run ⇧↵" at bounding box center [696, 180] width 293 height 29
click at [651, 190] on button "Running" at bounding box center [696, 180] width 293 height 29
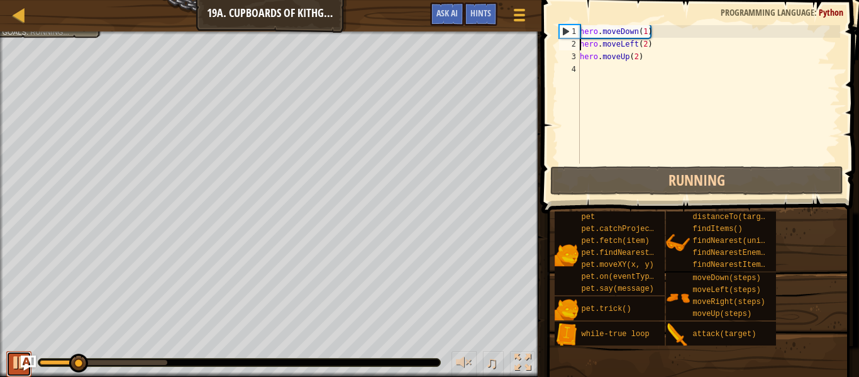
click at [16, 360] on div at bounding box center [19, 362] width 16 height 16
click at [619, 98] on div "hero . moveDown ( 1 ) hero . moveLeft ( 2 ) hero . moveUp ( 2 )" at bounding box center [708, 106] width 263 height 163
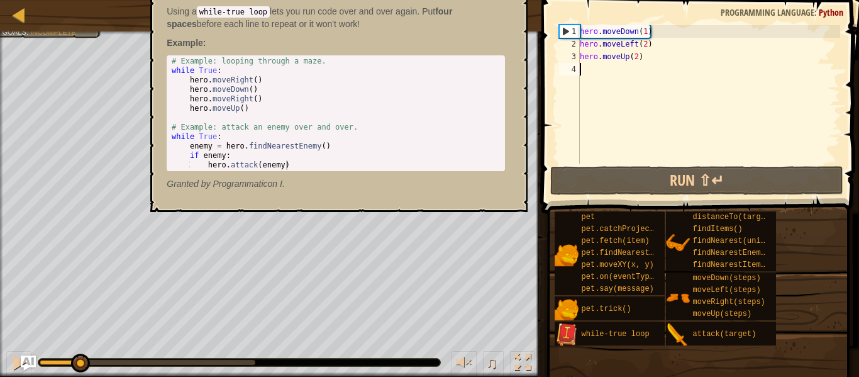
click at [573, 338] on img at bounding box center [566, 334] width 24 height 24
click at [592, 336] on span "while-true loop" at bounding box center [615, 333] width 68 height 9
type textarea "while True:"
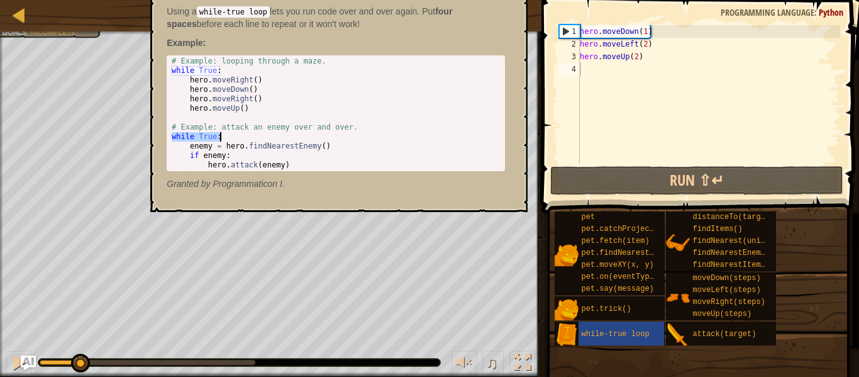
drag, startPoint x: 172, startPoint y: 136, endPoint x: 221, endPoint y: 138, distance: 48.5
click at [221, 138] on div "# Example: looping through a maze. while True : hero . moveRight ( ) hero . mov…" at bounding box center [335, 123] width 333 height 132
click at [605, 82] on div "hero . moveDown ( 1 ) hero . moveLeft ( 2 ) hero . moveUp ( 2 )" at bounding box center [708, 106] width 263 height 163
paste textarea "while True:"
type textarea "while True:"
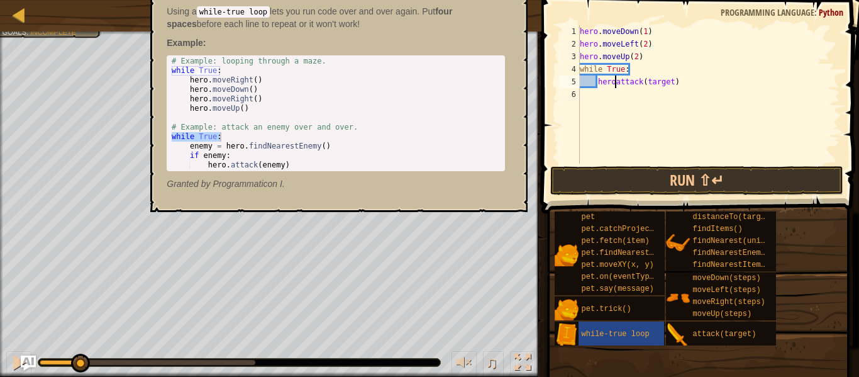
scroll to position [6, 6]
type textarea "hero.attack(target)"
click at [623, 146] on div "hero . moveDown ( 1 ) hero . moveLeft ( 2 ) hero . moveUp ( 2 ) while True : he…" at bounding box center [708, 106] width 263 height 163
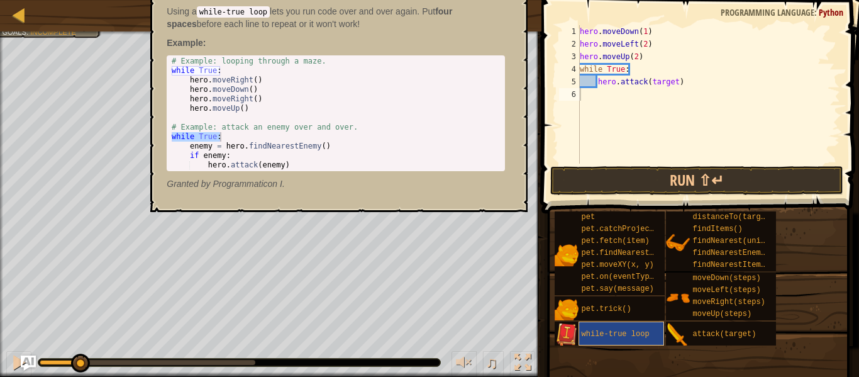
click at [603, 336] on span "while-true loop" at bounding box center [615, 333] width 68 height 9
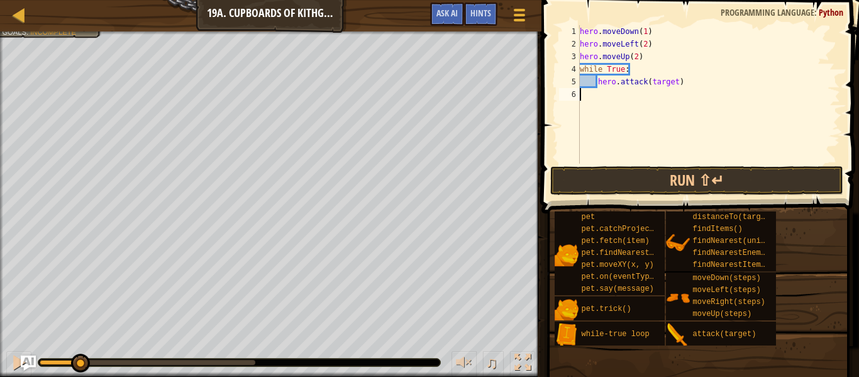
click at [680, 89] on div "hero . moveDown ( 1 ) hero . moveLeft ( 2 ) hero . moveUp ( 2 ) while True : he…" at bounding box center [708, 106] width 263 height 163
click at [666, 82] on div "hero . moveDown ( 1 ) hero . moveLeft ( 2 ) hero . moveUp ( 2 ) while True : he…" at bounding box center [708, 106] width 263 height 163
click at [709, 181] on button "Run ⇧↵" at bounding box center [696, 180] width 293 height 29
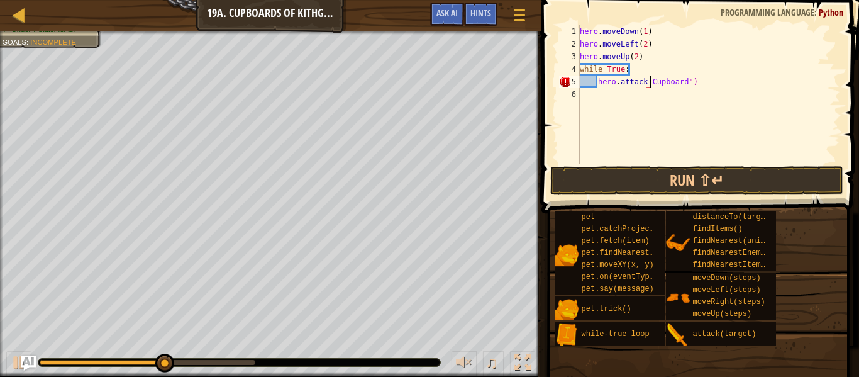
scroll to position [6, 11]
type textarea "hero.attack("Cupboard")"
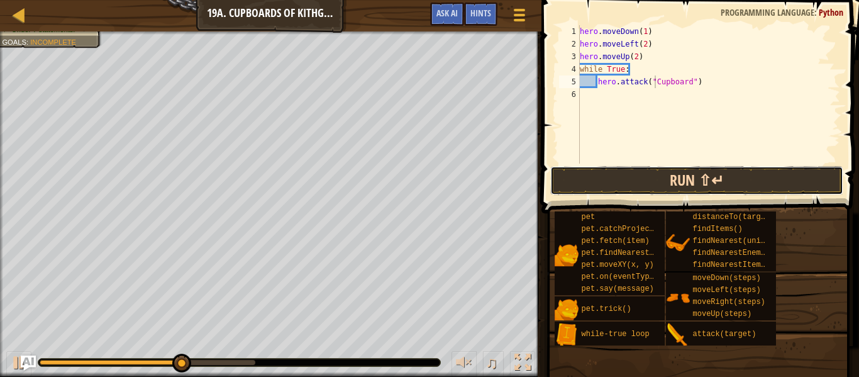
click at [690, 181] on button "Run ⇧↵" at bounding box center [696, 180] width 293 height 29
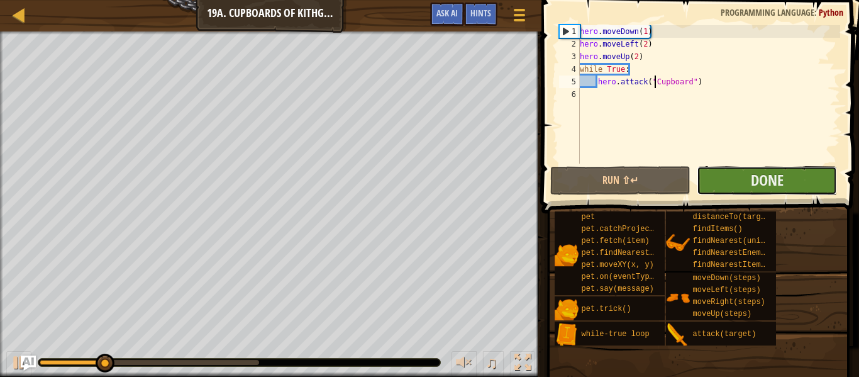
click at [794, 185] on button "Done" at bounding box center [766, 180] width 140 height 29
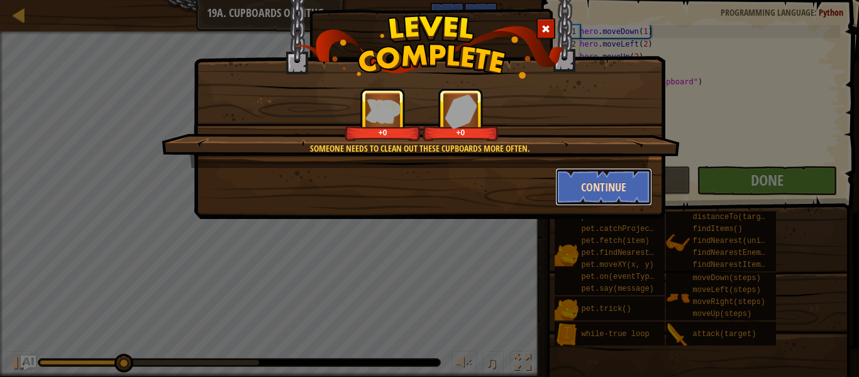
click at [622, 204] on button "Continue" at bounding box center [603, 187] width 97 height 38
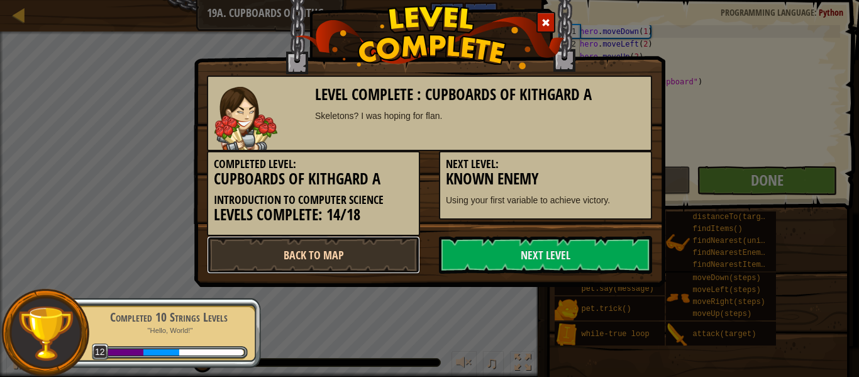
click at [350, 254] on link "Back to Map" at bounding box center [313, 255] width 213 height 38
